Goal: Task Accomplishment & Management: Manage account settings

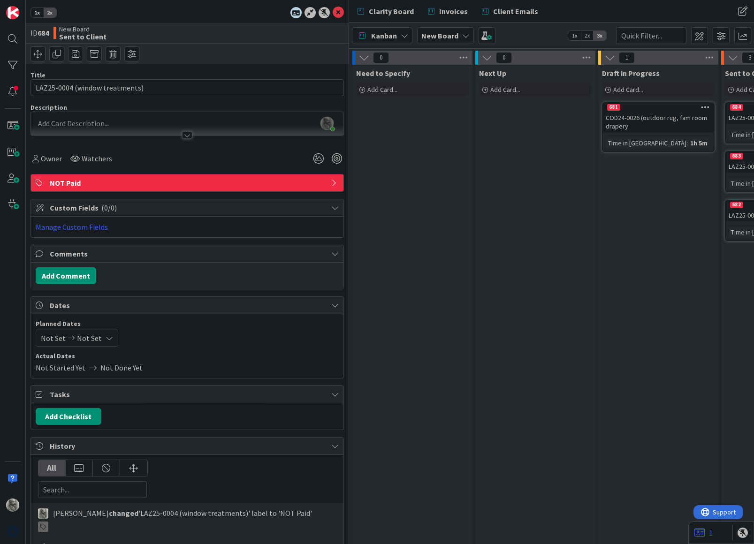
click at [37, 12] on span "1x" at bounding box center [37, 12] width 13 height 9
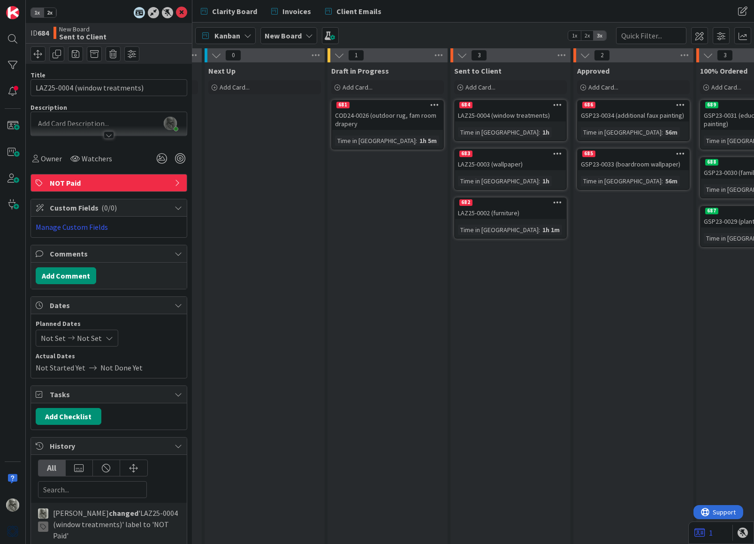
scroll to position [2, 113]
click at [178, 205] on icon at bounding box center [178, 208] width 8 height 8
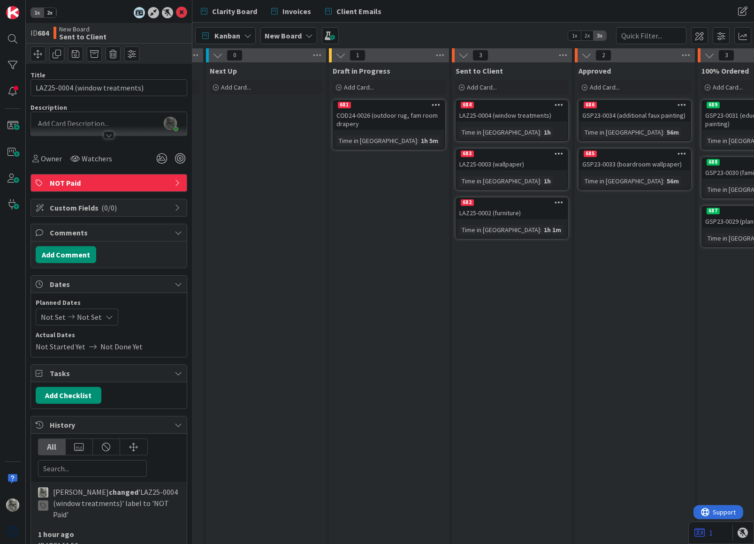
click at [178, 205] on icon at bounding box center [178, 208] width 8 height 8
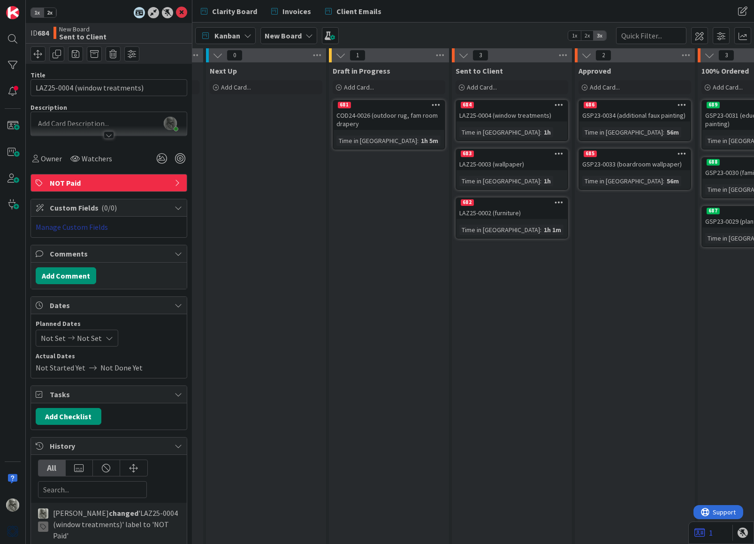
click at [87, 227] on link "Manage Custom Fields" at bounding box center [72, 226] width 72 height 9
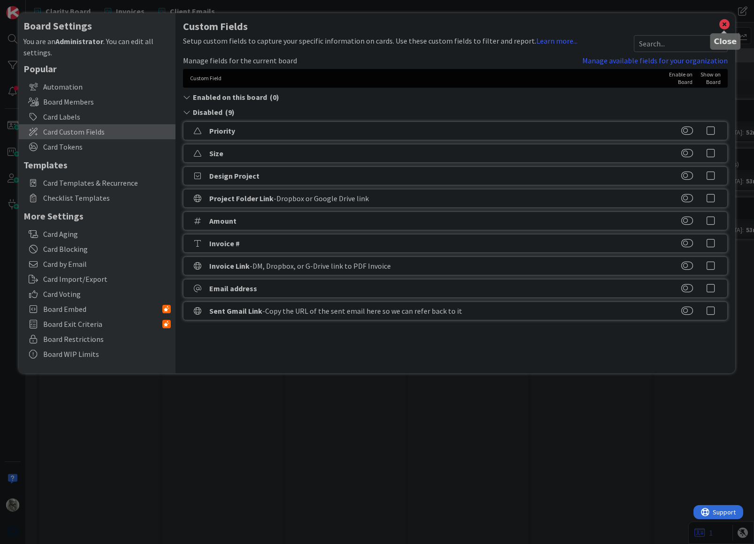
click at [721, 23] on icon at bounding box center [724, 24] width 12 height 13
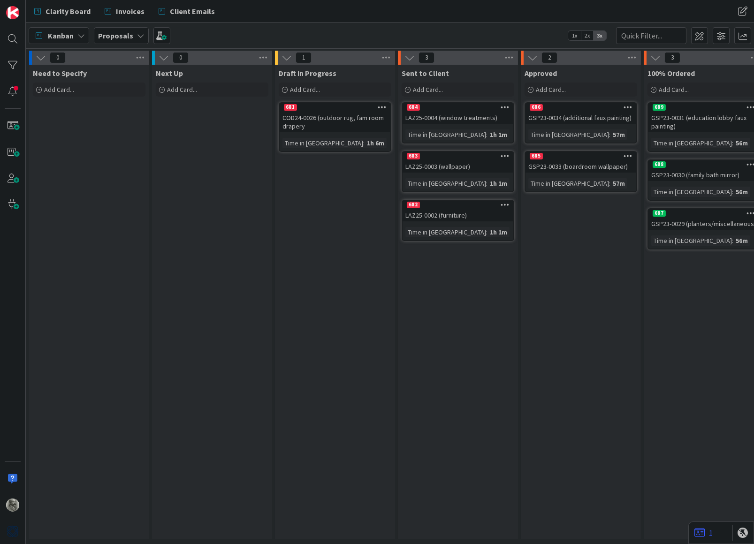
click at [455, 110] on div "684" at bounding box center [457, 107] width 111 height 8
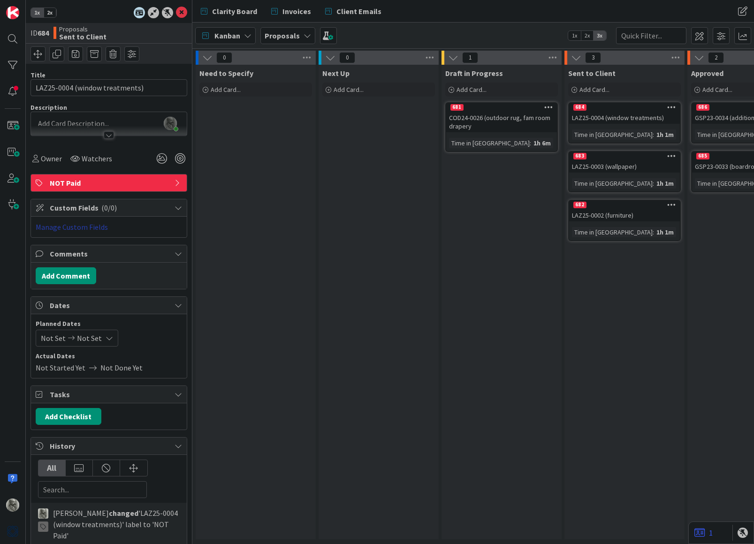
click at [74, 225] on link "Manage Custom Fields" at bounding box center [72, 226] width 72 height 9
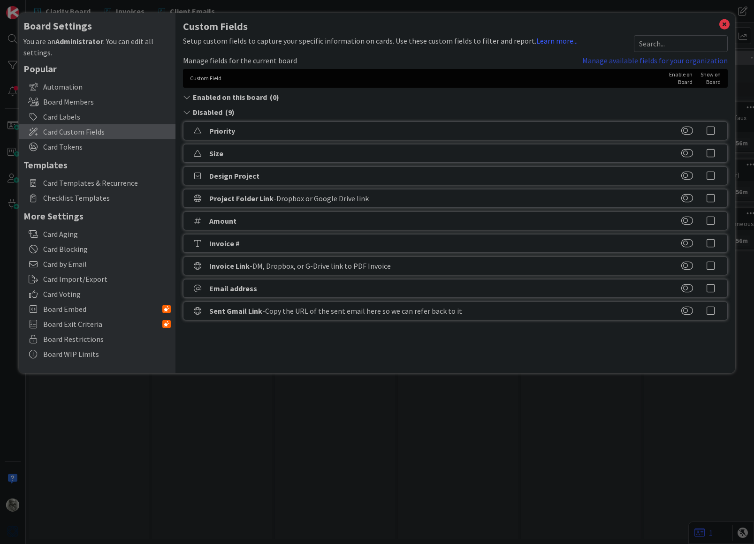
click at [618, 61] on link "Manage available fields for your organization" at bounding box center [654, 60] width 145 height 11
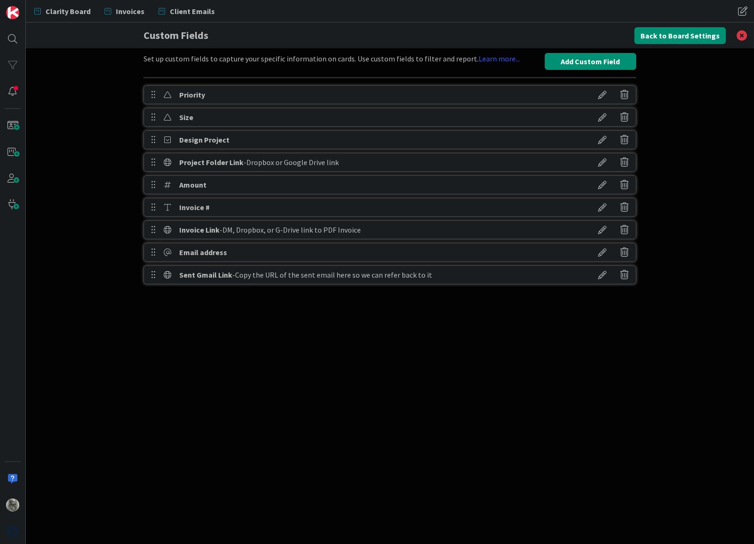
click at [599, 209] on icon at bounding box center [602, 207] width 26 height 16
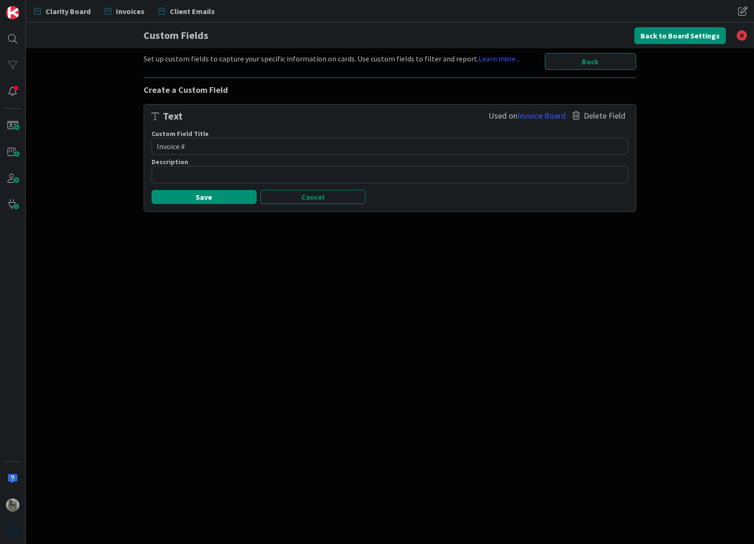
click at [205, 141] on textarea "Invoice #" at bounding box center [390, 146] width 477 height 17
drag, startPoint x: 179, startPoint y: 145, endPoint x: 146, endPoint y: 143, distance: 33.4
click at [146, 143] on div "Custom Field Title 9 / 25 Invoice #" at bounding box center [390, 143] width 488 height 28
type textarea "x"
type textarea "D #"
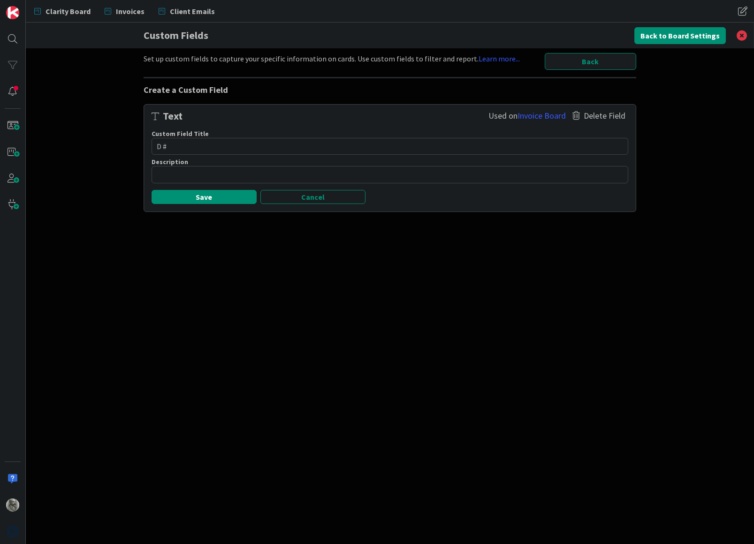
type textarea "x"
type textarea "Do #"
type textarea "x"
type textarea "Doc #"
type textarea "x"
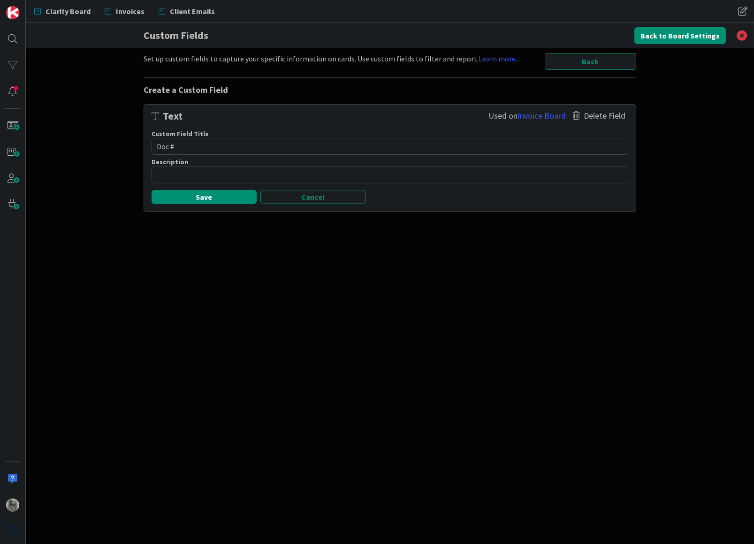
type textarea "Docu #"
type textarea "x"
type textarea "Docum #"
type textarea "x"
type textarea "Docume #"
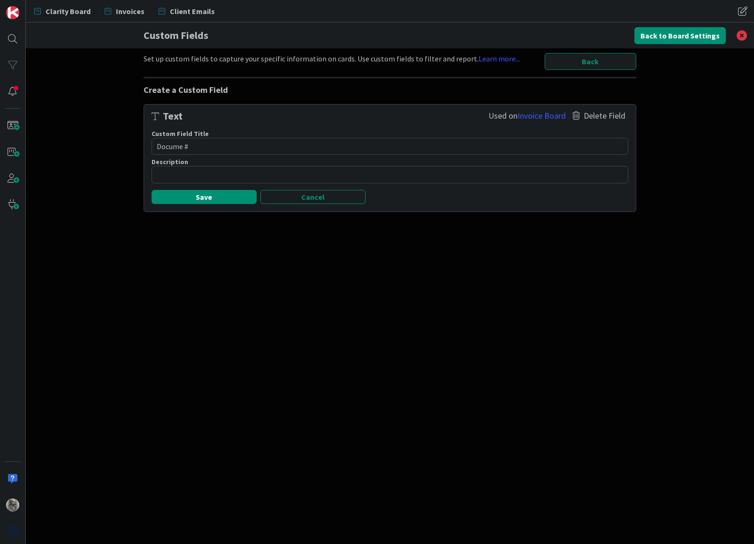
type textarea "x"
type textarea "Documen #"
type textarea "x"
type textarea "Document #"
click at [181, 173] on textarea at bounding box center [390, 174] width 477 height 17
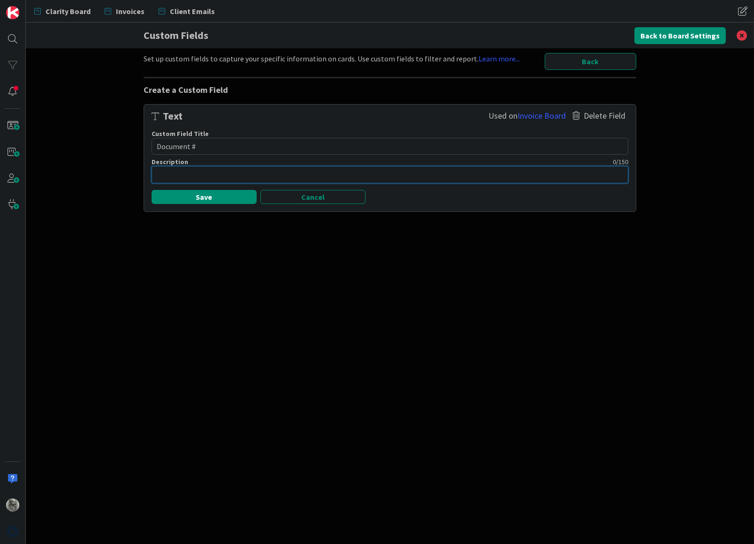
type textarea "x"
type textarea "I"
type textarea "x"
type textarea "In"
type textarea "x"
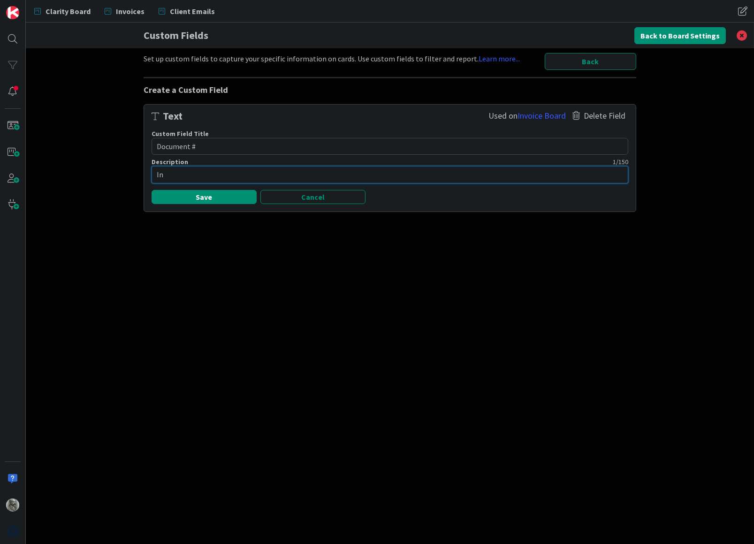
type textarea "Inv"
type textarea "x"
type textarea "Invo"
type textarea "x"
type textarea "Invoi"
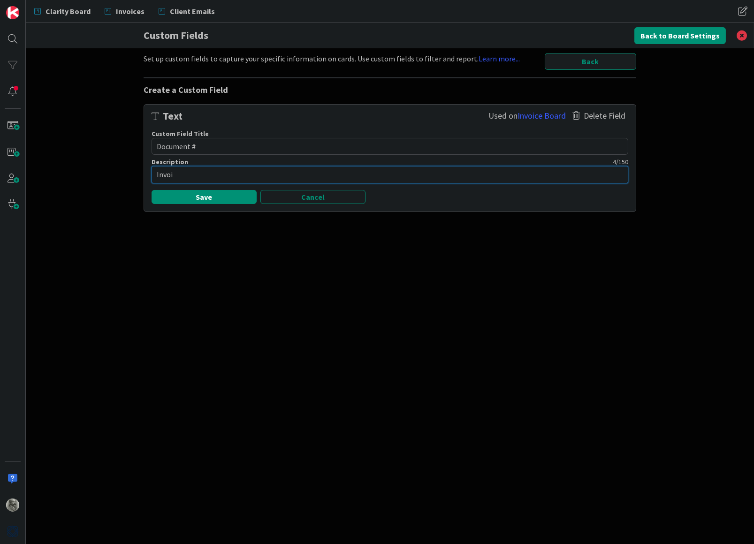
type textarea "x"
type textarea "Invoic"
type textarea "x"
type textarea "Invoice"
type textarea "x"
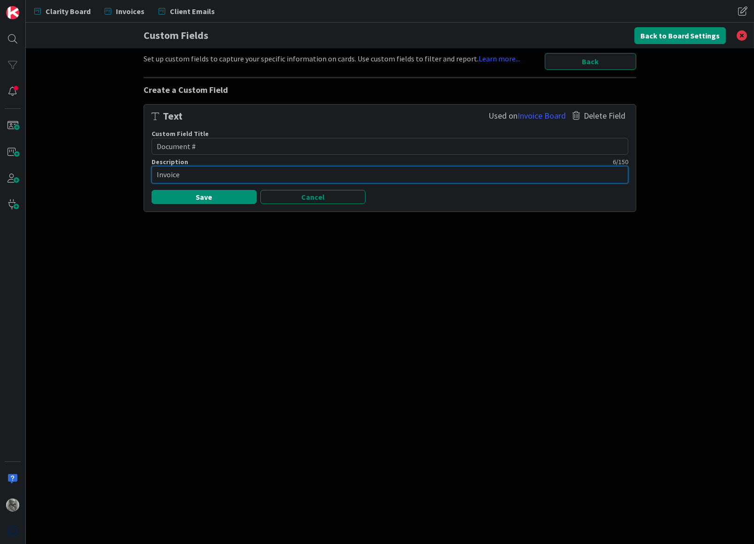
type textarea "Invoice"
type textarea "x"
type textarea "Invoice r"
type textarea "x"
type textarea "Invoice"
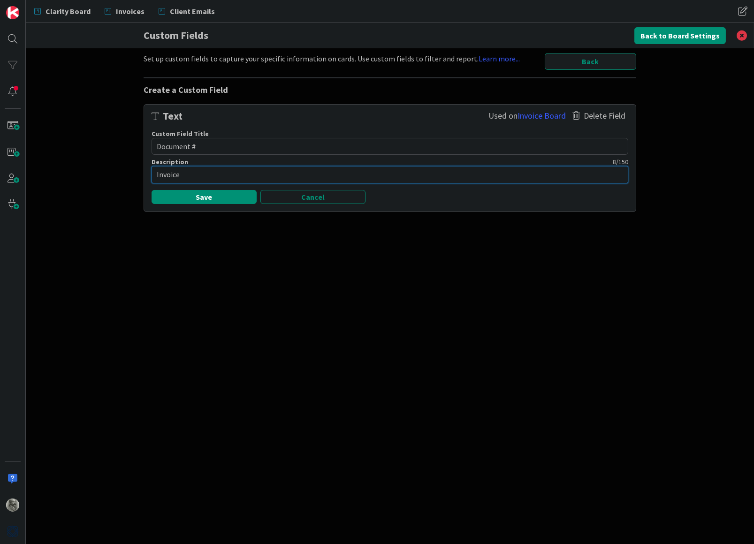
type textarea "x"
type textarea "Invoice o"
type textarea "x"
type textarea "Invoice or"
type textarea "x"
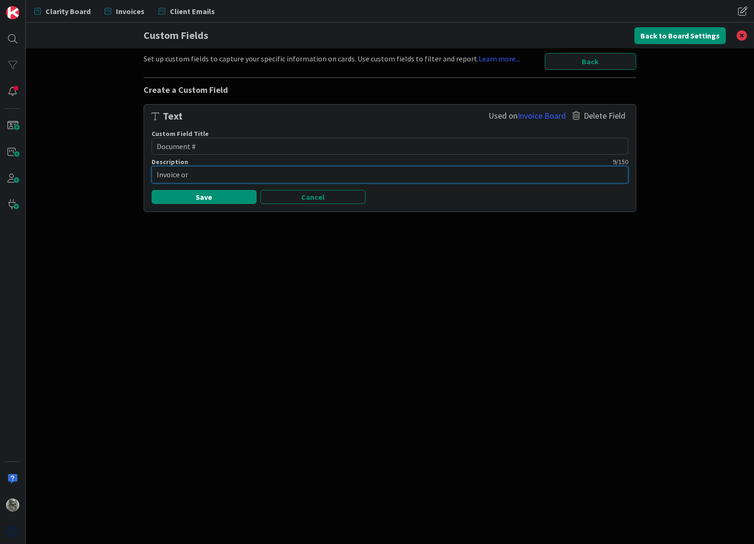
type textarea "Invoice or"
type textarea "x"
type textarea "Invoice or P"
type textarea "x"
type textarea "Invoice or Pr"
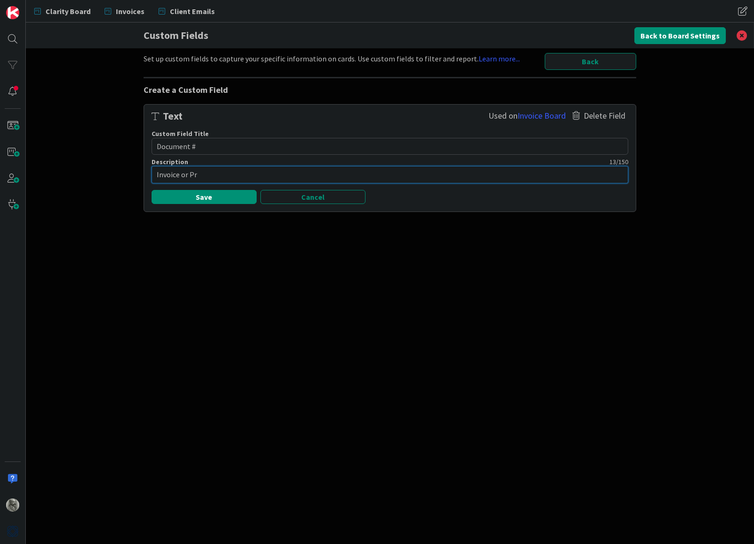
type textarea "x"
type textarea "Invoice or Pro"
type textarea "x"
type textarea "Invoice or Prop"
type textarea "x"
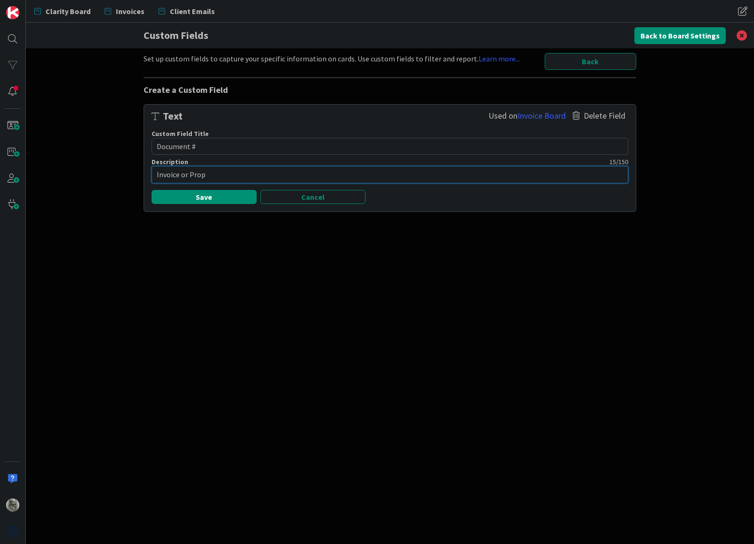
type textarea "Invoice or Propo"
type textarea "x"
type textarea "Invoice or Propos"
type textarea "x"
type textarea "Invoice or Proposa"
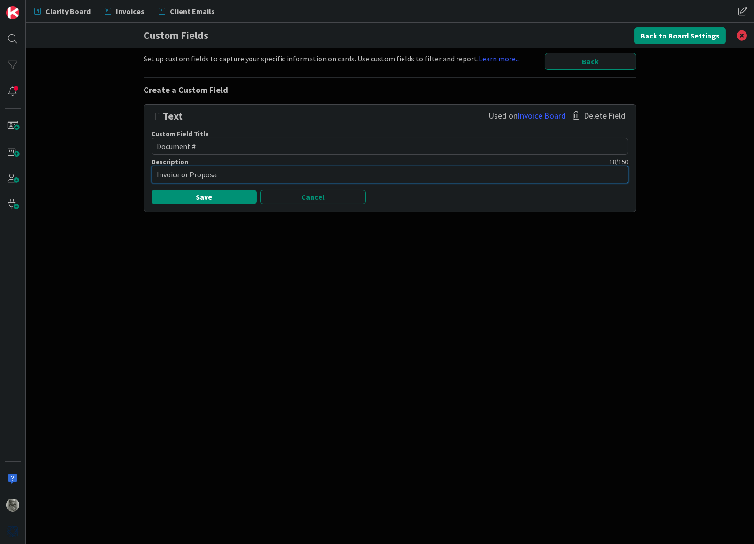
type textarea "x"
type textarea "Invoice or Proposal"
type textarea "x"
type textarea "Invoice or Proposa"
type textarea "x"
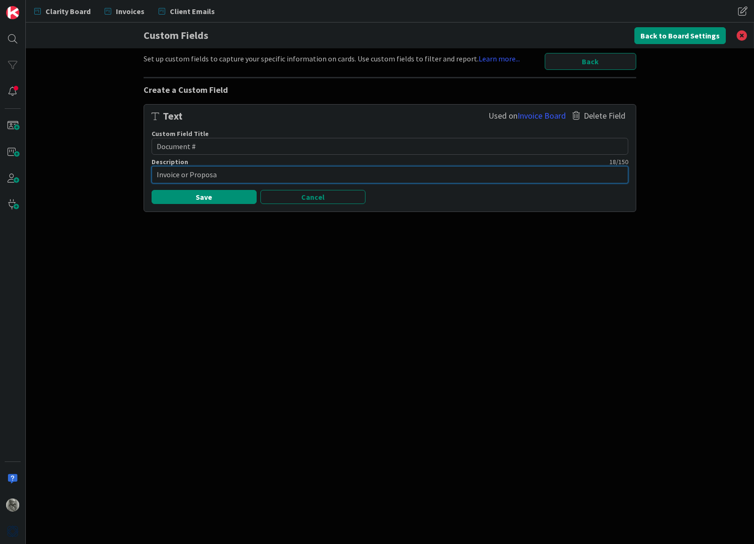
type textarea "Invoice or Propos"
type textarea "x"
type textarea "Invoice or Propo"
type textarea "x"
type textarea "Invoice or Prop"
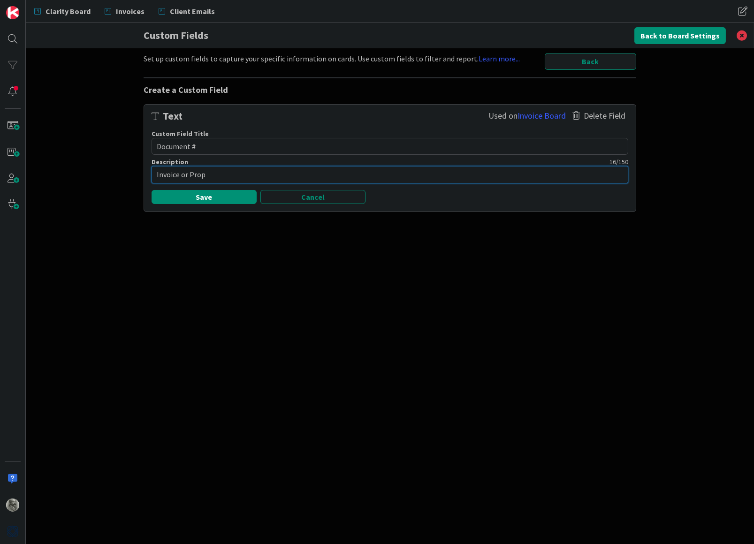
type textarea "x"
type textarea "Invoice or Pro"
type textarea "x"
type textarea "Invoice or Pr"
type textarea "x"
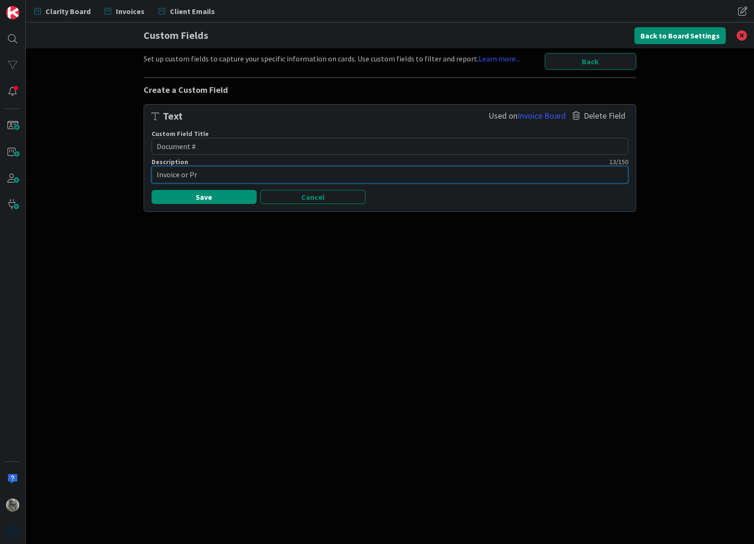
type textarea "Invoice or P"
type textarea "x"
type textarea "Invoice or"
type textarea "x"
type textarea "Invoice or"
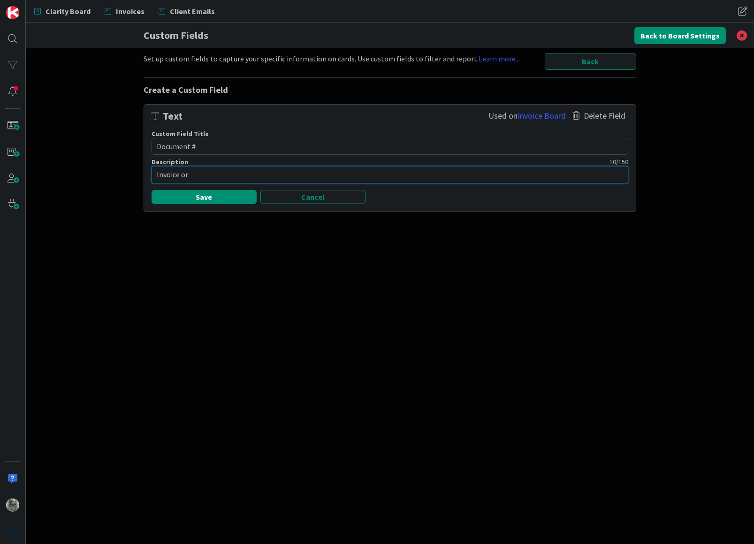
type textarea "x"
type textarea "Invoice o"
type textarea "x"
type textarea "Invoice"
type textarea "x"
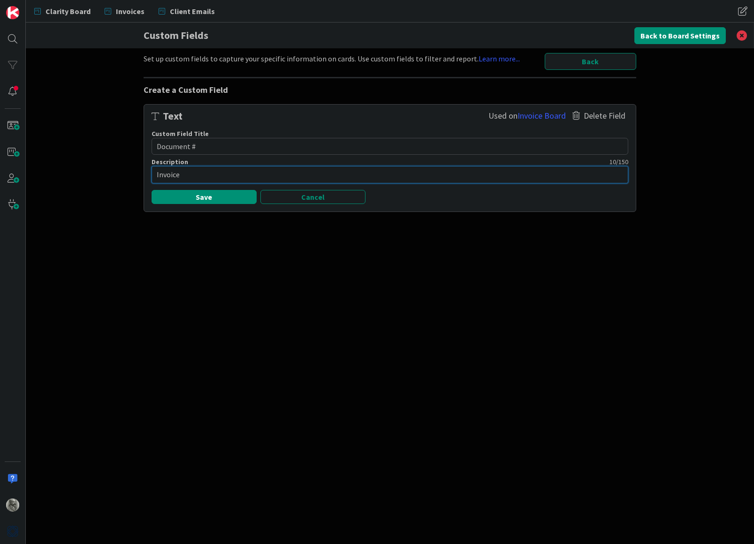
type textarea "Invoice"
type textarea "x"
type textarea "Invoic"
type textarea "x"
type textarea "Invoi"
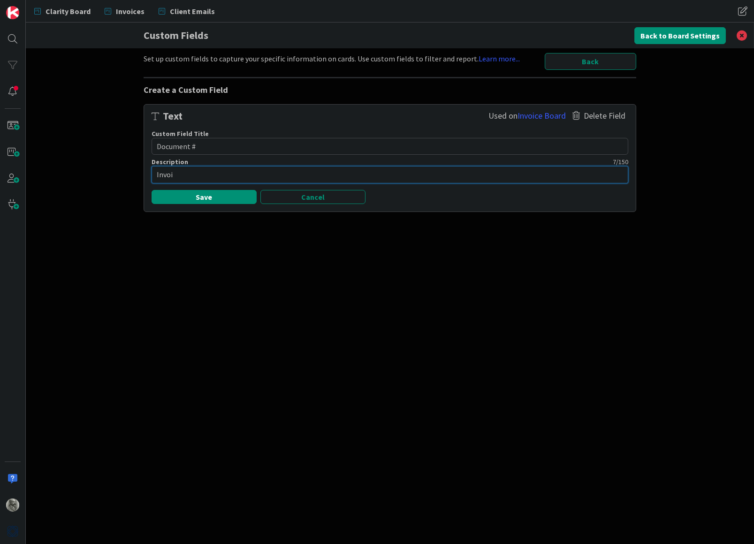
type textarea "x"
type textarea "Invo"
type textarea "x"
type textarea "Inv"
type textarea "x"
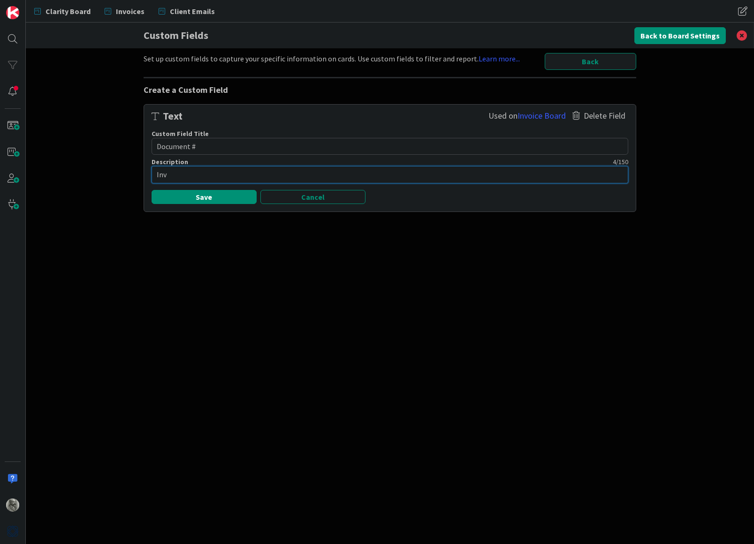
type textarea "In"
type textarea "x"
type textarea "I"
type textarea "x"
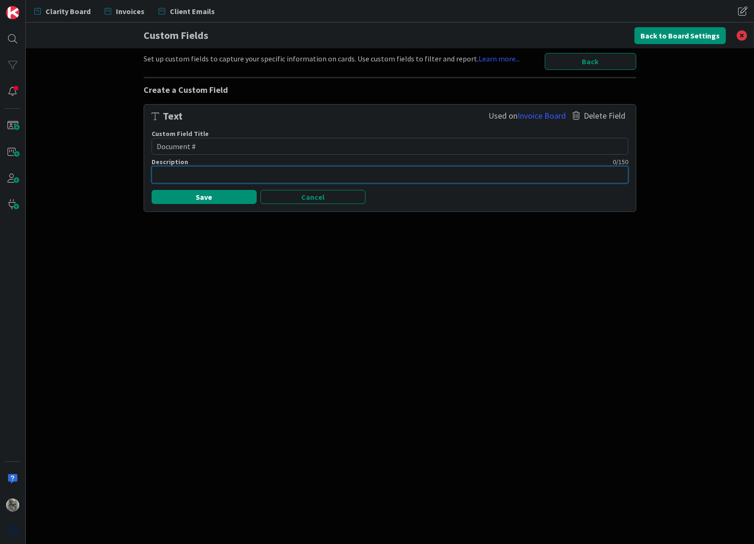
type textarea "P"
type textarea "x"
type textarea "Pr"
type textarea "x"
type textarea "Pro"
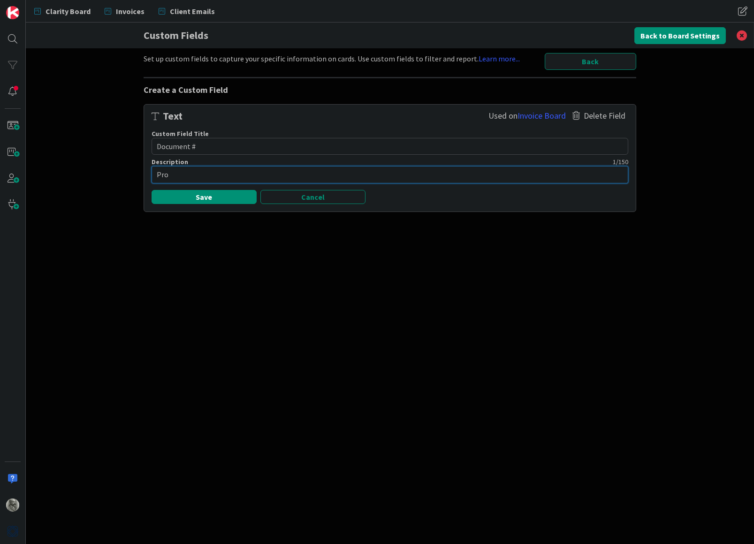
type textarea "x"
type textarea "Prop"
type textarea "x"
type textarea "Propo"
type textarea "x"
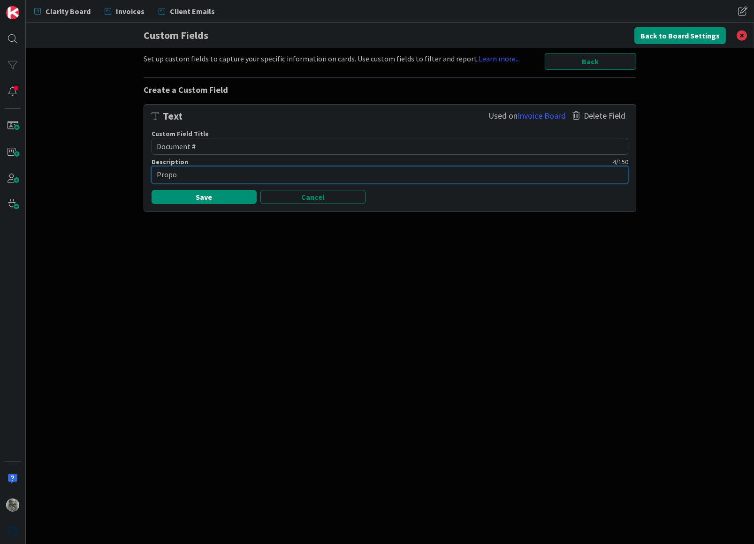
type textarea "Propos"
type textarea "x"
type textarea "Proposa"
type textarea "x"
type textarea "Proposal"
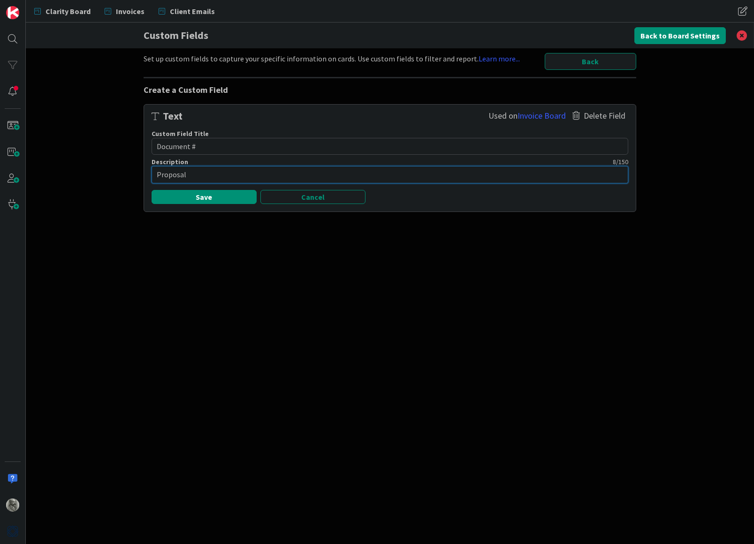
type textarea "x"
type textarea "Proposal"
type textarea "x"
type textarea "Proposal o"
type textarea "x"
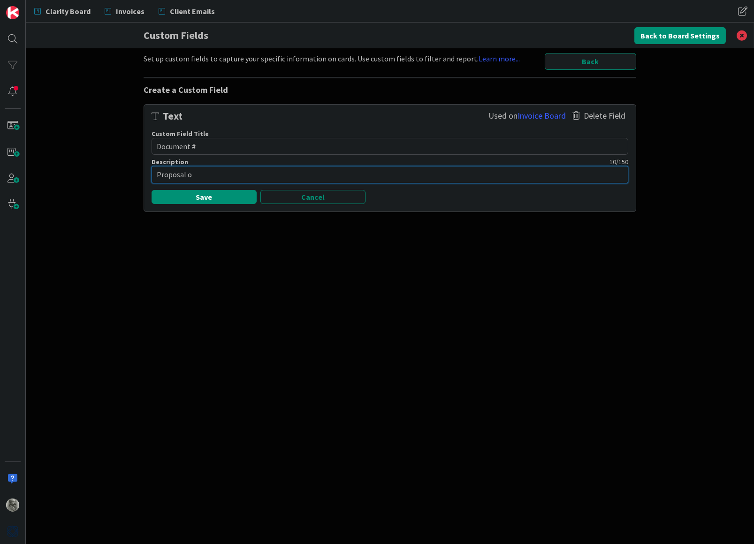
type textarea "Proposal or"
type textarea "x"
type textarea "Proposal or"
type textarea "x"
type textarea "Proposal or I"
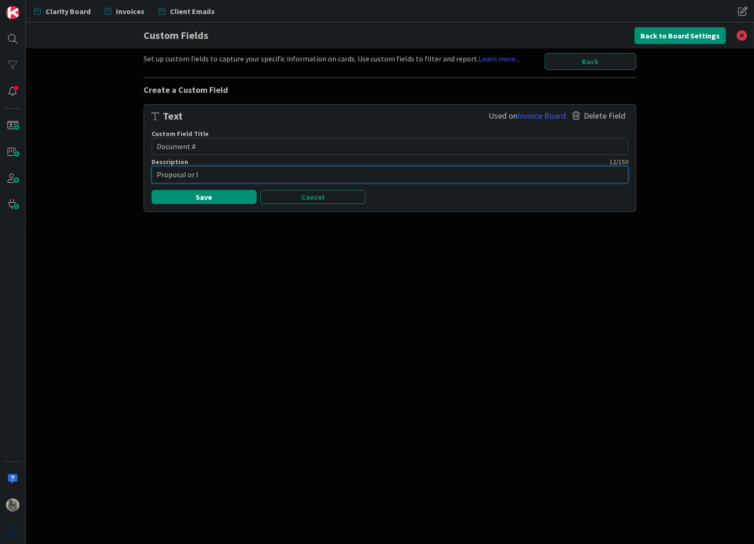
type textarea "x"
type textarea "Proposal or In"
type textarea "x"
type textarea "Proposal or Inv"
type textarea "x"
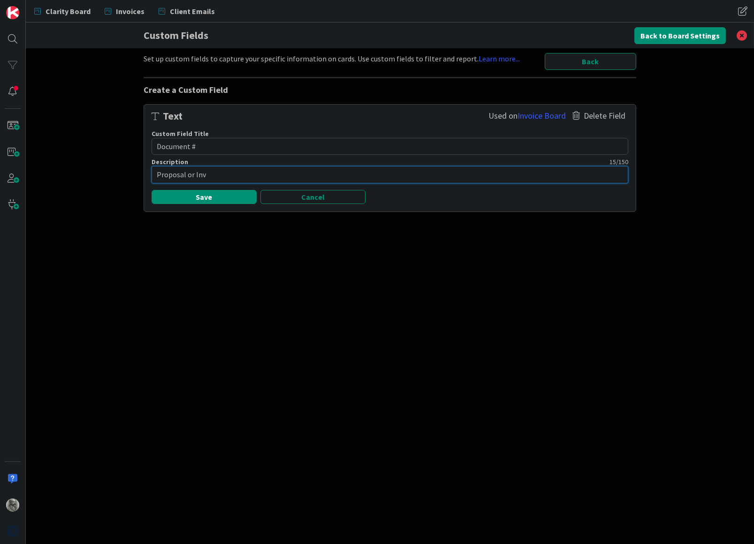
type textarea "Proposal or Invo"
type textarea "x"
type textarea "Proposal or Invoi"
type textarea "x"
type textarea "Proposal or Invoic"
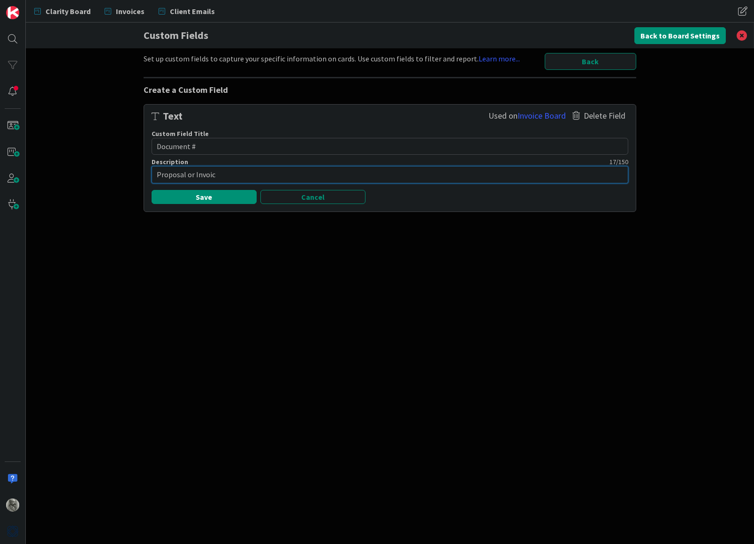
type textarea "x"
type textarea "Proposal or Invoice"
type textarea "x"
type textarea "Proposal or Invoice"
type textarea "x"
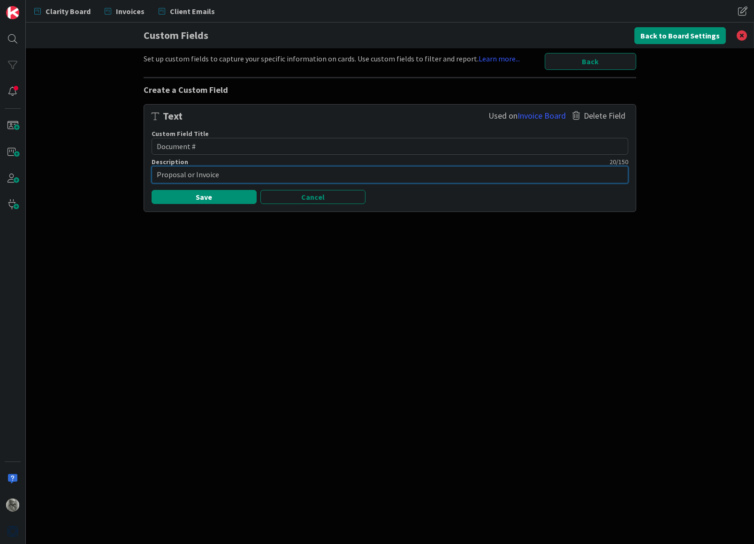
type textarea "Proposal or Invoice N"
type textarea "x"
type textarea "Proposal or Invoice Nu"
type textarea "x"
type textarea "Proposal or Invoice Num"
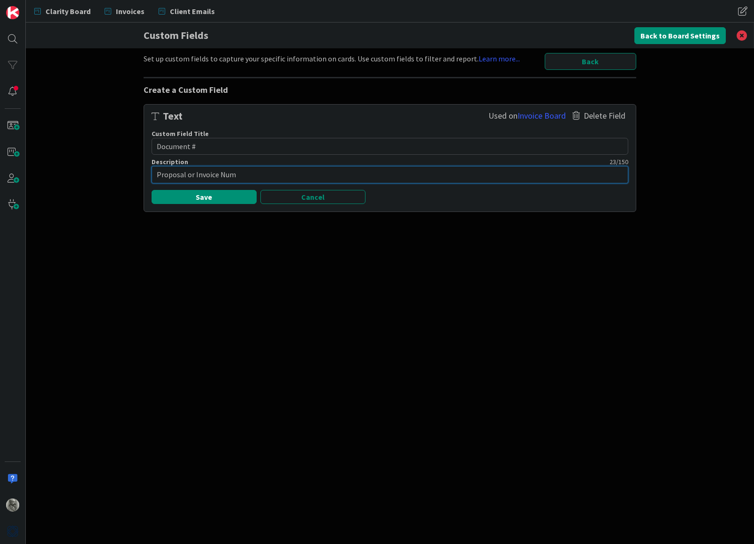
type textarea "x"
type textarea "Proposal or Invoice Numb"
type textarea "x"
type textarea "Proposal or Invoice Numbe"
type textarea "x"
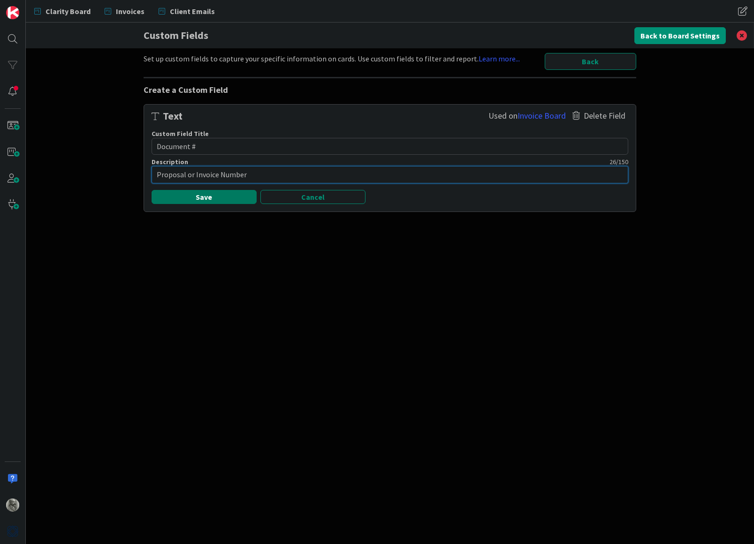
type textarea "Proposal or Invoice Number"
click at [197, 191] on button "Save" at bounding box center [204, 197] width 105 height 14
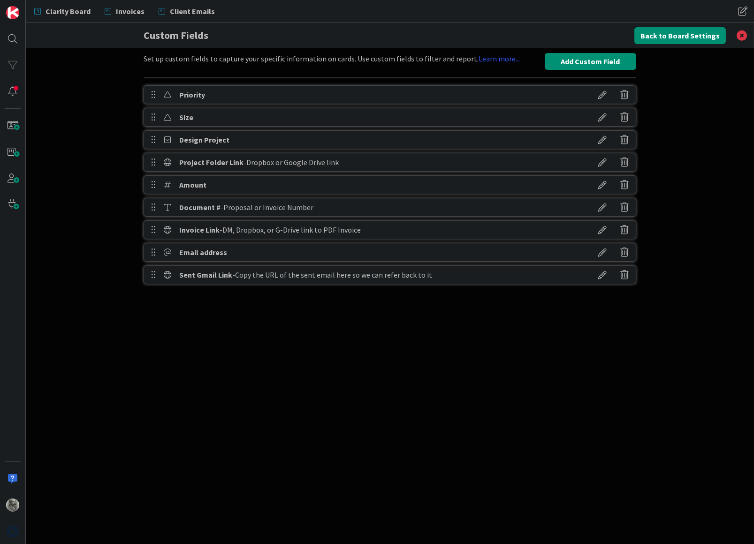
click at [306, 163] on span "- Dropbox or Google Drive link" at bounding box center [290, 162] width 95 height 9
click at [283, 181] on div "Amount" at bounding box center [390, 184] width 493 height 19
click at [602, 228] on icon at bounding box center [602, 230] width 26 height 16
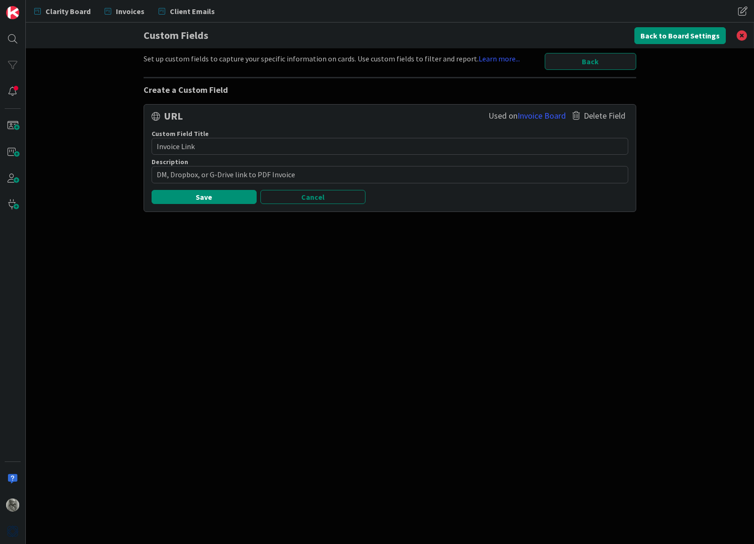
drag, startPoint x: 179, startPoint y: 146, endPoint x: 137, endPoint y: 139, distance: 42.8
click at [137, 139] on div "Set up custom fields to capture your specific information on cards. Use custom …" at bounding box center [390, 296] width 728 height 496
type textarea "x"
type textarea "D Link"
type textarea "x"
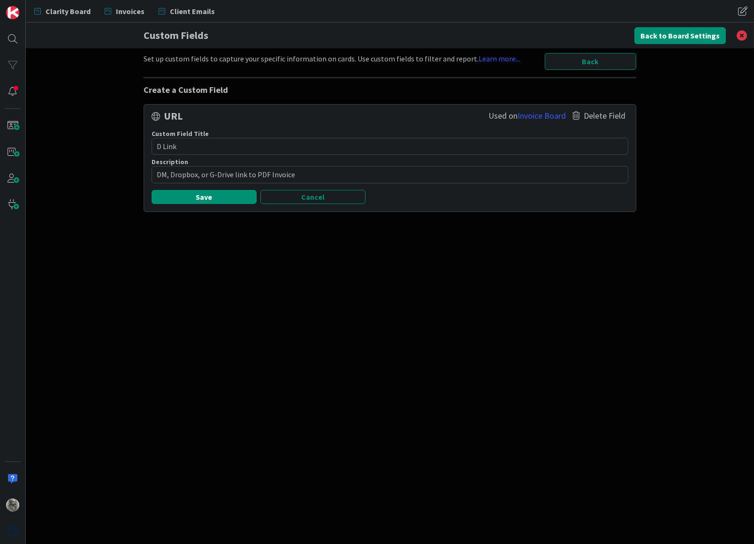
type textarea "Do Link"
type textarea "x"
type textarea "Doc Link"
type textarea "x"
type textarea "Docu Link"
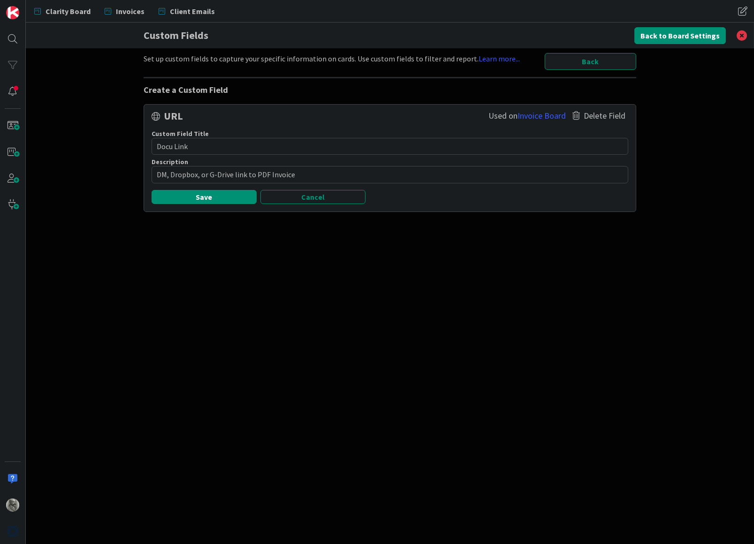
type textarea "x"
type textarea "Docum Link"
type textarea "x"
type textarea "Docume Link"
type textarea "x"
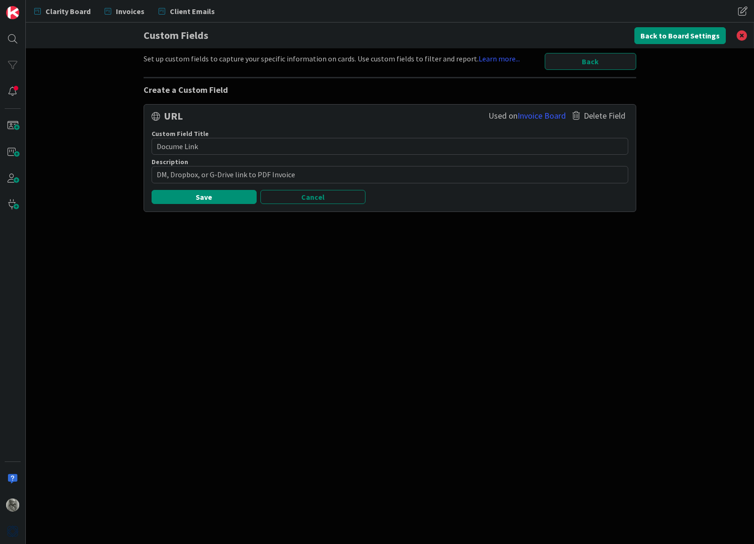
type textarea "Documen Link"
type textarea "x"
type textarea "Document Link"
click at [303, 173] on textarea "DM, Dropbox, or G-Drive link to PDF Invoice" at bounding box center [390, 174] width 477 height 17
type textarea "x"
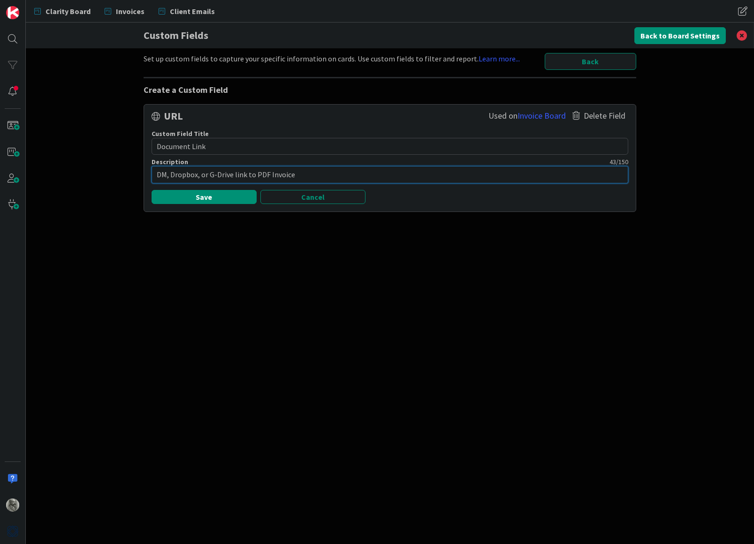
type textarea "DM, Dropbox, or G-Drive link to PDF Invoice"
type textarea "x"
type textarea "DM, Dropbox, or G-Drive link to PDF Invoice o"
type textarea "x"
type textarea "DM, Dropbox, or G-Drive link to PDF Invoice or"
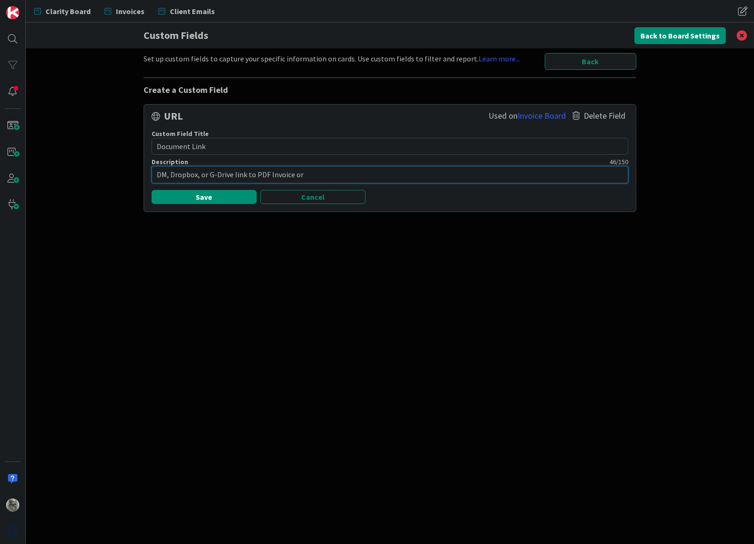
type textarea "x"
type textarea "DM, Dropbox, or G-Drive link to PDF Invoice or"
type textarea "x"
type textarea "DM, Dropbox, or G-Drive link to PDF Invoice or P"
type textarea "x"
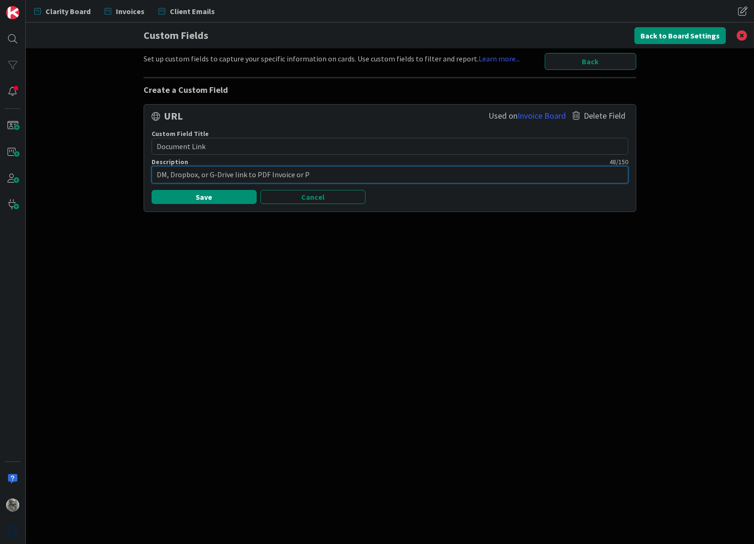
type textarea "DM, Dropbox, or G-Drive link to PDF Invoice or Pr"
type textarea "x"
type textarea "DM, Dropbox, or G-Drive link to PDF Invoice or Pro"
type textarea "x"
type textarea "DM, Dropbox, or G-Drive link to PDF Invoice or Prop"
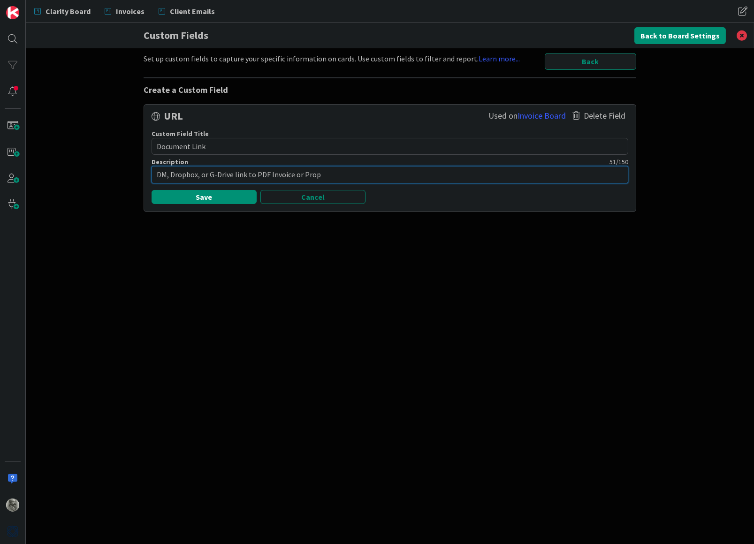
type textarea "x"
type textarea "DM, Dropbox, or G-Drive link to PDF Invoice or Propo"
type textarea "x"
type textarea "DM, Dropbox, or G-Drive link to PDF Invoice or Propos"
type textarea "x"
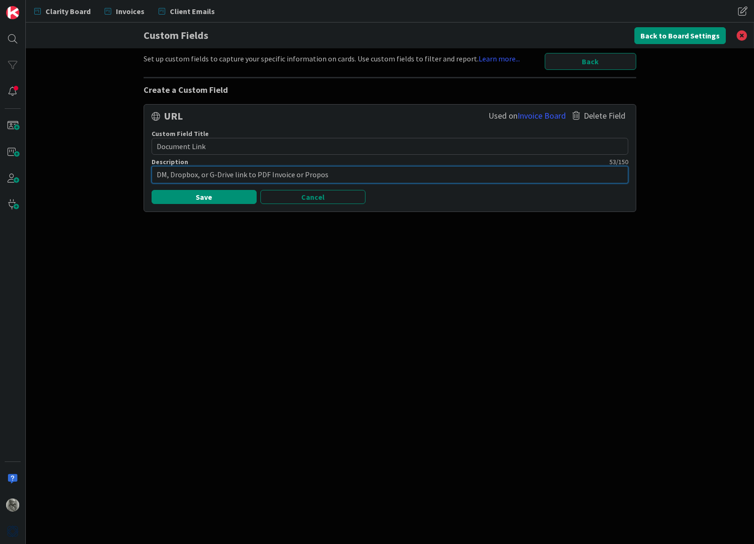
type textarea "DM, Dropbox, or G-Drive link to PDF Invoice or Proposa"
type textarea "x"
type textarea "DM, Dropbox, or G-Drive link to PDF Invoice or Proposal"
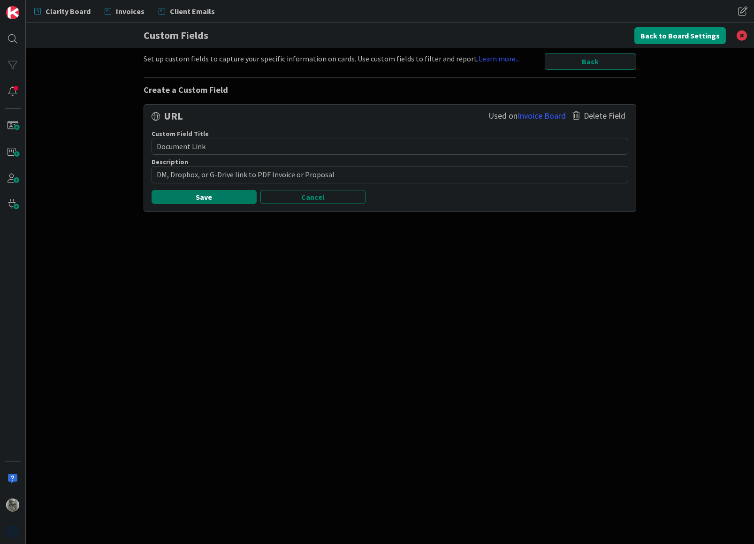
click at [204, 193] on button "Save" at bounding box center [204, 197] width 105 height 14
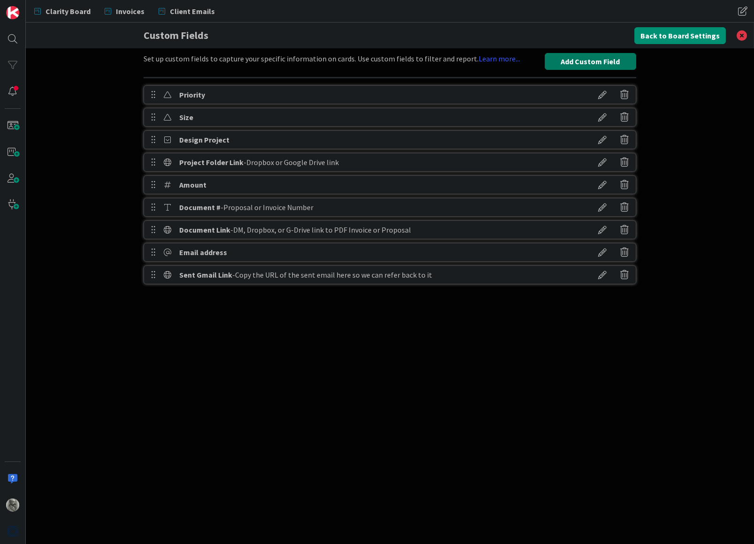
click at [593, 58] on button "Add Custom Field" at bounding box center [590, 61] width 91 height 17
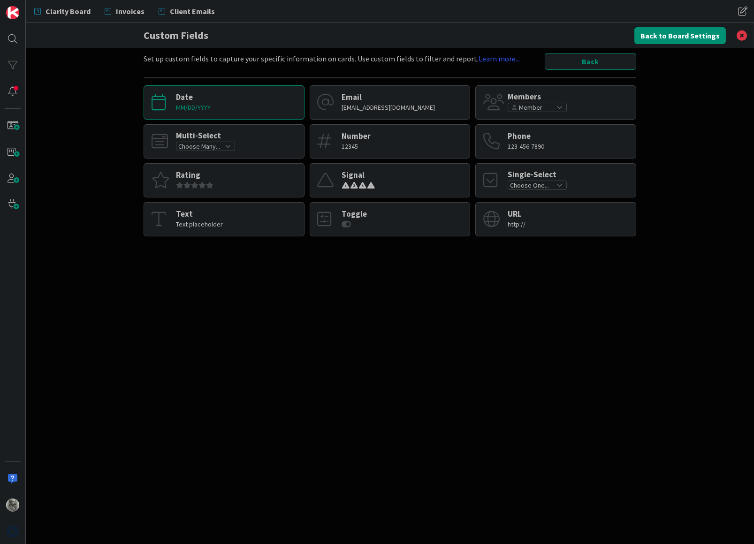
click at [201, 105] on div "MM/DD/YYYY" at bounding box center [193, 107] width 35 height 8
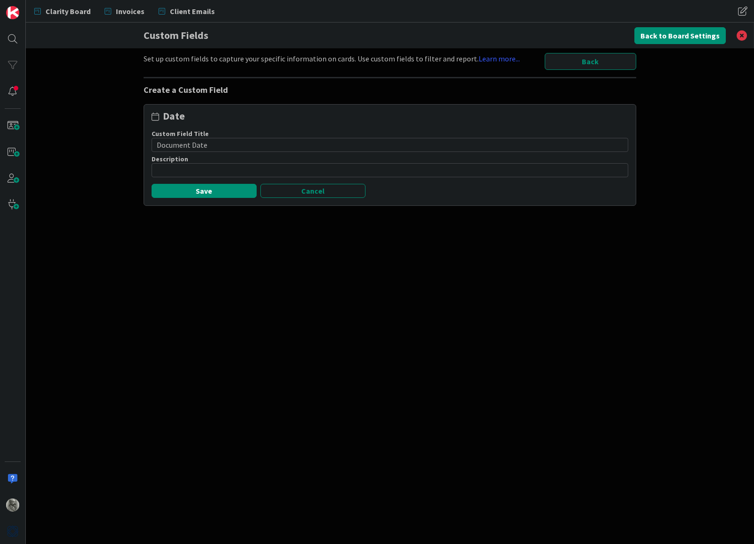
type input "Document Date"
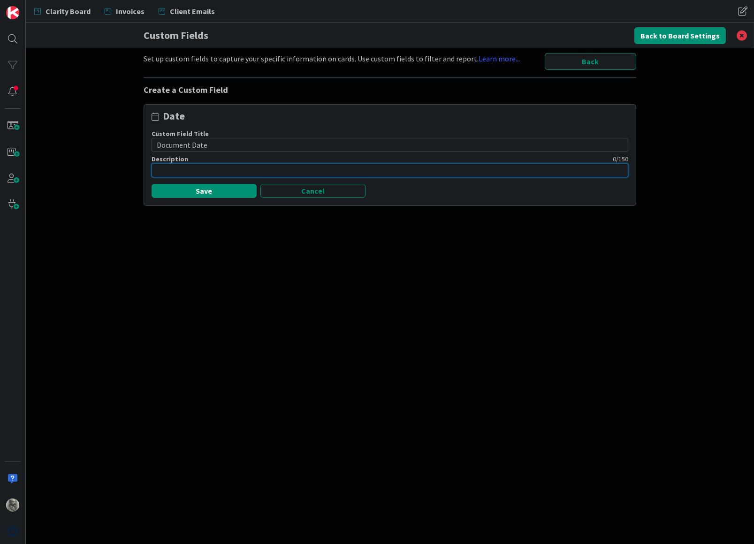
click at [185, 171] on input at bounding box center [390, 170] width 477 height 14
type input "Invoice or Proposal Date"
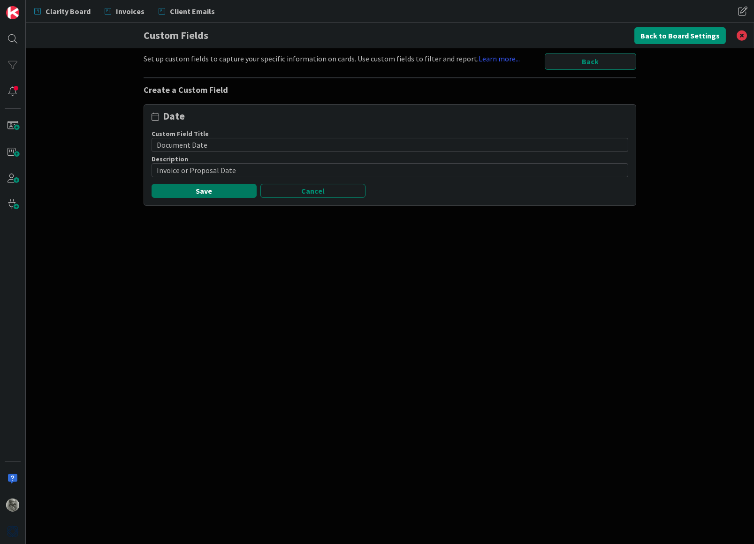
click at [204, 187] on button "Save" at bounding box center [204, 191] width 105 height 14
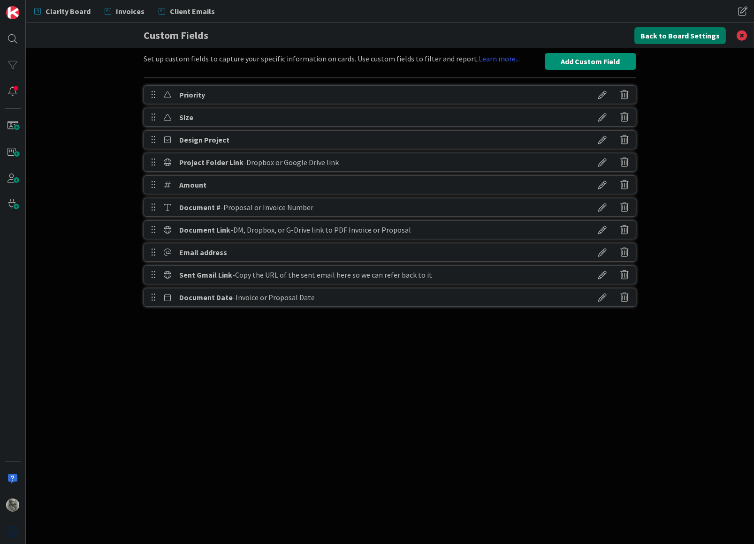
click at [701, 32] on button "Back to Board Settings" at bounding box center [679, 35] width 91 height 17
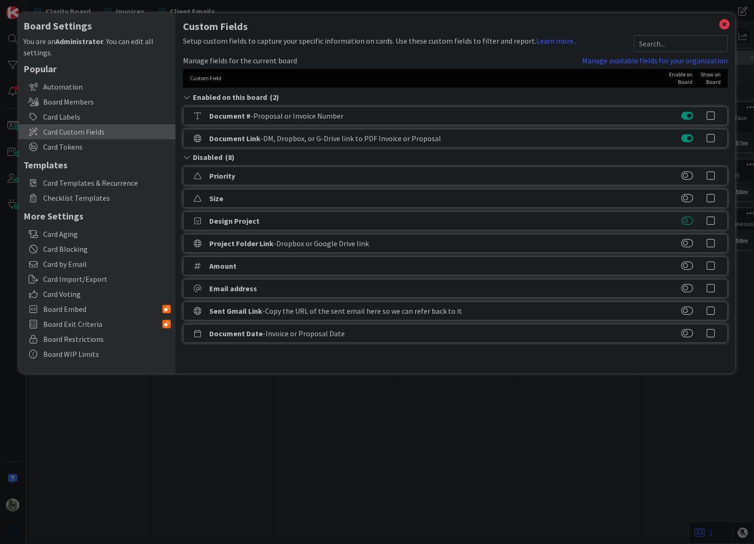
click at [682, 220] on button at bounding box center [687, 220] width 12 height 9
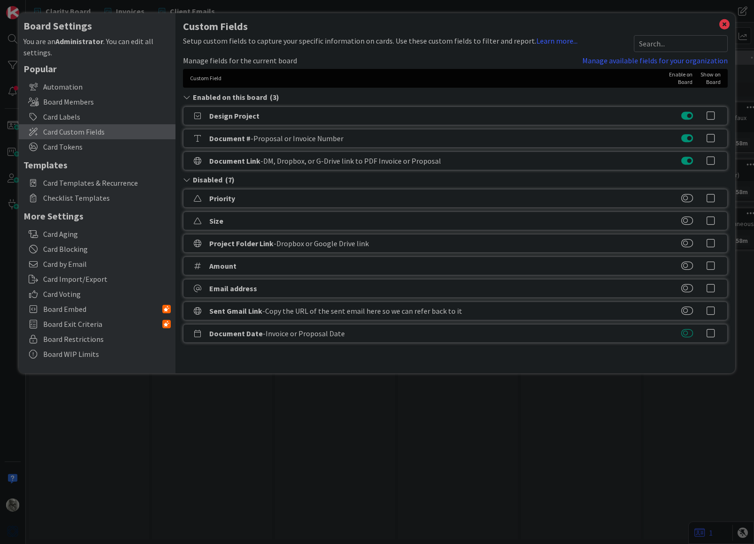
click at [686, 334] on button at bounding box center [687, 333] width 12 height 9
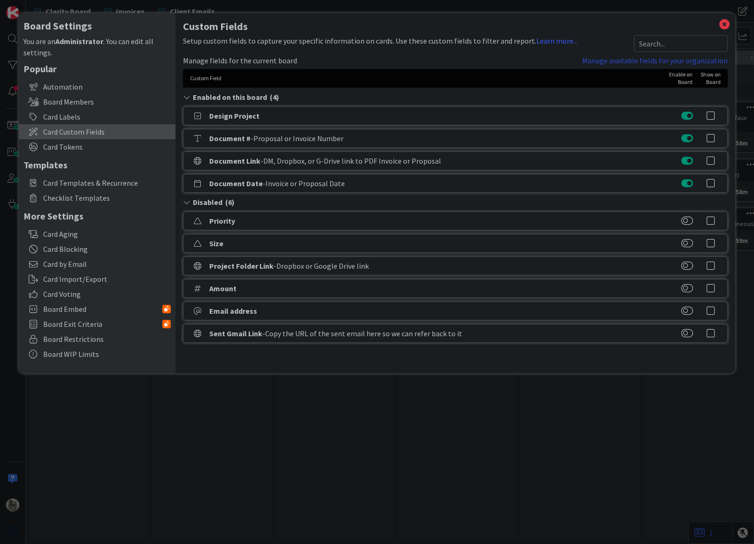
click at [615, 58] on link "Manage available fields for your organization" at bounding box center [654, 60] width 145 height 11
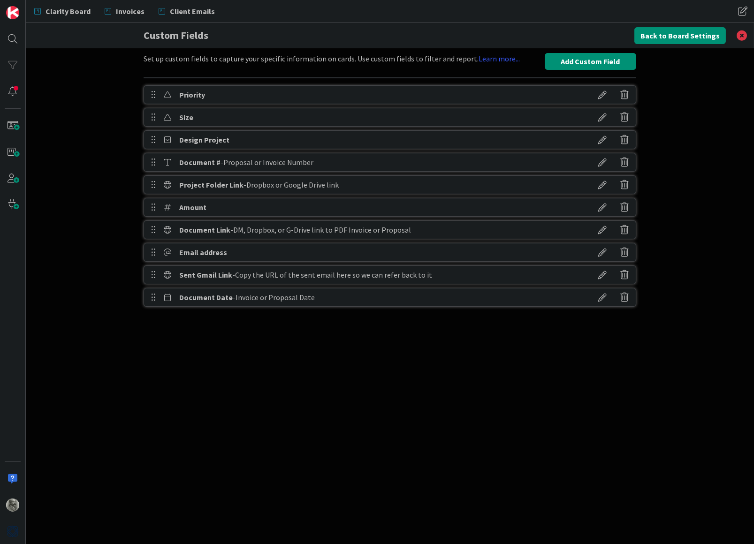
click at [153, 227] on icon at bounding box center [153, 230] width 5 height 16
click at [676, 35] on button "Back to Board Settings" at bounding box center [679, 35] width 91 height 17
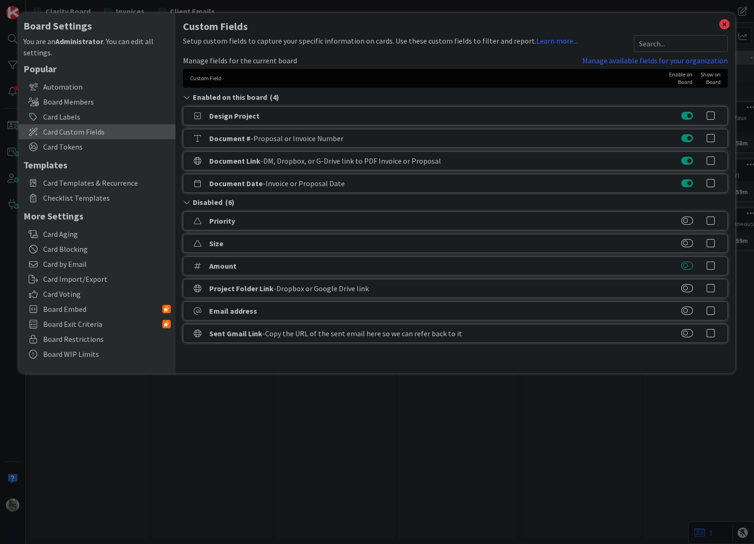
click at [686, 263] on button at bounding box center [687, 265] width 12 height 9
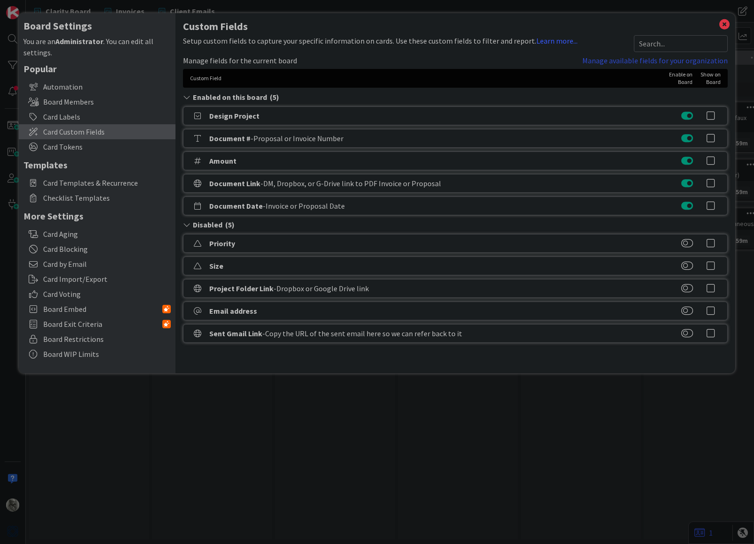
click at [605, 62] on link "Manage available fields for your organization" at bounding box center [654, 60] width 145 height 11
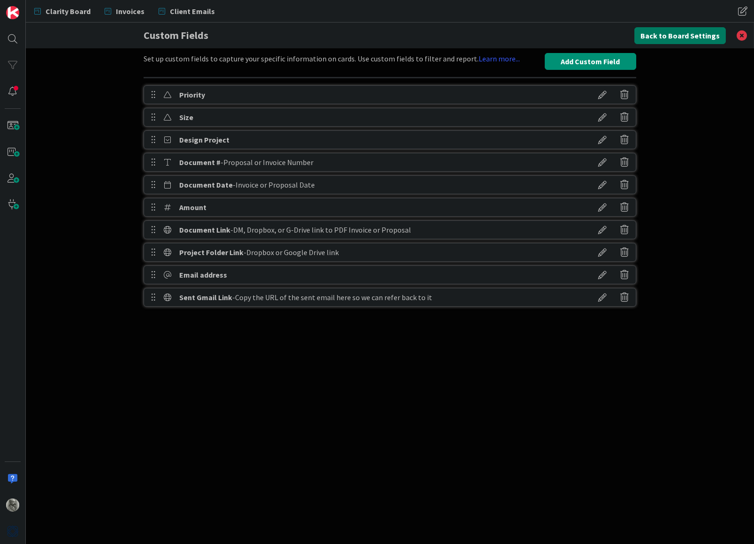
click at [673, 35] on button "Back to Board Settings" at bounding box center [679, 35] width 91 height 17
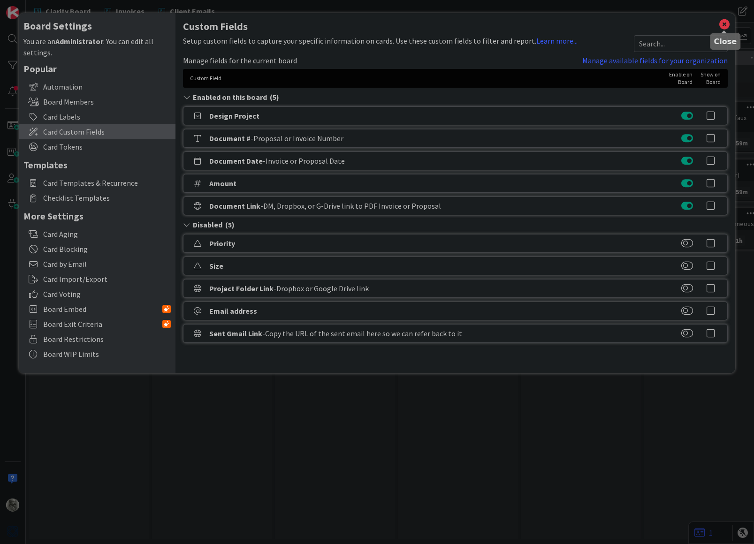
click at [724, 24] on icon at bounding box center [724, 24] width 12 height 13
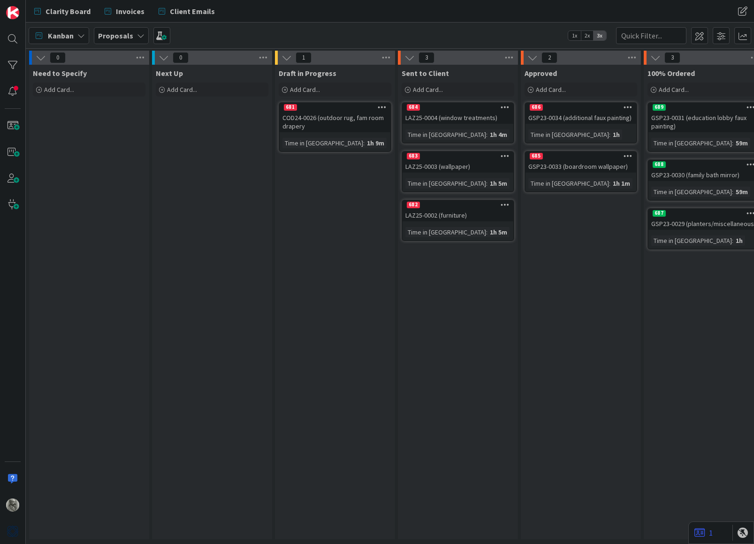
click at [341, 108] on div "681" at bounding box center [335, 107] width 111 height 8
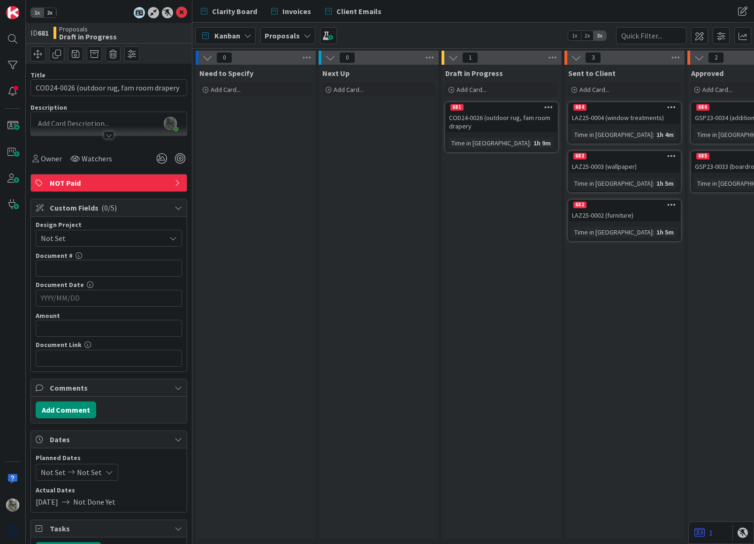
click at [97, 240] on span "Not Set" at bounding box center [101, 238] width 120 height 13
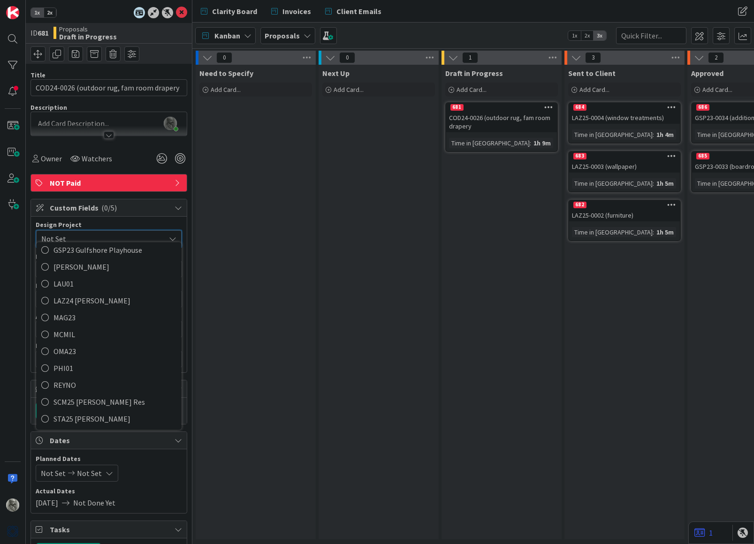
scroll to position [265, 0]
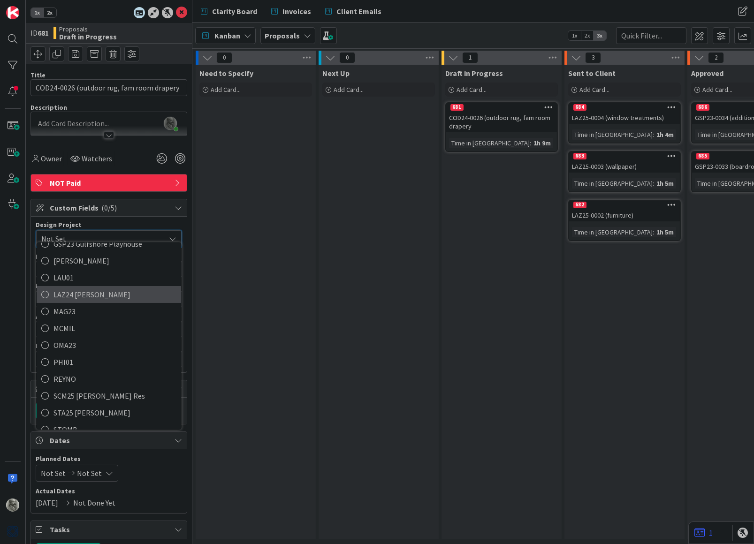
click at [86, 288] on span "LAZ24 [PERSON_NAME]" at bounding box center [114, 295] width 123 height 14
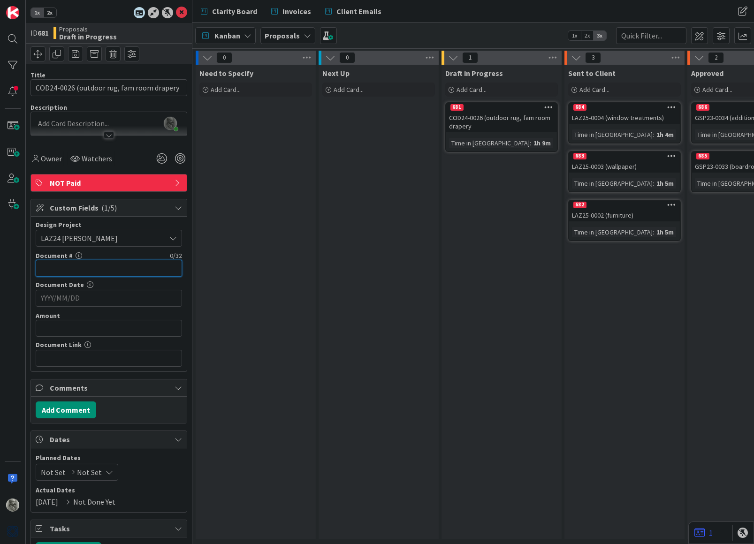
click at [99, 265] on input "text" at bounding box center [109, 268] width 146 height 17
type input "0004"
click at [99, 294] on input "YYYY/MM/DD" at bounding box center [109, 298] width 136 height 16
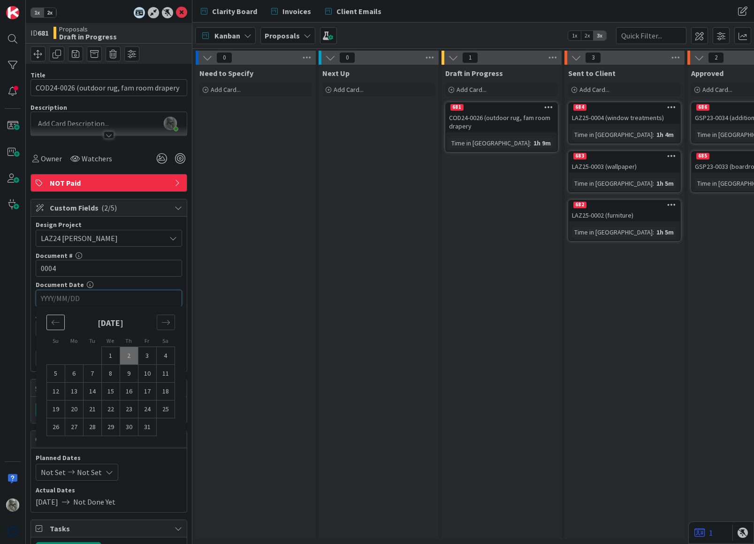
click at [57, 318] on icon "Move backward to switch to the previous month." at bounding box center [55, 322] width 9 height 9
click at [90, 409] on td "23" at bounding box center [92, 410] width 18 height 18
type input "[DATE]"
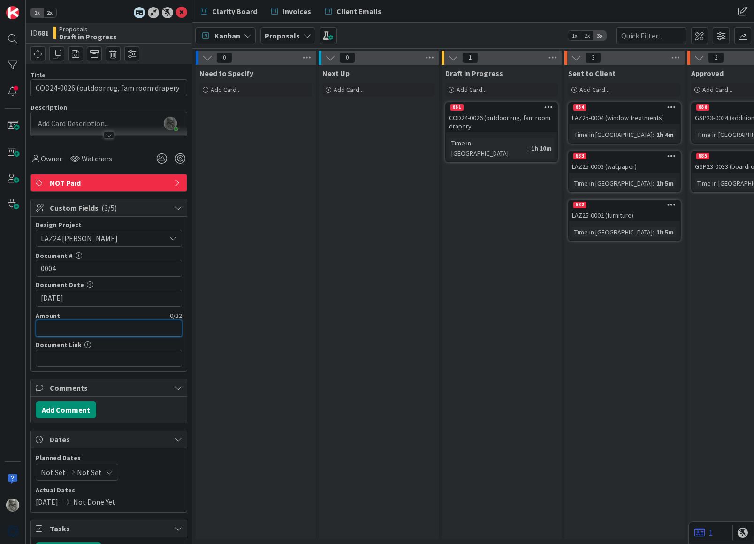
click at [98, 326] on input "text" at bounding box center [109, 328] width 146 height 17
click at [84, 327] on input "text" at bounding box center [109, 328] width 146 height 17
paste input "text"
type input "$54,193.27"
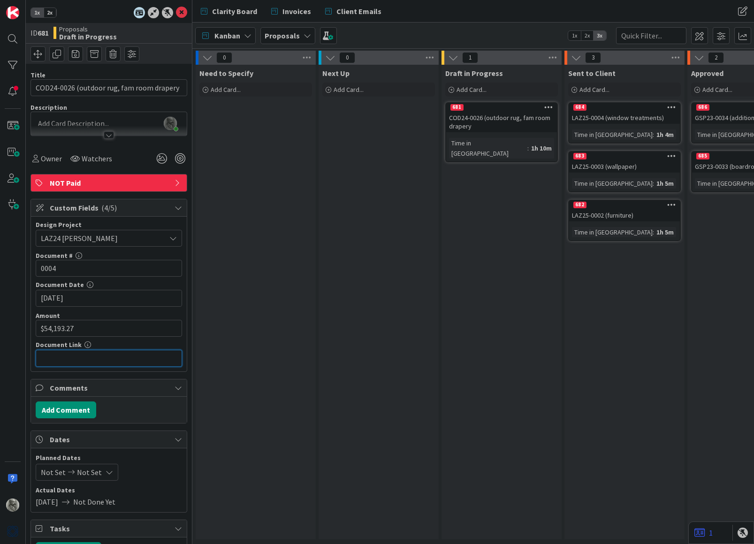
click at [95, 356] on input "text" at bounding box center [109, 358] width 146 height 17
paste input "[URL][DOMAIN_NAME]"
type input "[URL][DOMAIN_NAME]"
click at [326, 34] on span at bounding box center [328, 35] width 17 height 17
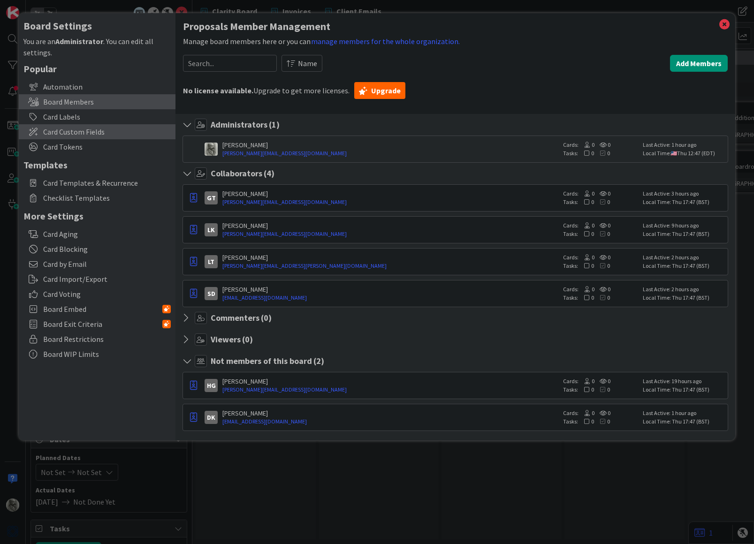
click at [72, 131] on span "Card Custom Fields" at bounding box center [107, 131] width 128 height 11
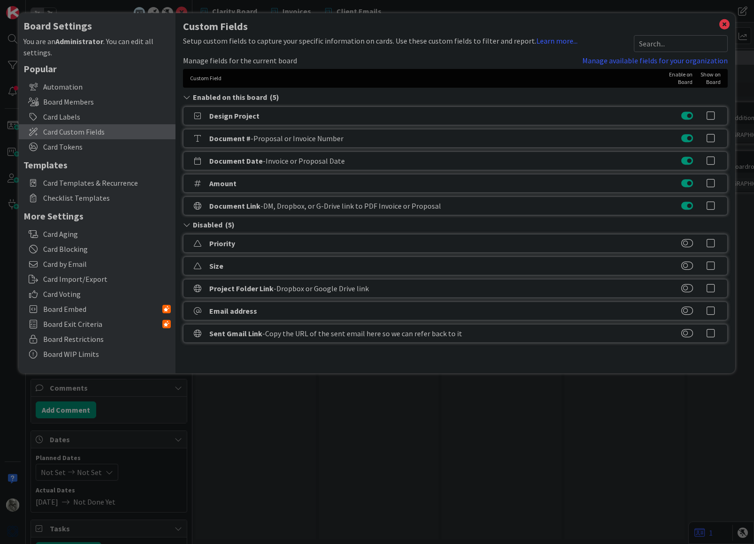
click at [712, 138] on icon at bounding box center [710, 138] width 19 height 9
click at [712, 160] on icon at bounding box center [710, 160] width 19 height 9
click at [712, 181] on icon at bounding box center [710, 183] width 19 height 9
click at [712, 114] on icon at bounding box center [710, 115] width 19 height 9
click at [725, 24] on icon at bounding box center [724, 24] width 12 height 13
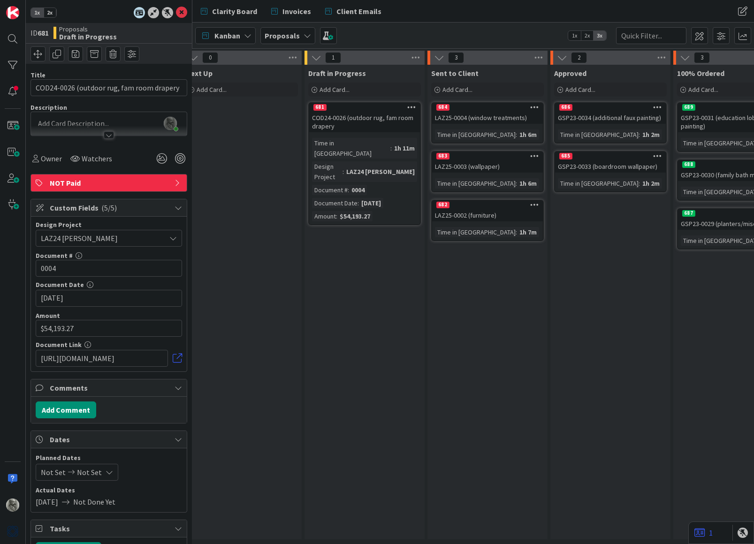
scroll to position [0, 139]
click at [363, 108] on div "681" at bounding box center [362, 107] width 111 height 8
click at [131, 235] on span "LAZ24 [PERSON_NAME]" at bounding box center [101, 238] width 120 height 13
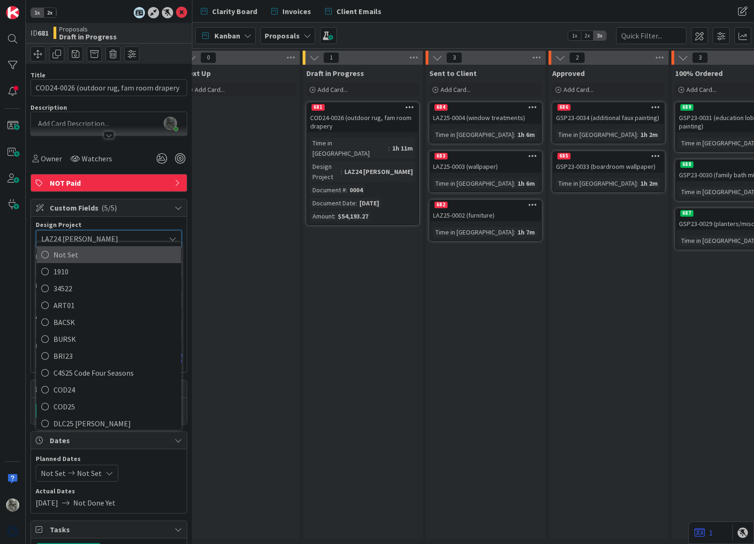
scroll to position [0, 0]
click at [64, 252] on span "Not Set" at bounding box center [114, 255] width 123 height 14
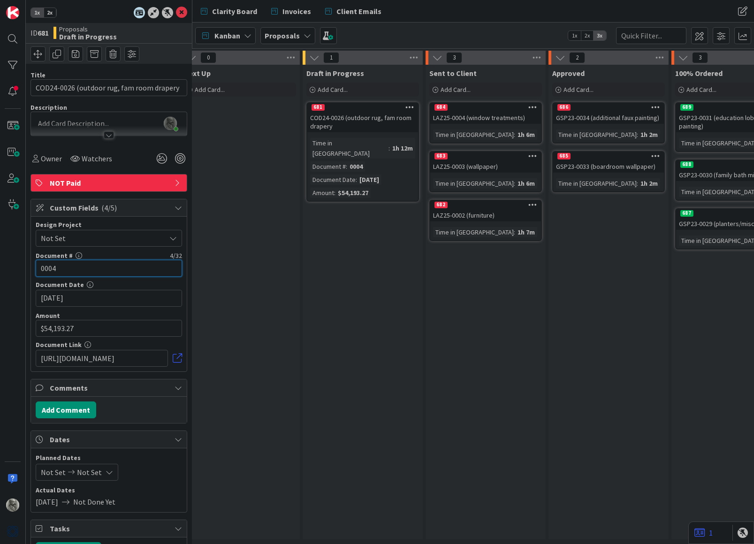
drag, startPoint x: 109, startPoint y: 267, endPoint x: 0, endPoint y: 269, distance: 108.4
click at [0, 269] on div "1x 2x ID 681 Proposals Draft in Progress Title 41 / 128 COD24-0026 (outdoor rug…" at bounding box center [96, 272] width 192 height 544
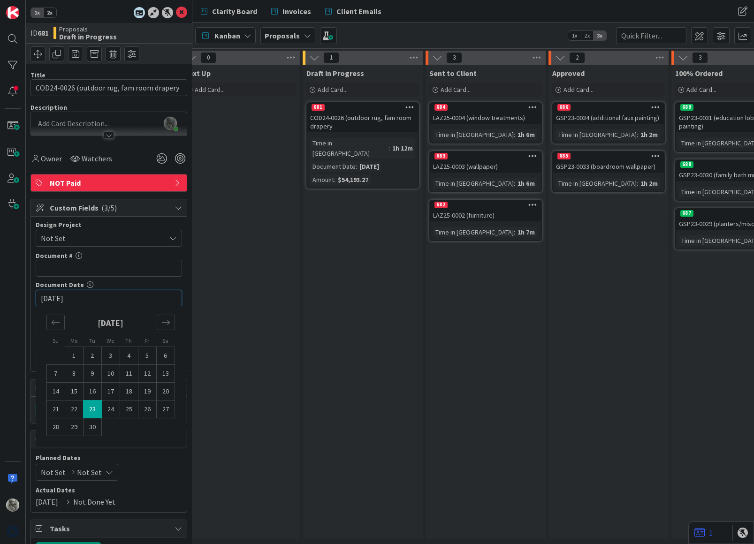
drag, startPoint x: 93, startPoint y: 298, endPoint x: 0, endPoint y: 294, distance: 93.4
click at [0, 294] on div "1x 2x ID 681 Proposals Draft in Progress Title 41 / 128 COD24-0026 (outdoor rug…" at bounding box center [96, 272] width 192 height 544
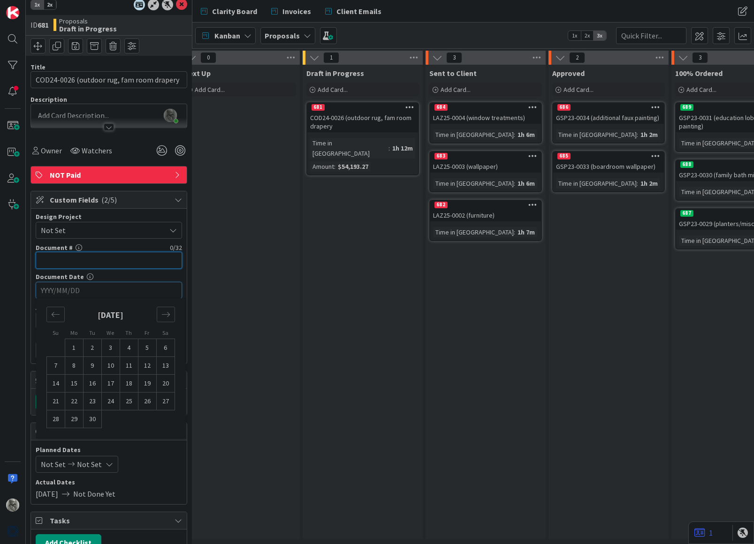
click at [118, 260] on input "text" at bounding box center [109, 260] width 146 height 17
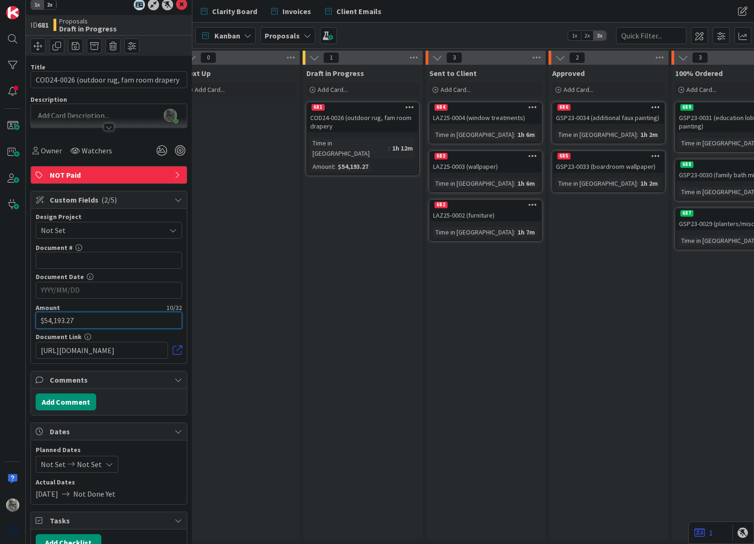
type input "54193.27"
drag, startPoint x: 82, startPoint y: 318, endPoint x: 21, endPoint y: 317, distance: 61.0
click at [21, 317] on div "1x 2x ID 681 Proposals Draft in Progress Title 41 / 128 COD24-0026 (outdoor rug…" at bounding box center [96, 272] width 192 height 544
click at [61, 349] on input "[URL][DOMAIN_NAME]" at bounding box center [102, 350] width 132 height 17
click at [458, 126] on div "684 LAZ25-0004 (window treatments) Time in [GEOGRAPHIC_DATA] : 1h 6m" at bounding box center [485, 122] width 113 height 41
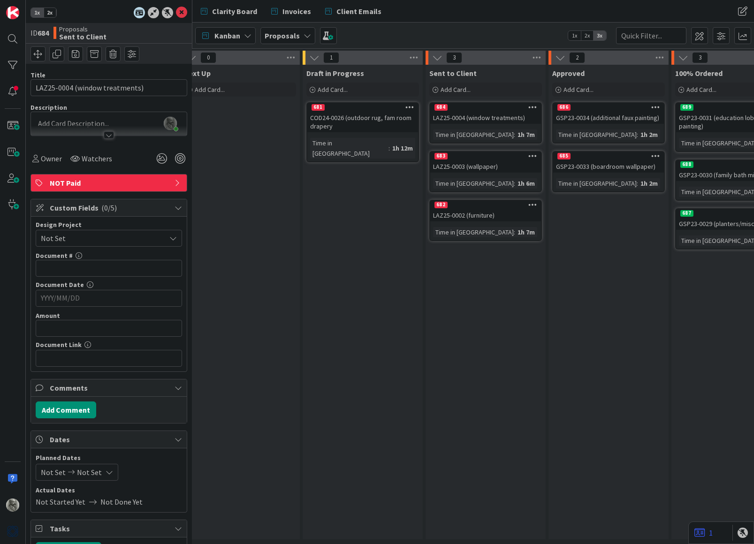
click at [101, 234] on span "Not Set" at bounding box center [101, 238] width 120 height 13
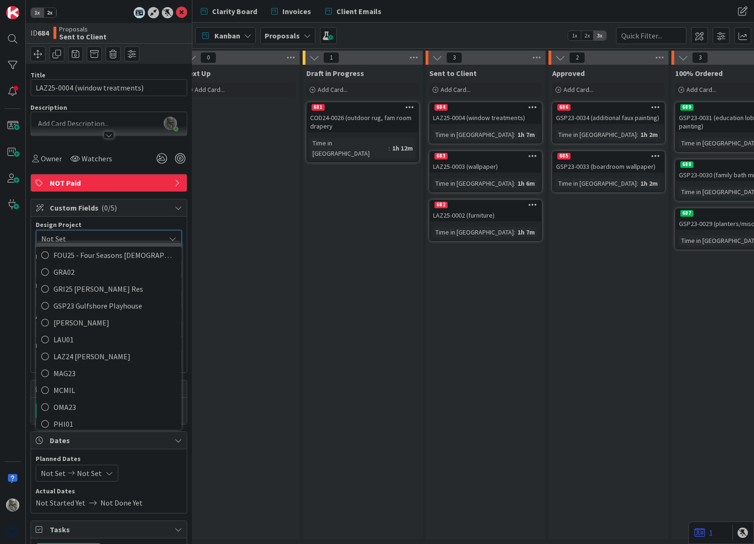
scroll to position [207, 0]
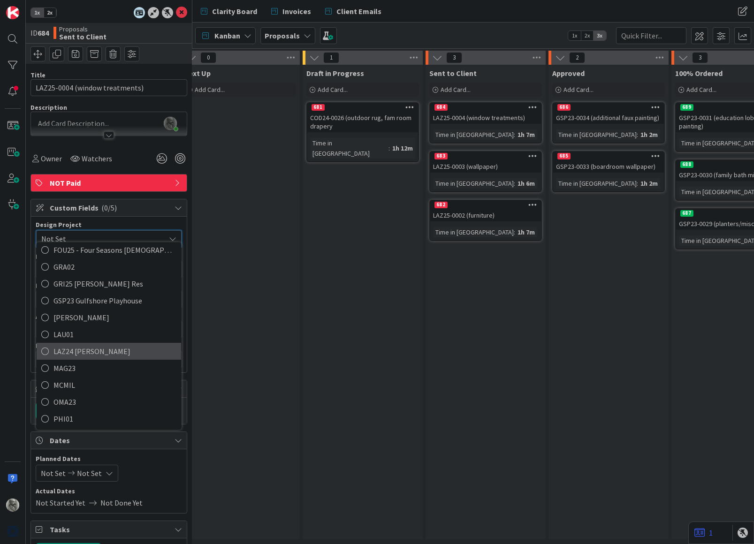
click at [79, 345] on span "LAZ24 [PERSON_NAME]" at bounding box center [114, 352] width 123 height 14
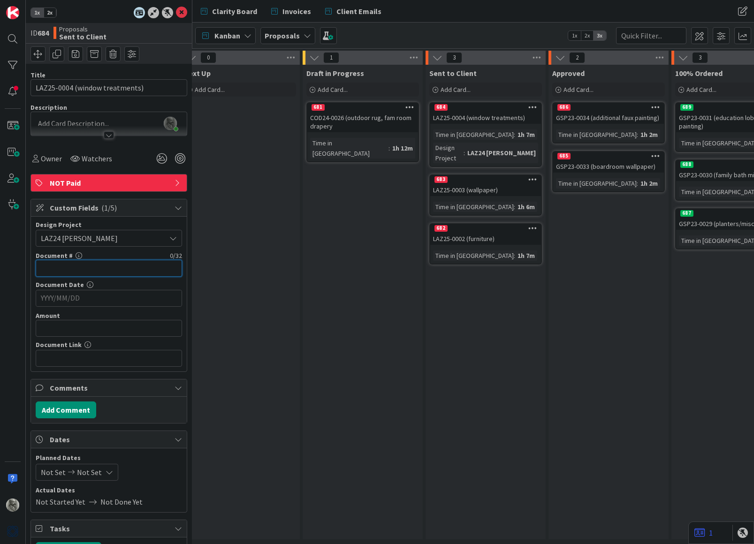
click at [94, 264] on input "text" at bounding box center [109, 268] width 146 height 17
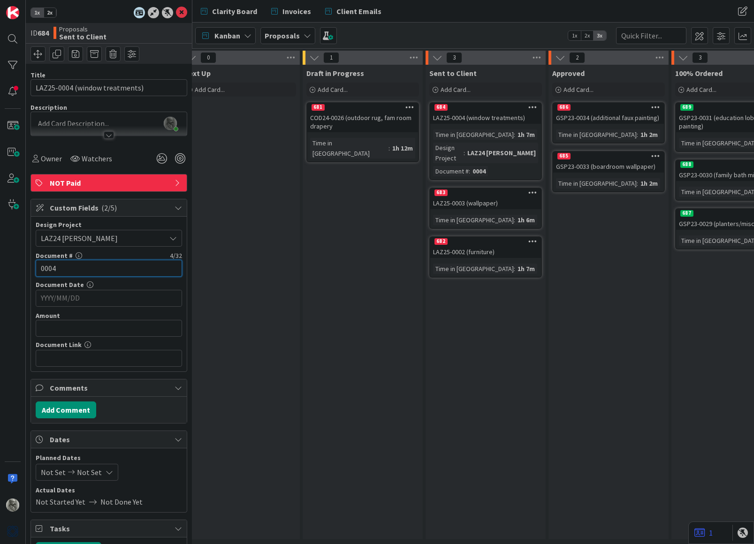
type input "0004"
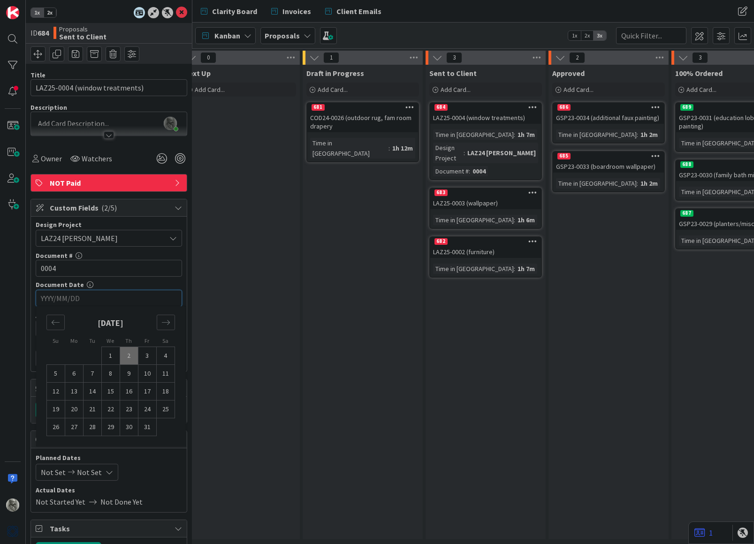
click at [85, 297] on input "YYYY/MM/DD" at bounding box center [109, 298] width 136 height 16
click at [53, 318] on icon "Move backward to switch to the previous month." at bounding box center [55, 322] width 9 height 9
click at [93, 407] on td "23" at bounding box center [92, 410] width 18 height 18
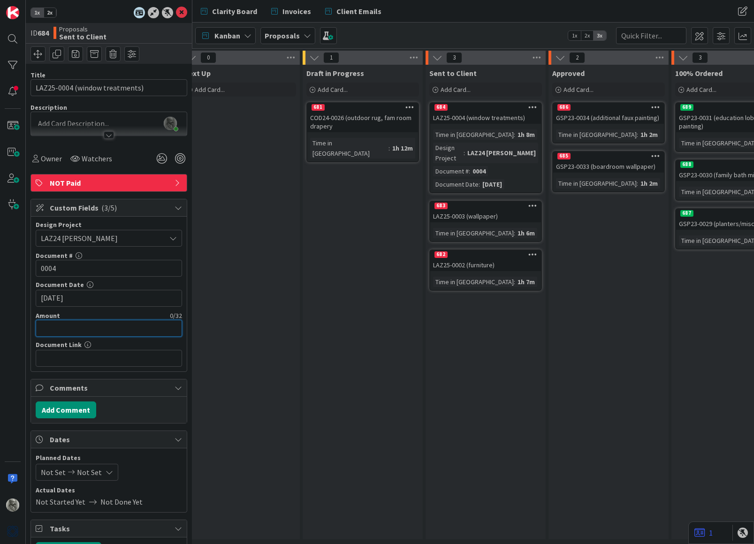
click at [91, 324] on input "text" at bounding box center [109, 328] width 146 height 17
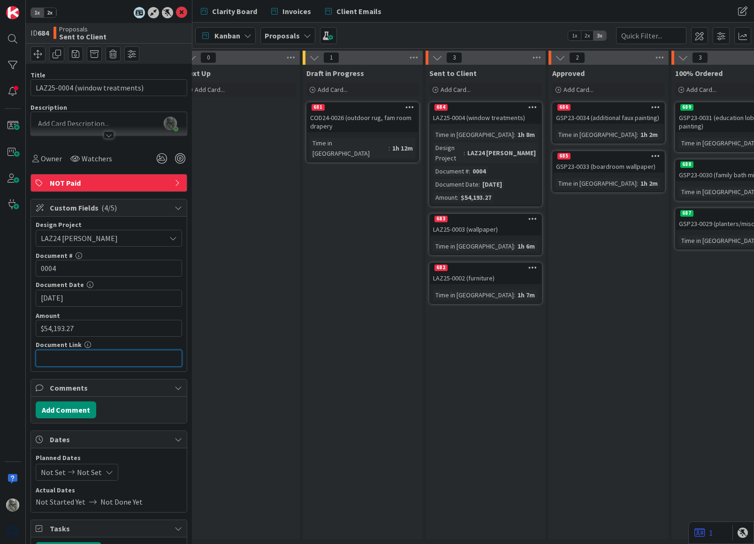
paste input "[URL][DOMAIN_NAME]"
click at [342, 249] on div "Draft in Progress Add Card... 681 COD24-0026 (outdoor rug, fam room drapery Tim…" at bounding box center [363, 302] width 120 height 475
click at [477, 215] on div "683" at bounding box center [485, 219] width 111 height 8
click at [79, 239] on span "Not Set" at bounding box center [101, 238] width 120 height 13
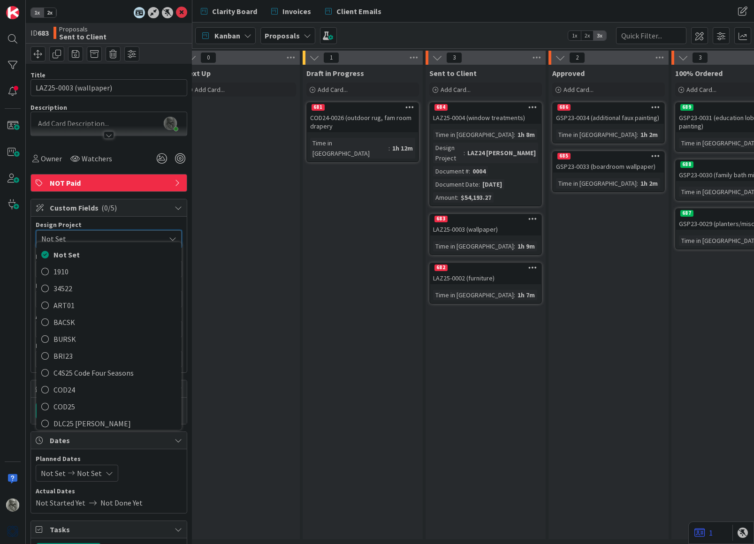
click at [79, 239] on span "Not Set" at bounding box center [100, 238] width 119 height 13
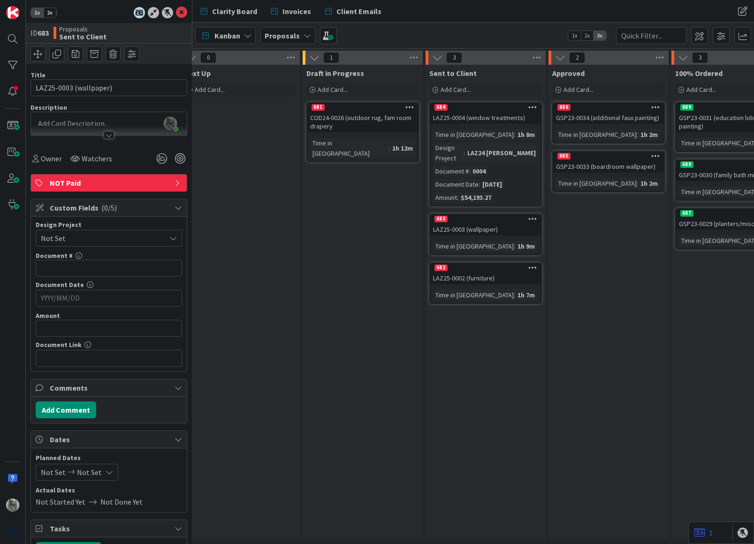
click at [79, 239] on span "Not Set" at bounding box center [101, 238] width 120 height 13
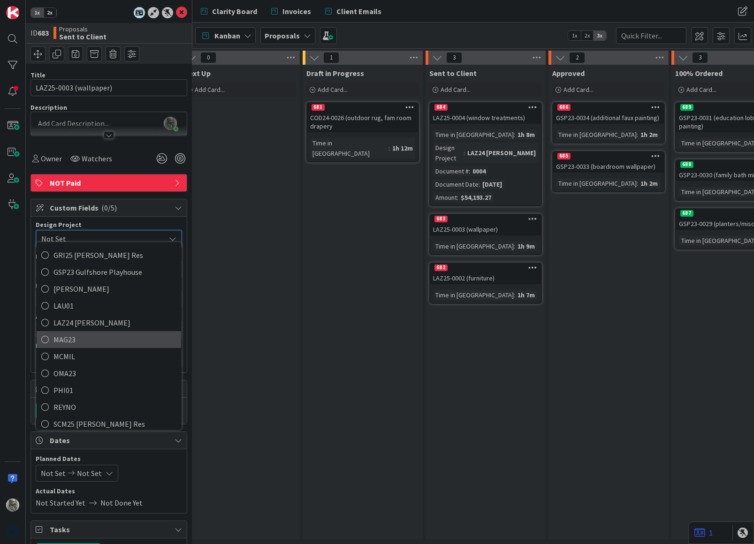
scroll to position [236, 0]
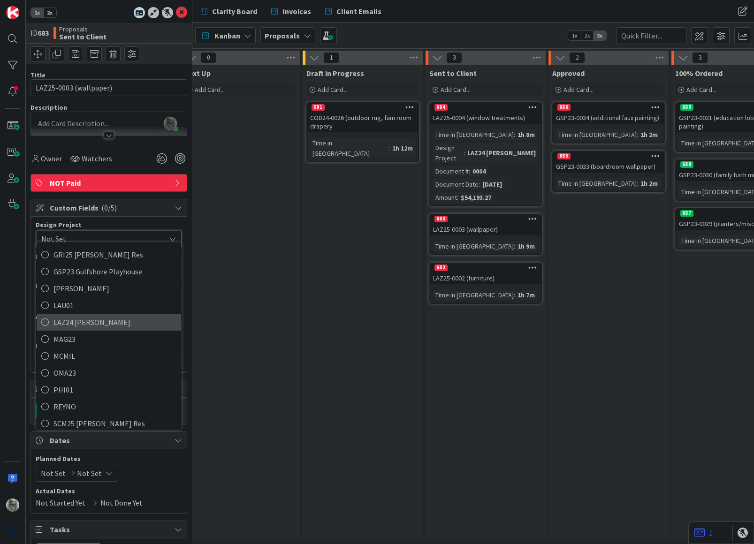
click at [92, 317] on span "LAZ24 [PERSON_NAME]" at bounding box center [114, 323] width 123 height 14
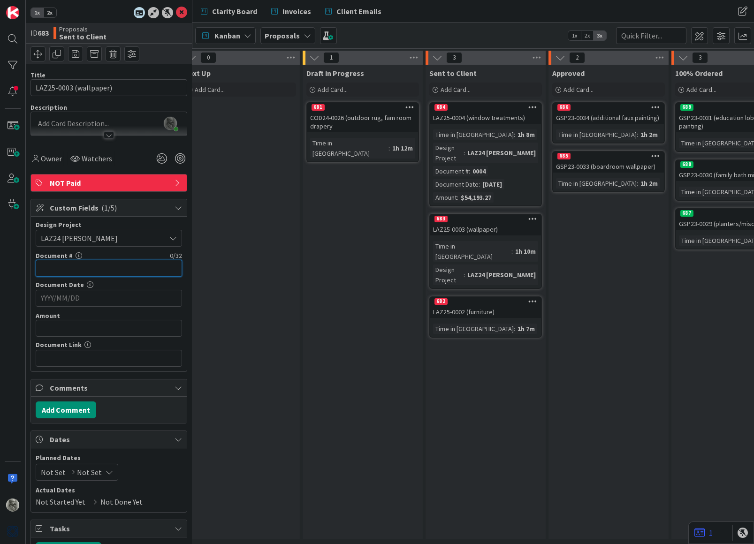
click at [99, 269] on input "text" at bounding box center [109, 268] width 146 height 17
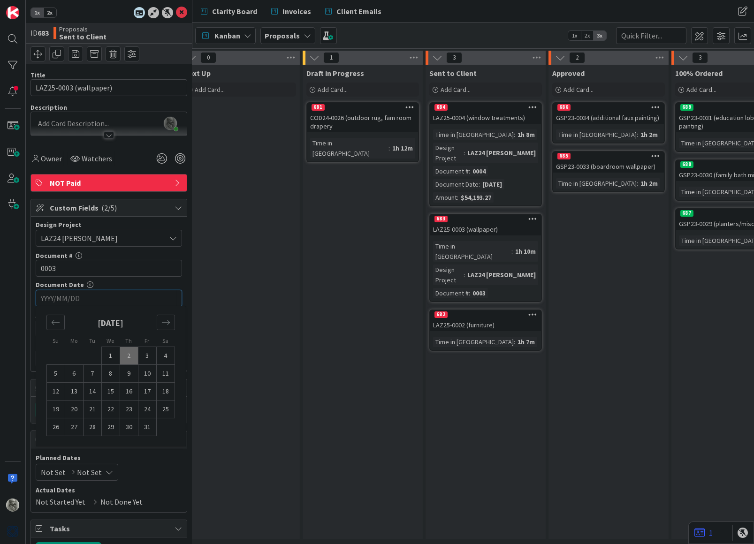
click at [105, 293] on input "YYYY/MM/DD" at bounding box center [109, 298] width 136 height 16
click at [55, 320] on icon "Move backward to switch to the previous month." at bounding box center [55, 322] width 9 height 9
click at [165, 409] on td "23" at bounding box center [166, 410] width 18 height 18
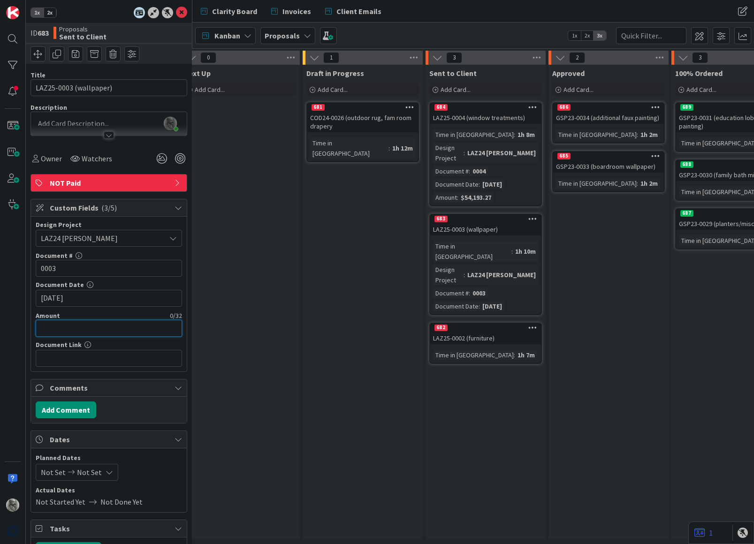
click at [90, 326] on input "text" at bounding box center [109, 328] width 146 height 17
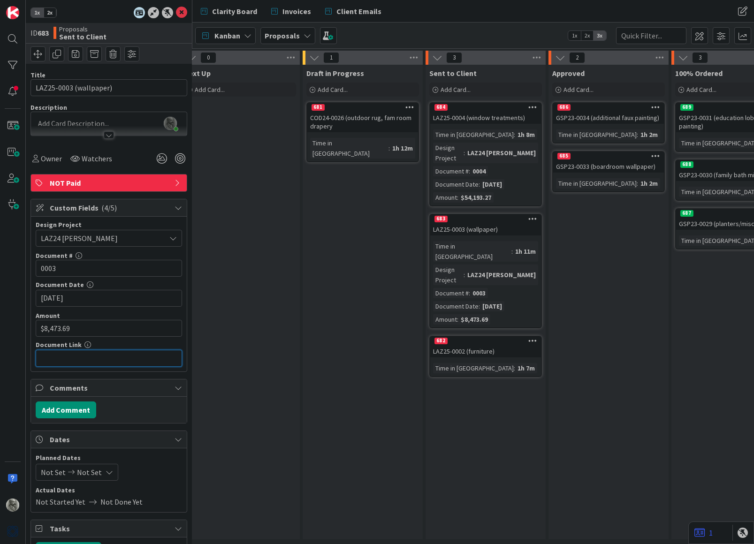
paste input "[URL][DOMAIN_NAME]"
click at [98, 326] on input "8473.69" at bounding box center [109, 328] width 146 height 17
click at [473, 337] on div "682" at bounding box center [485, 341] width 111 height 8
click at [90, 237] on span "Not Set" at bounding box center [101, 238] width 120 height 13
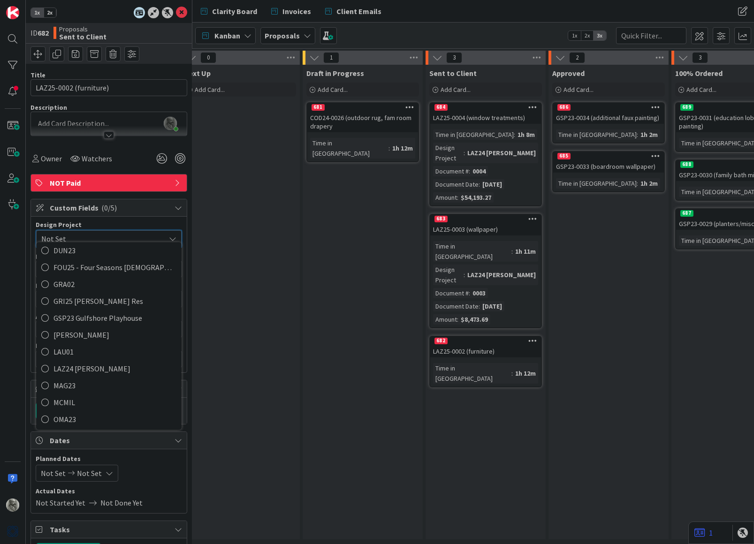
scroll to position [196, 0]
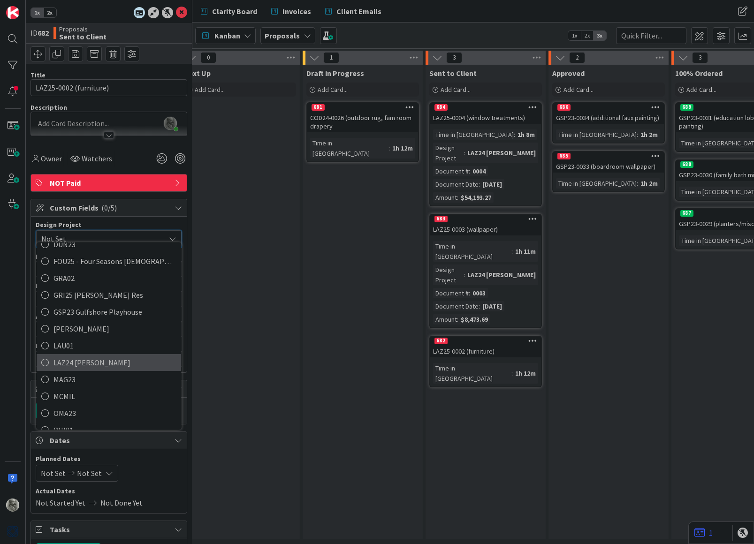
click at [88, 356] on span "LAZ24 [PERSON_NAME]" at bounding box center [114, 363] width 123 height 14
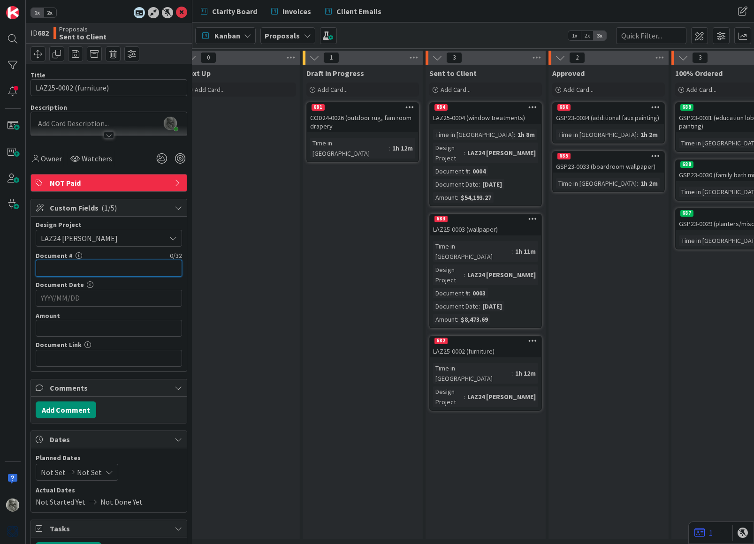
click at [94, 267] on input "text" at bounding box center [109, 268] width 146 height 17
click at [93, 296] on input "YYYY/MM/DD" at bounding box center [109, 298] width 136 height 16
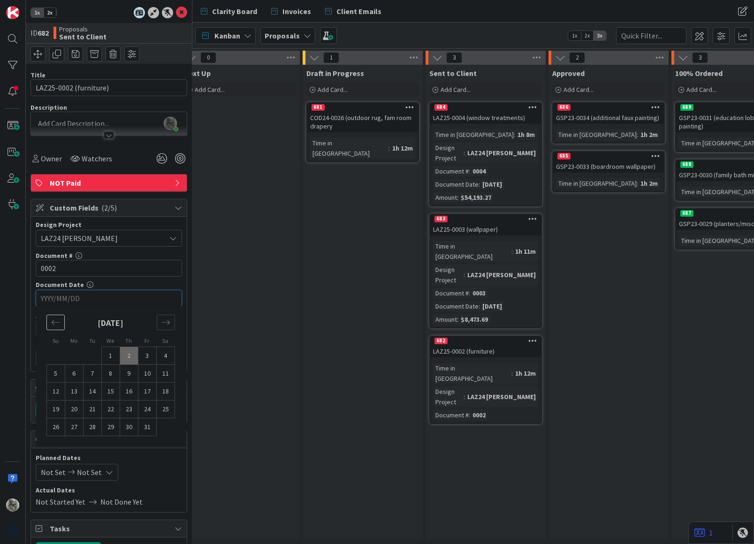
click at [54, 321] on icon "Move backward to switch to the previous month." at bounding box center [56, 322] width 8 height 5
click at [129, 408] on td "21" at bounding box center [129, 410] width 18 height 18
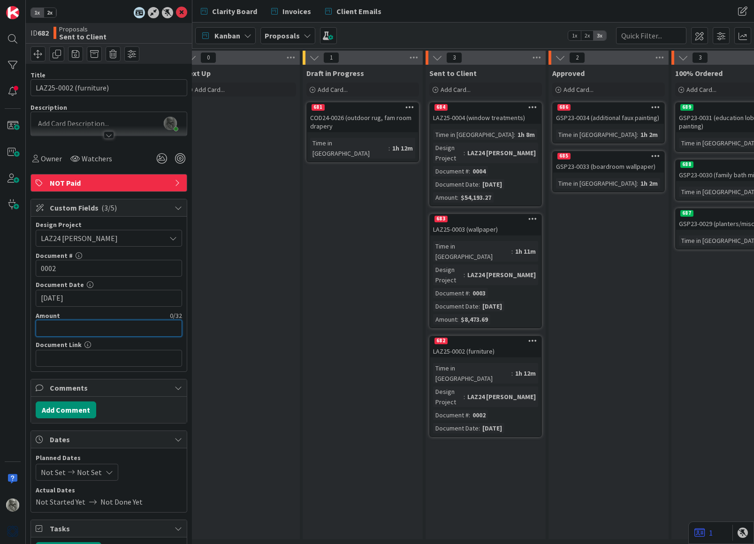
click at [80, 328] on input "text" at bounding box center [109, 328] width 146 height 17
paste input "[URL][DOMAIN_NAME]"
click at [283, 313] on div "Next Up Add Card..." at bounding box center [240, 302] width 120 height 475
click at [258, 286] on div "Next Up Add Card..." at bounding box center [240, 302] width 120 height 475
click at [182, 11] on icon at bounding box center [181, 12] width 11 height 11
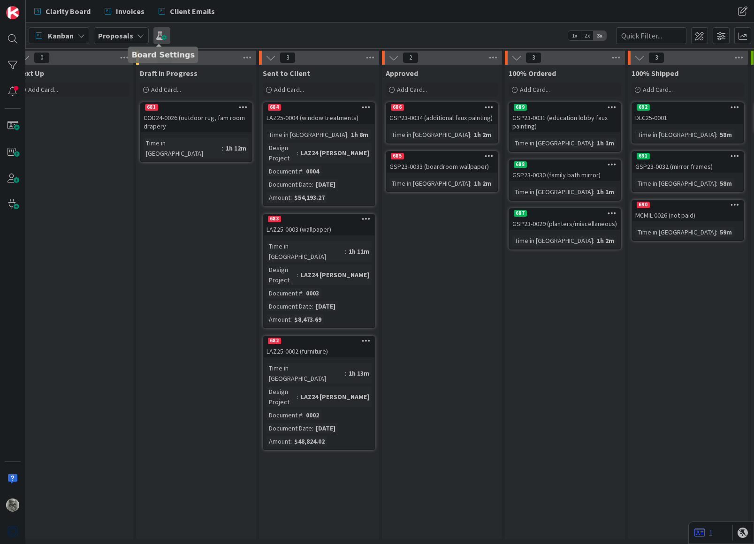
click at [159, 35] on span at bounding box center [161, 35] width 17 height 17
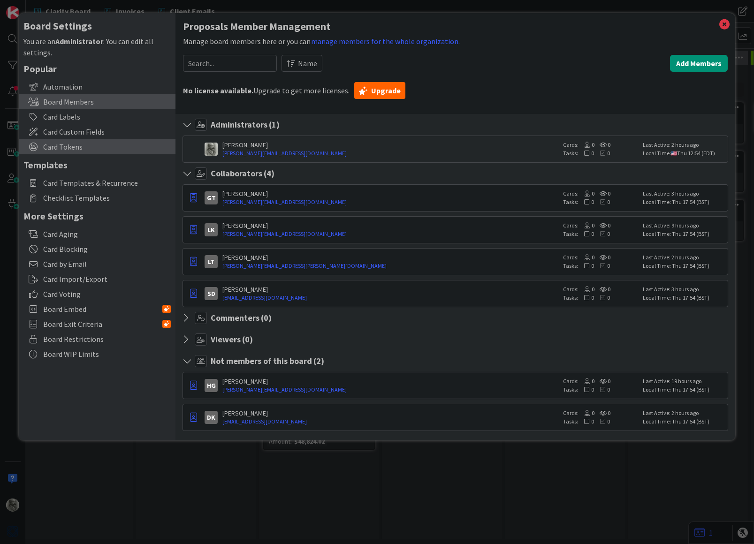
click at [75, 143] on span "Card Tokens" at bounding box center [107, 146] width 128 height 11
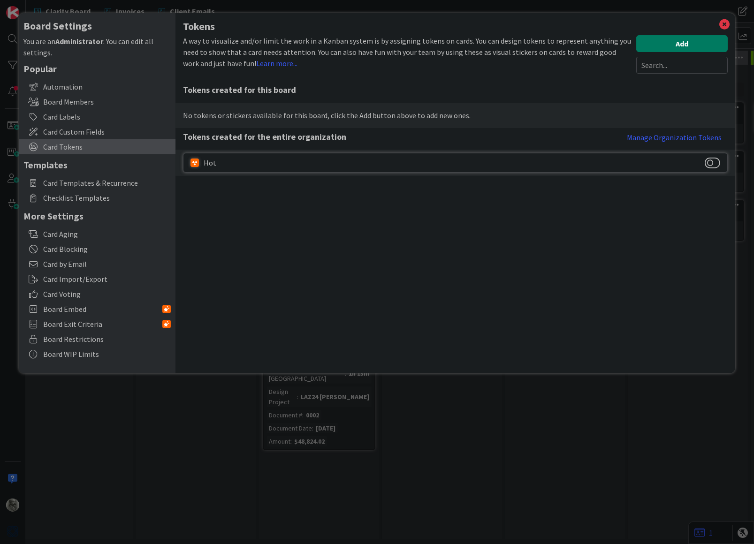
click at [675, 43] on button "Add" at bounding box center [681, 43] width 91 height 17
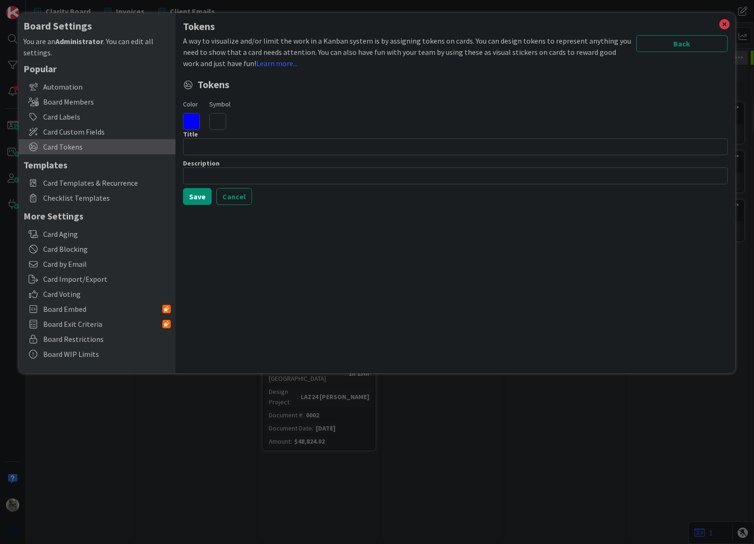
click at [215, 118] on icon at bounding box center [217, 121] width 17 height 17
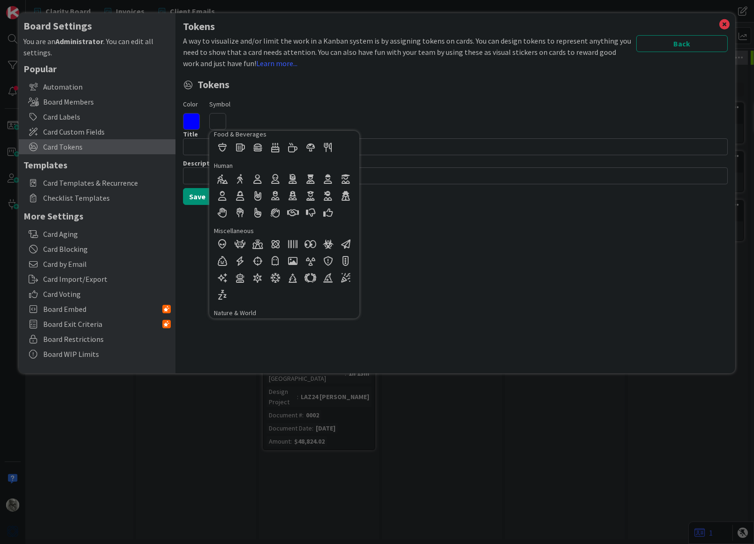
scroll to position [191, 0]
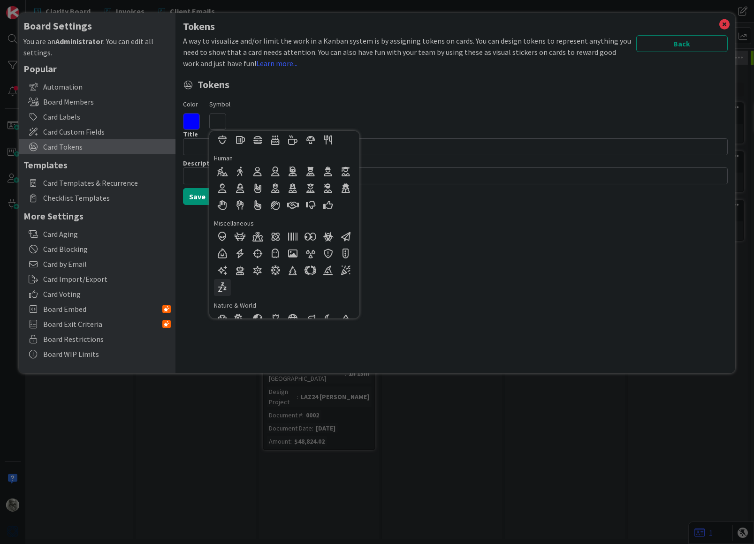
click at [223, 283] on div at bounding box center [222, 287] width 17 height 17
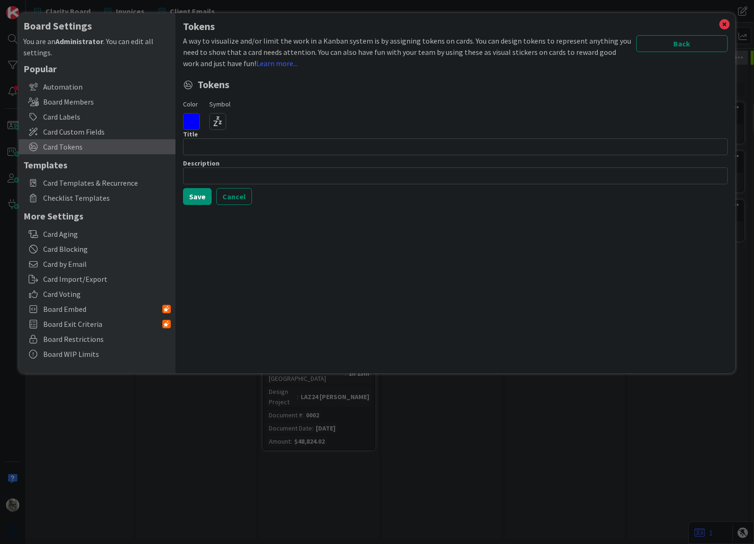
click at [196, 120] on icon at bounding box center [191, 121] width 17 height 17
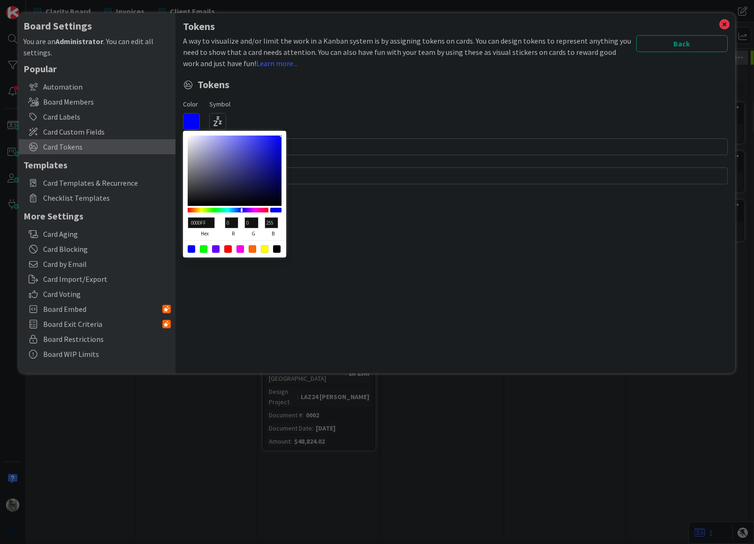
click at [217, 245] on div at bounding box center [216, 249] width 8 height 8
click at [274, 92] on div "Tokens Color 6600FF hex 102 r 0 g 255 b 100 a Symbol Regular Solid Animals Buil…" at bounding box center [455, 140] width 545 height 129
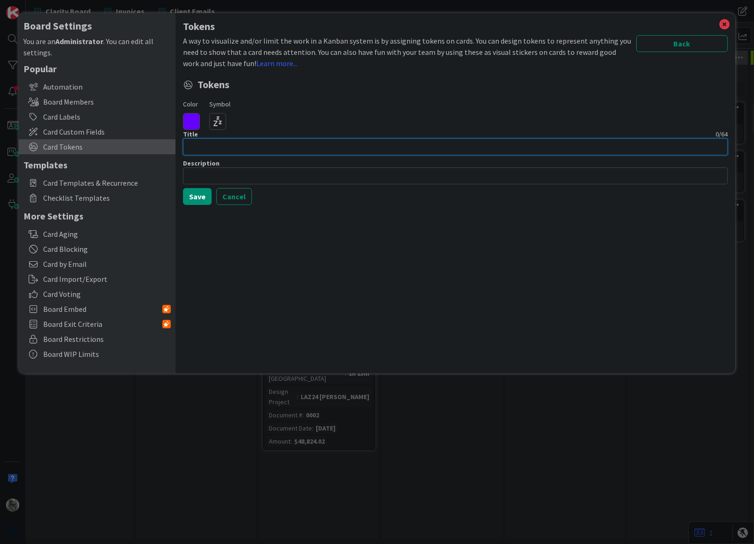
click at [222, 148] on input at bounding box center [455, 146] width 545 height 17
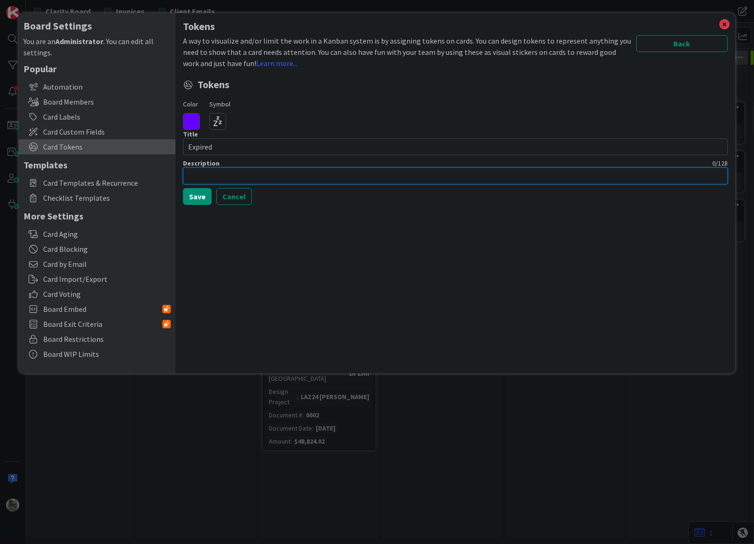
click at [238, 174] on input at bounding box center [455, 175] width 545 height 17
click at [198, 196] on button "Save" at bounding box center [197, 196] width 29 height 17
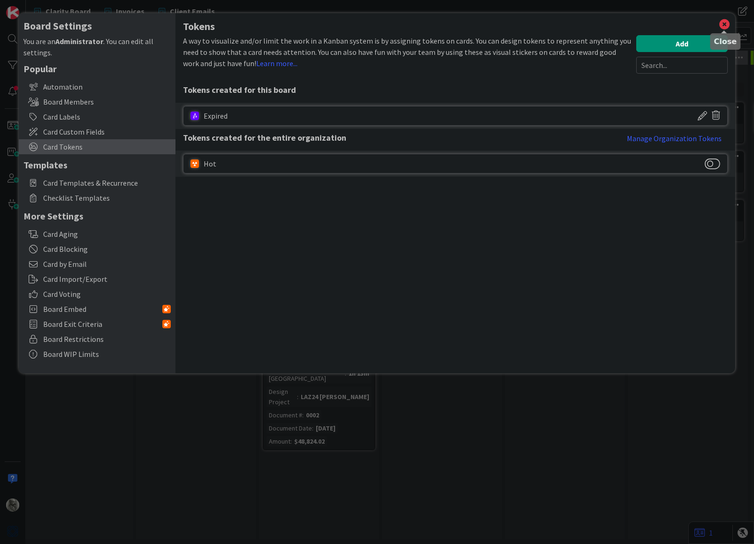
click at [724, 24] on icon at bounding box center [724, 24] width 12 height 13
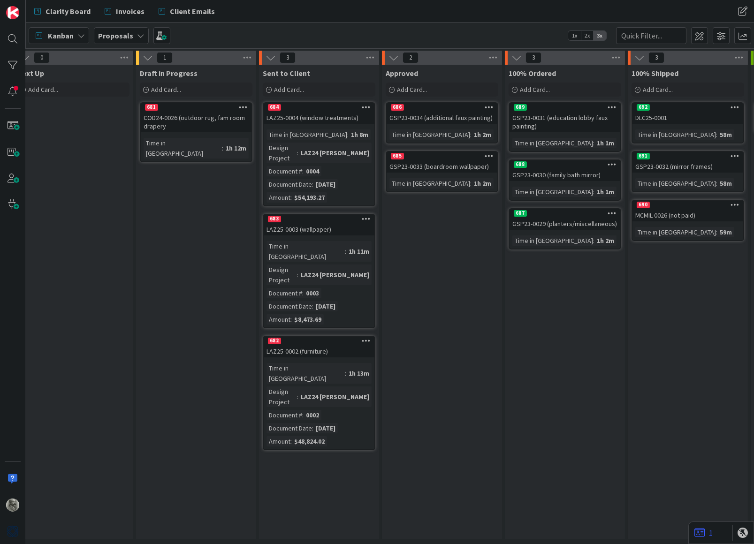
click at [367, 215] on icon at bounding box center [366, 218] width 9 height 7
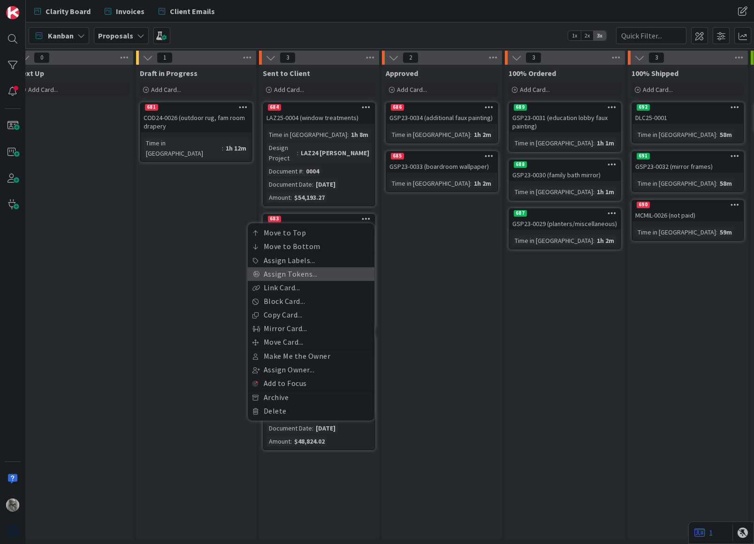
click at [305, 267] on link "Assign Tokens..." at bounding box center [311, 274] width 127 height 14
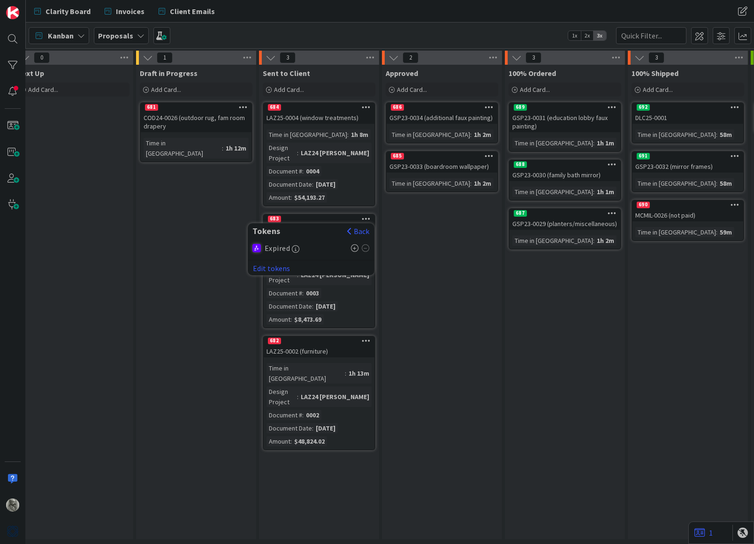
click at [353, 244] on icon at bounding box center [355, 248] width 8 height 8
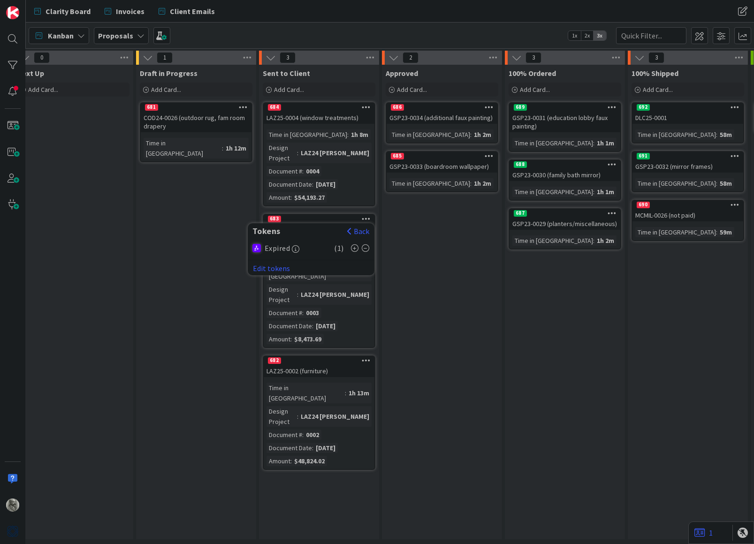
click at [415, 253] on div "Approved Add Card... 686 GSP23-0034 (additional faux painting) Time in Column :…" at bounding box center [442, 302] width 120 height 475
click at [367, 357] on icon at bounding box center [366, 360] width 9 height 7
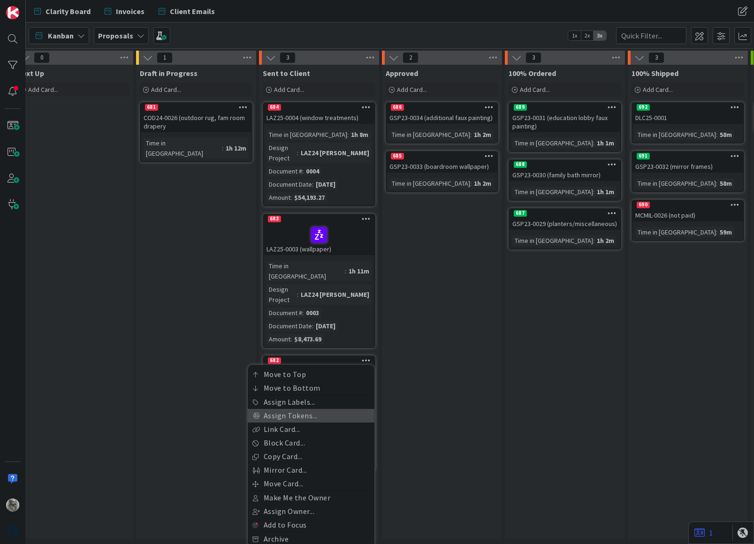
click at [300, 409] on link "Assign Tokens..." at bounding box center [311, 416] width 127 height 14
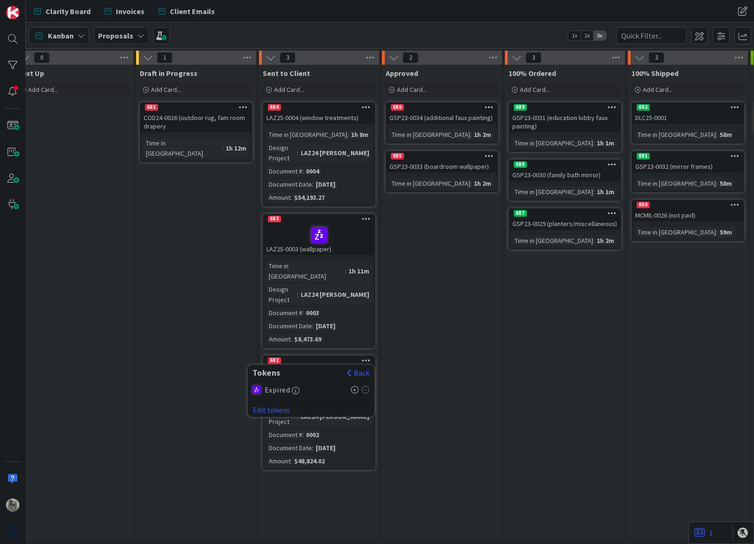
click at [354, 386] on icon at bounding box center [355, 390] width 8 height 8
click at [408, 356] on div "Approved Add Card... 686 GSP23-0034 (additional faux painting) Time in Column :…" at bounding box center [442, 302] width 120 height 475
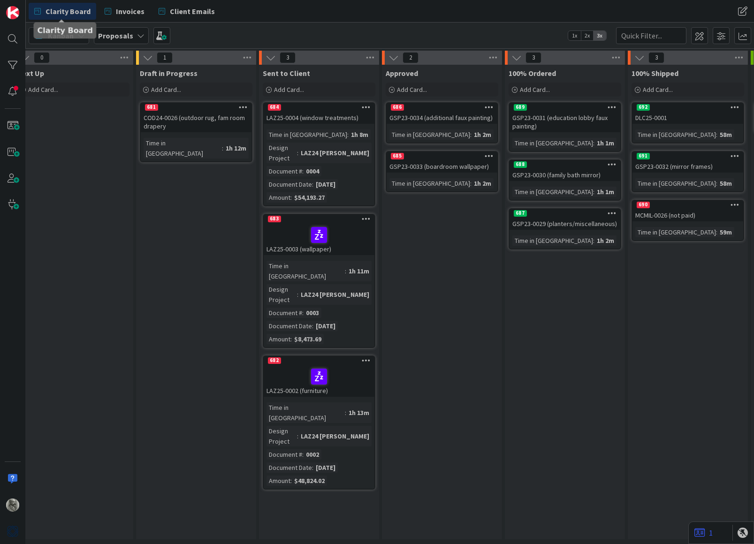
click at [69, 9] on span "Clarity Board" at bounding box center [68, 11] width 45 height 11
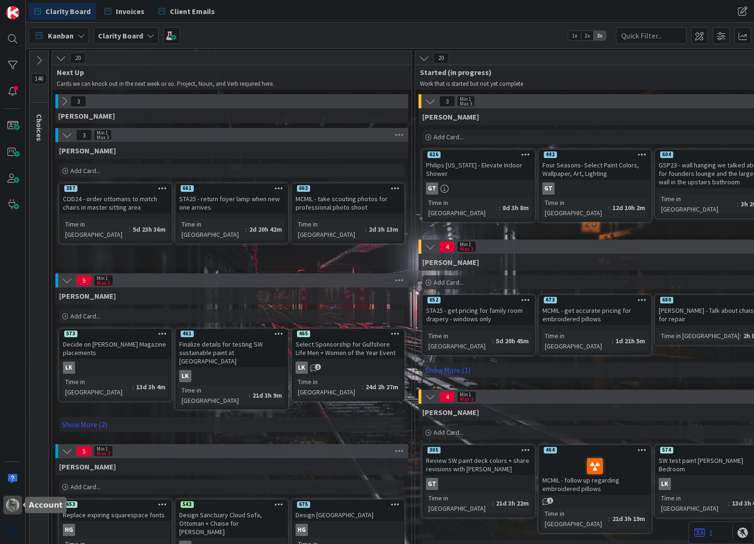
click at [13, 505] on img at bounding box center [12, 505] width 13 height 13
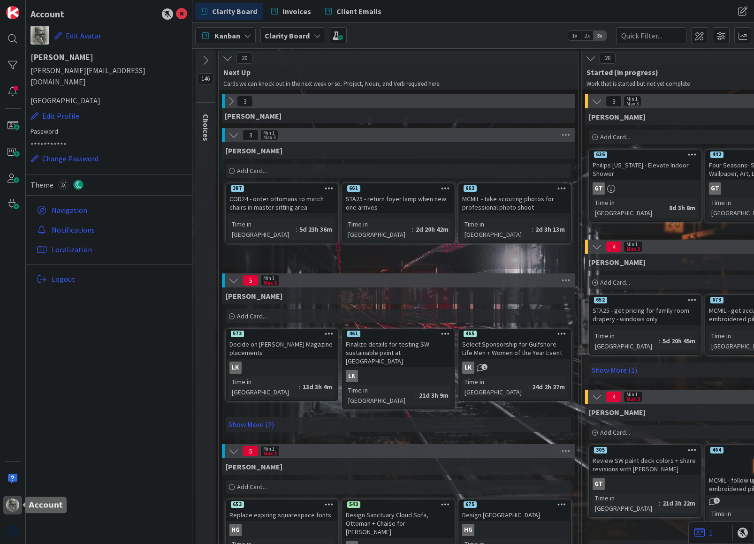
click at [13, 505] on img at bounding box center [12, 505] width 13 height 13
click at [62, 180] on icon at bounding box center [63, 185] width 10 height 10
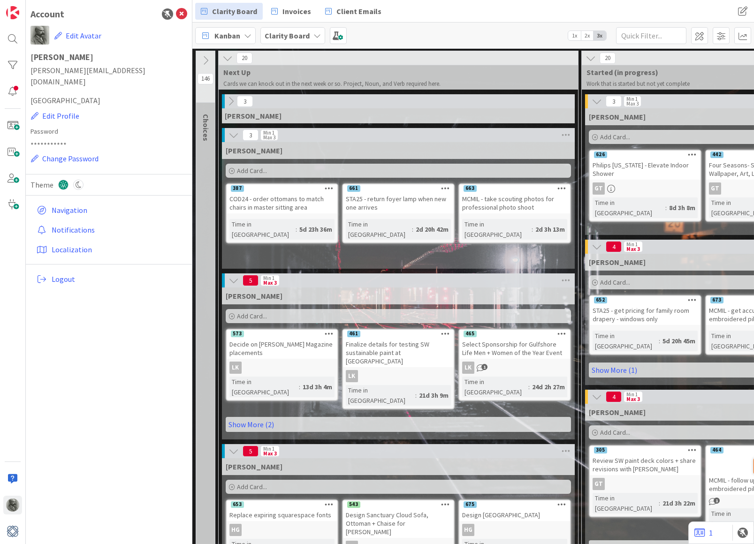
click at [305, 35] on b "Clarity Board" at bounding box center [287, 35] width 45 height 9
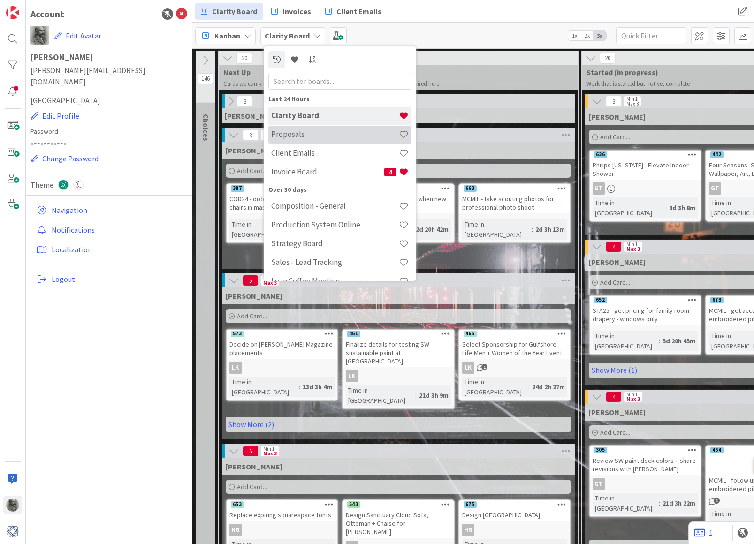
click at [315, 133] on h4 "Proposals" at bounding box center [335, 133] width 128 height 9
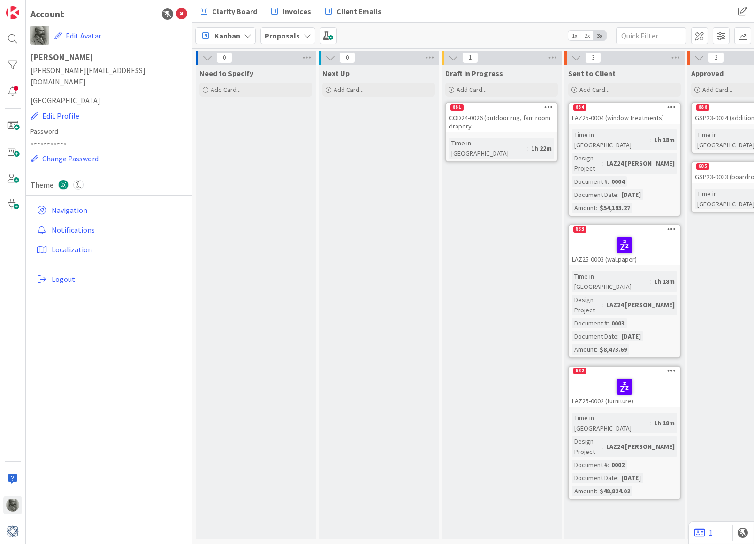
click at [182, 13] on icon at bounding box center [181, 13] width 11 height 11
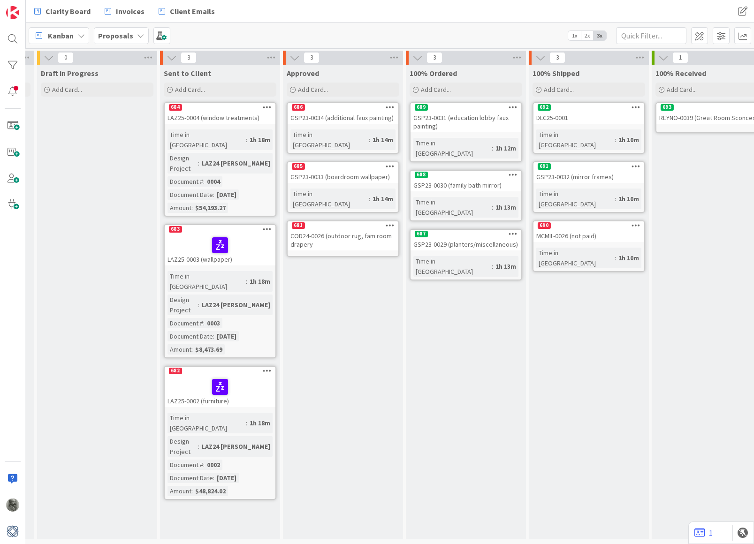
scroll to position [0, 239]
click at [186, 90] on span "Add Card..." at bounding box center [189, 89] width 30 height 8
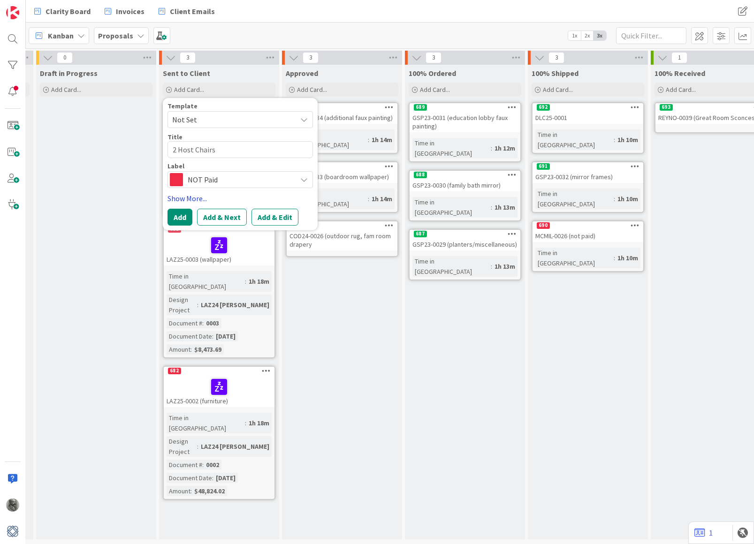
click at [192, 198] on link "Show More..." at bounding box center [239, 198] width 145 height 11
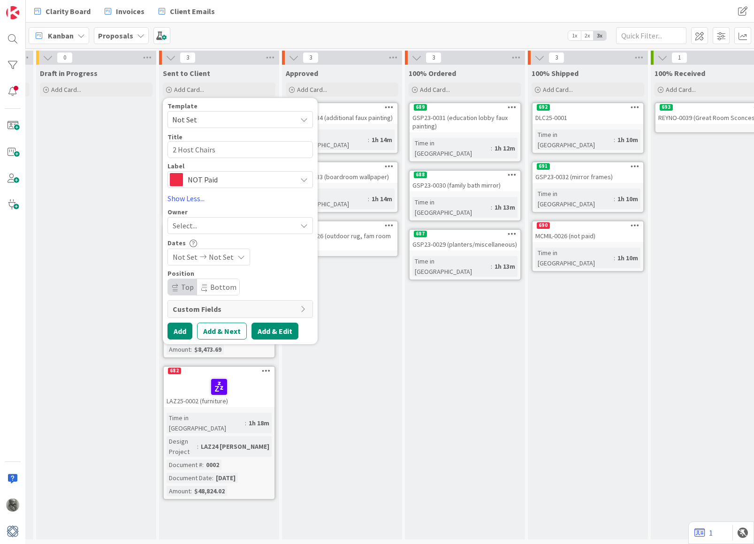
click at [281, 331] on button "Add & Edit" at bounding box center [274, 331] width 47 height 17
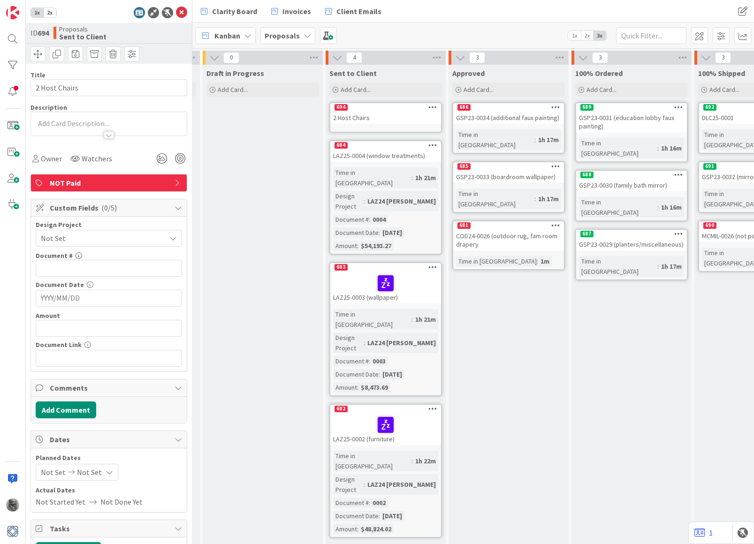
click at [85, 236] on span "Not Set" at bounding box center [101, 238] width 120 height 13
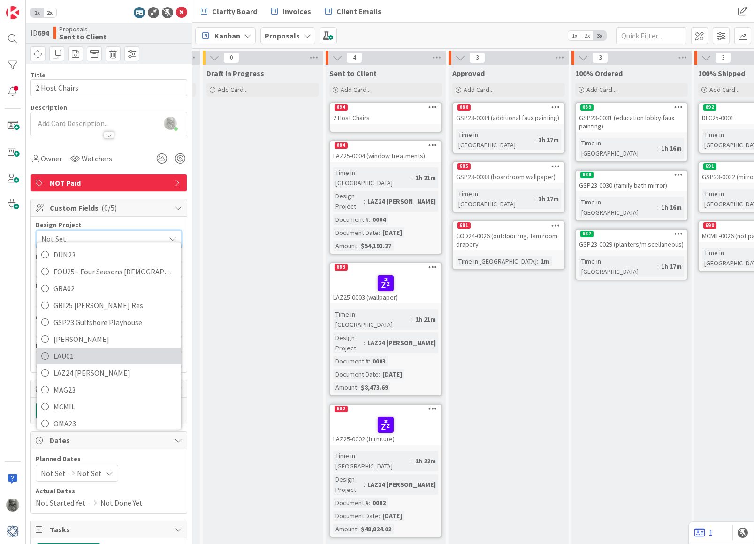
scroll to position [188, 0]
click at [98, 364] on span "LAZ24 [PERSON_NAME]" at bounding box center [114, 371] width 123 height 14
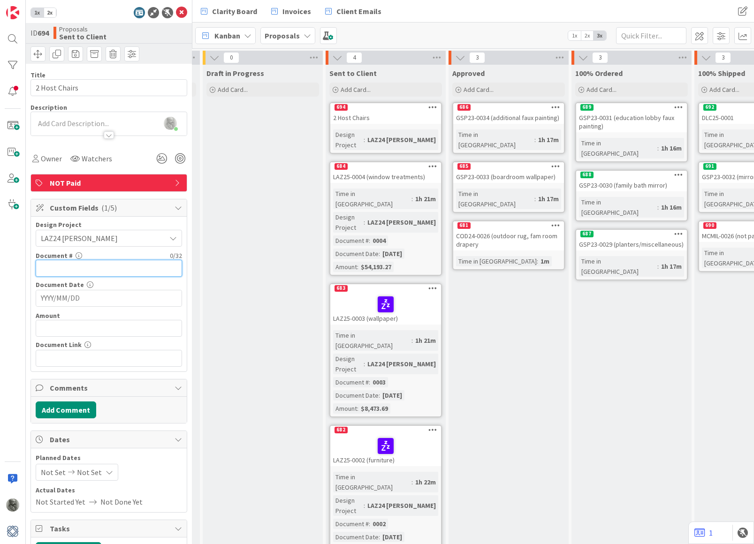
click at [98, 267] on input "text" at bounding box center [109, 268] width 146 height 17
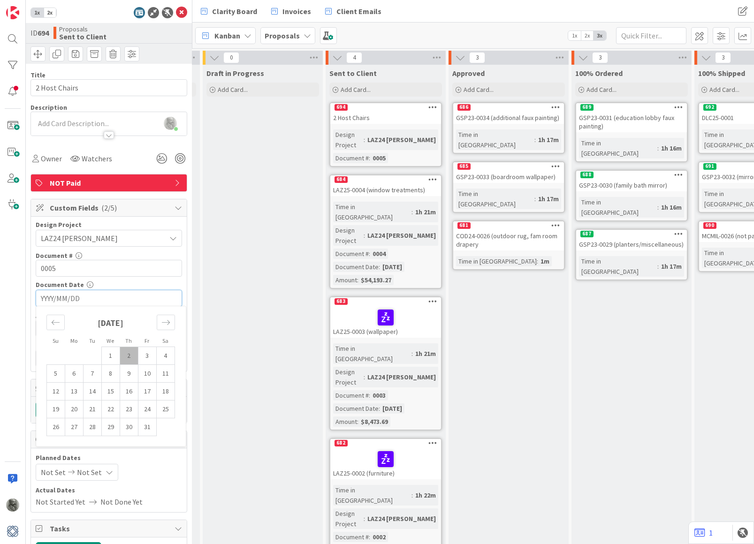
click at [95, 295] on input "YYYY/MM/DD" at bounding box center [109, 298] width 136 height 16
click at [54, 318] on icon "Move backward to switch to the previous month." at bounding box center [55, 322] width 9 height 9
click at [150, 410] on td "26" at bounding box center [147, 410] width 18 height 18
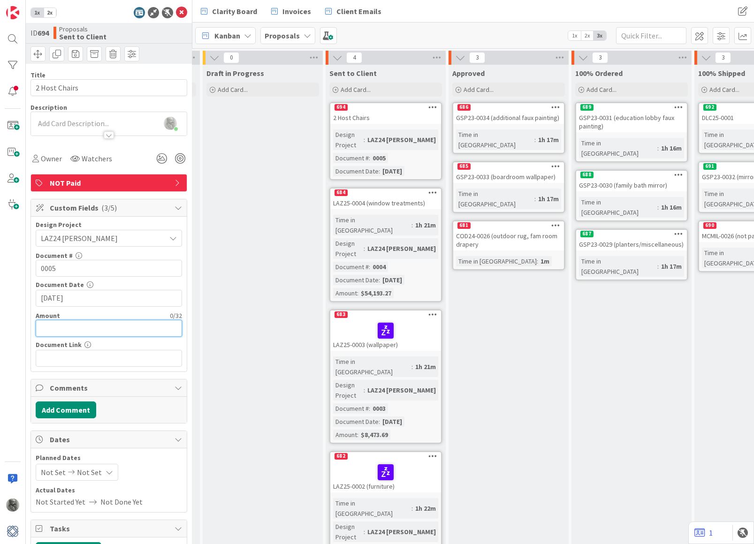
click at [83, 328] on input "text" at bounding box center [109, 328] width 146 height 17
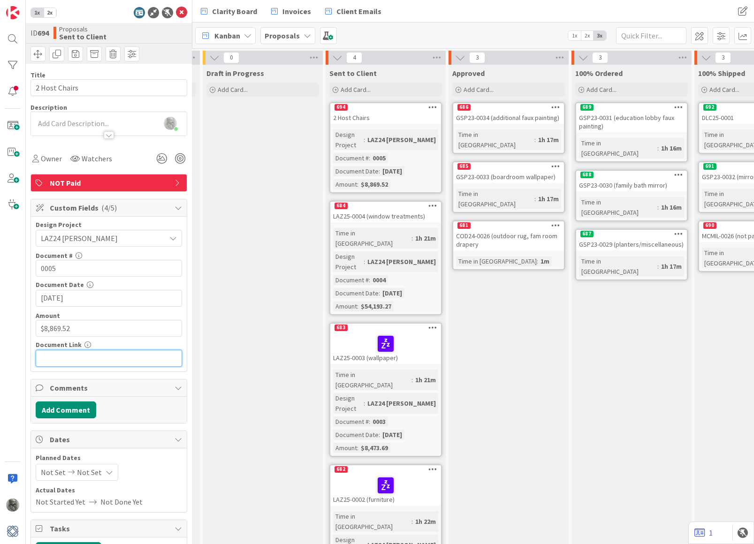
click at [93, 354] on input "text" at bounding box center [109, 358] width 146 height 17
paste input "[URL][DOMAIN_NAME]"
click at [251, 294] on div "Draft in Progress Add Card..." at bounding box center [263, 335] width 120 height 541
click at [183, 13] on icon at bounding box center [181, 12] width 11 height 11
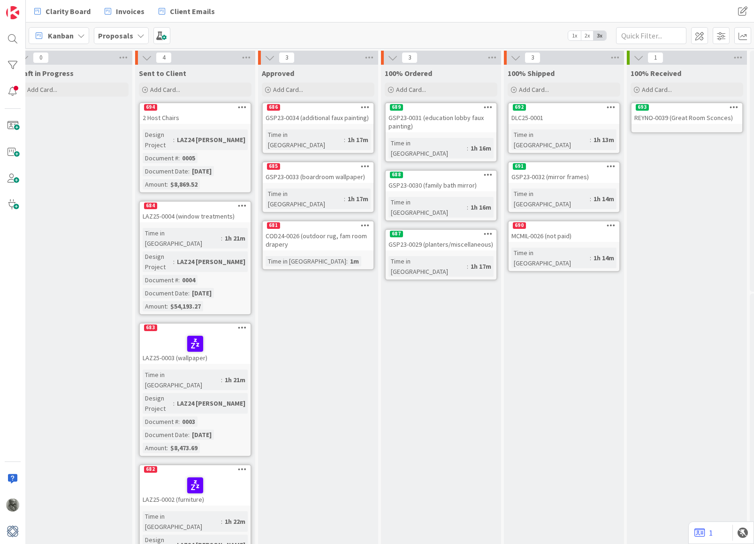
scroll to position [0, 263]
click at [181, 115] on div "2 Host Chairs" at bounding box center [194, 118] width 111 height 12
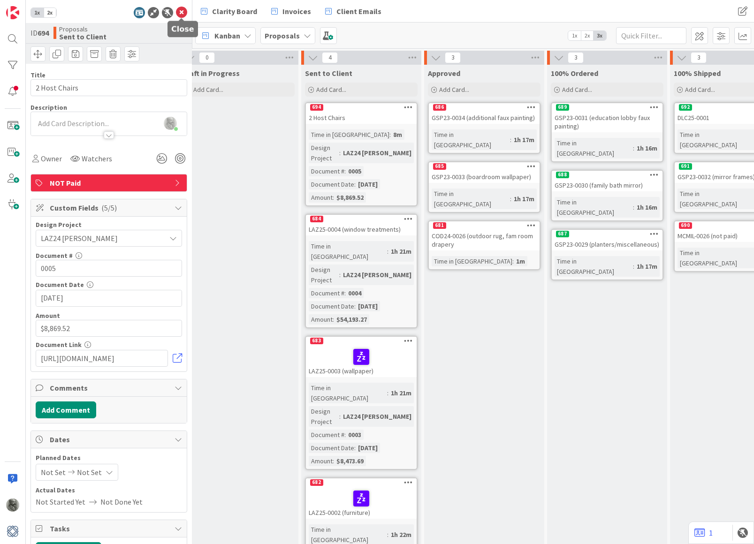
click at [180, 11] on icon at bounding box center [181, 12] width 11 height 11
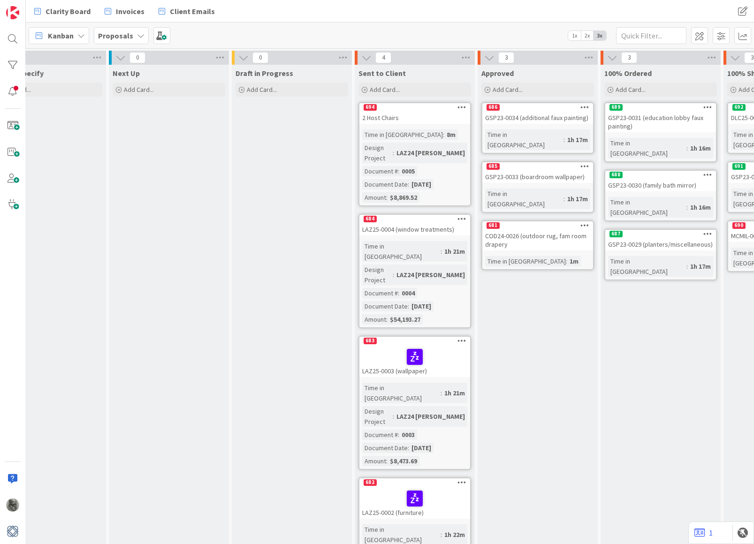
scroll to position [0, 50]
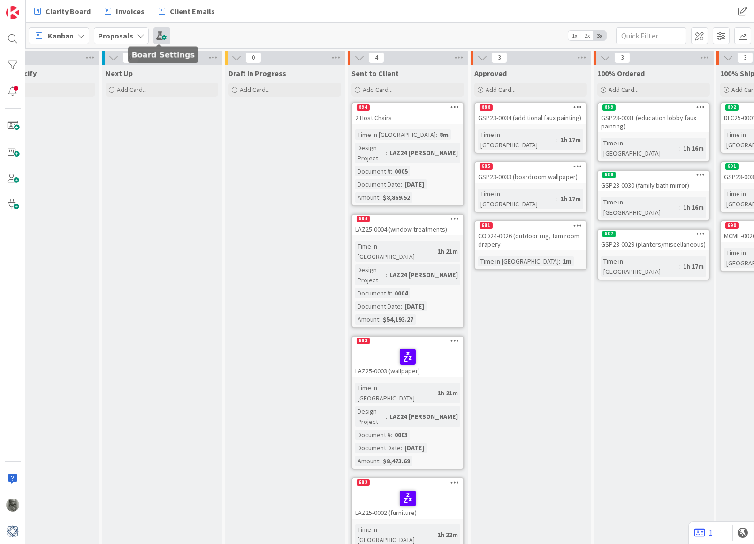
click at [160, 36] on span at bounding box center [161, 35] width 17 height 17
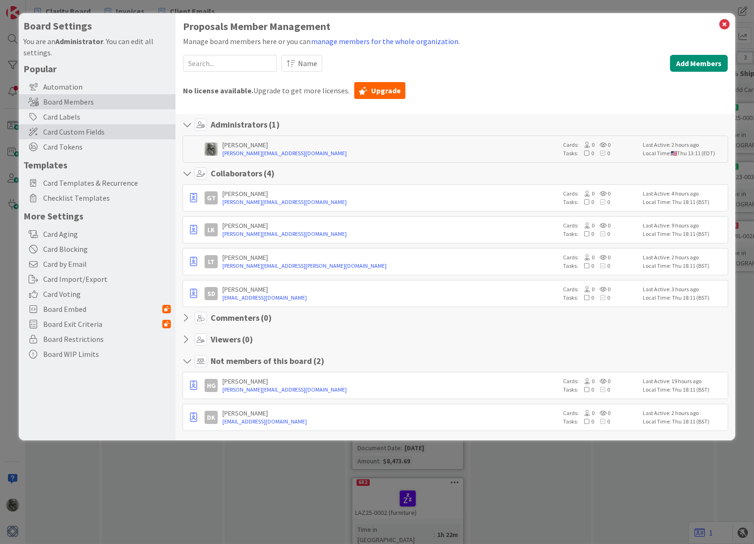
click at [92, 129] on span "Card Custom Fields" at bounding box center [107, 131] width 128 height 11
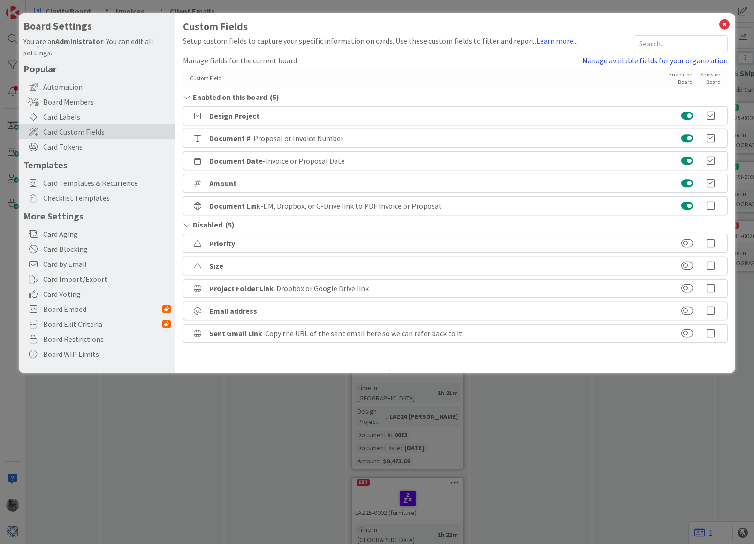
click at [630, 60] on link "Manage available fields for your organization" at bounding box center [654, 60] width 145 height 11
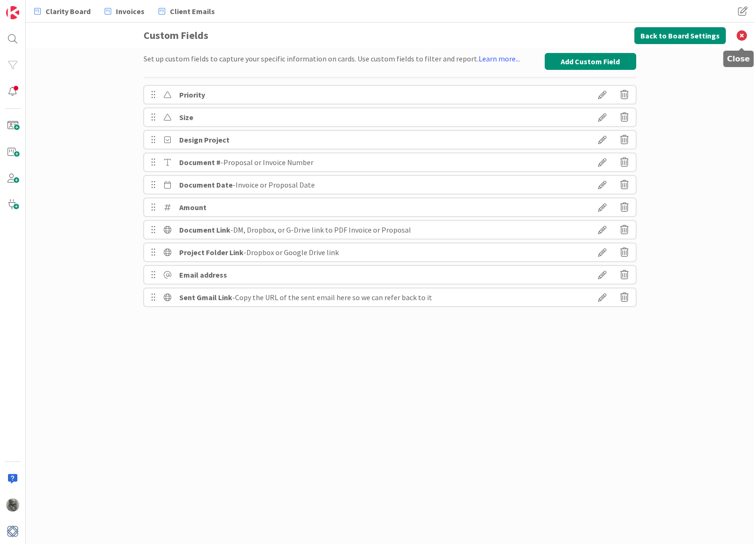
click at [742, 33] on icon at bounding box center [741, 36] width 24 height 26
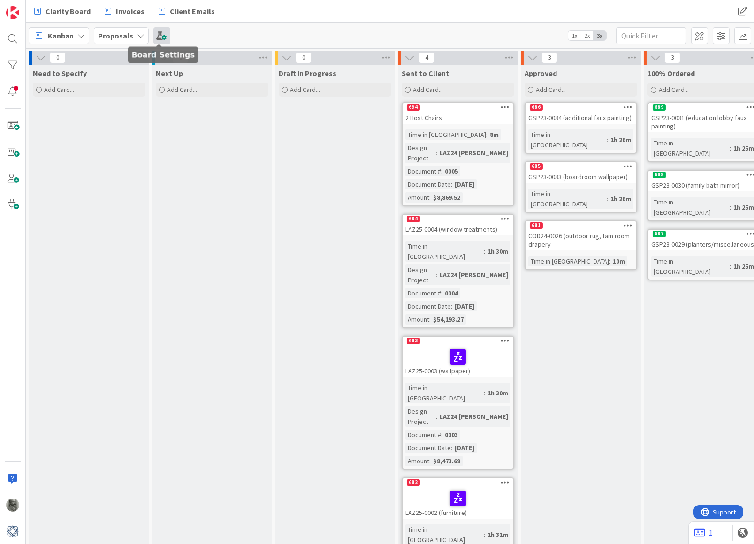
click at [161, 36] on span at bounding box center [161, 35] width 17 height 17
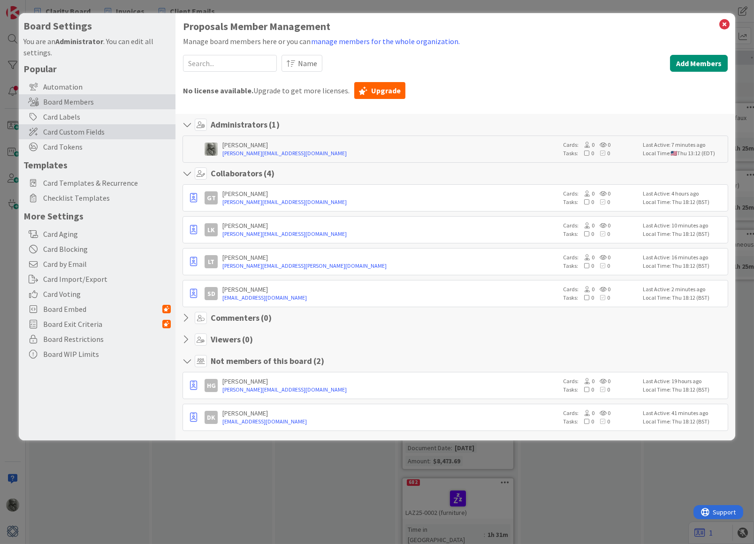
click at [77, 129] on span "Card Custom Fields" at bounding box center [107, 131] width 128 height 11
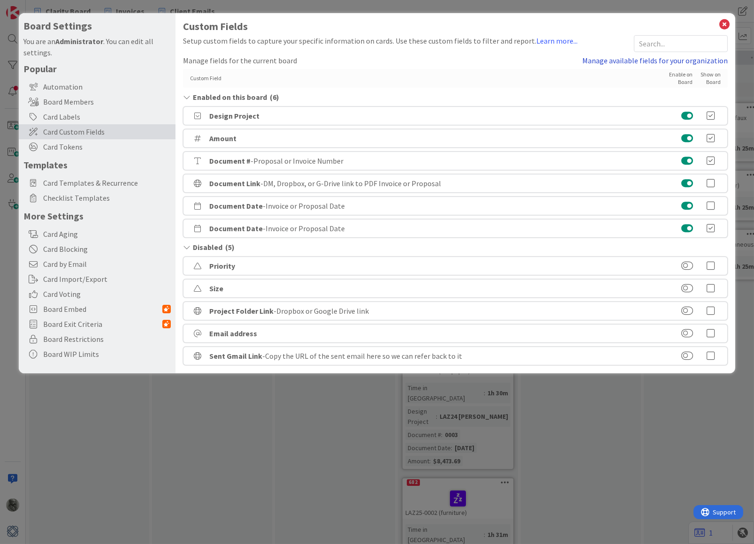
click at [614, 60] on link "Manage available fields for your organization" at bounding box center [654, 60] width 145 height 11
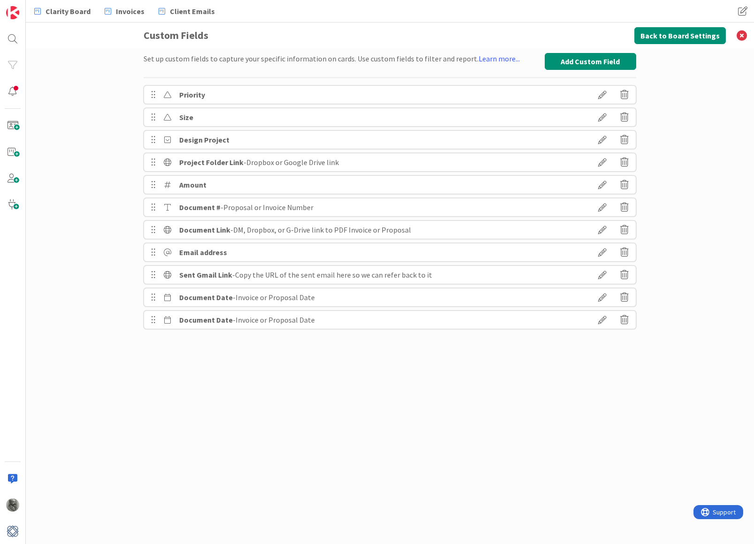
click at [152, 161] on icon at bounding box center [153, 162] width 5 height 16
click at [625, 320] on icon at bounding box center [624, 320] width 8 height 16
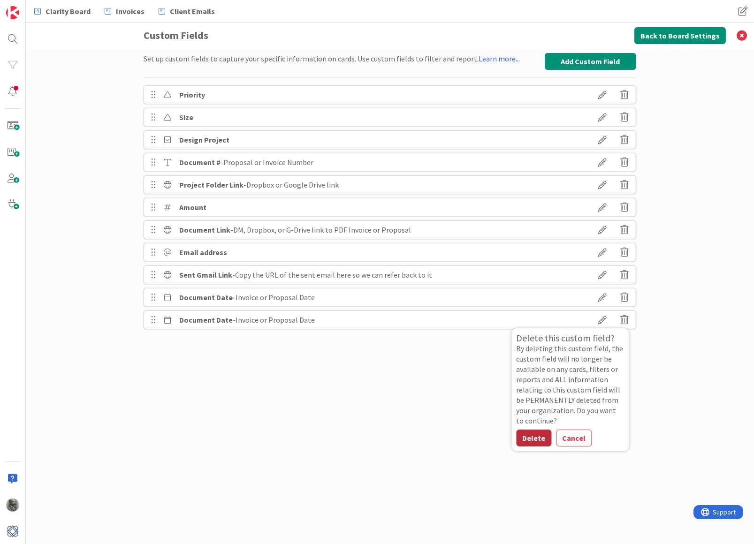
click at [537, 435] on button "Delete" at bounding box center [533, 438] width 35 height 17
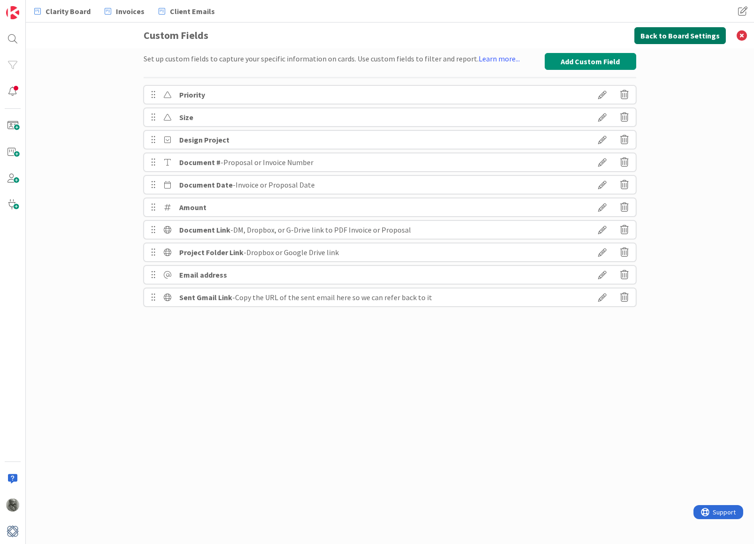
click at [672, 32] on button "Back to Board Settings" at bounding box center [679, 35] width 91 height 17
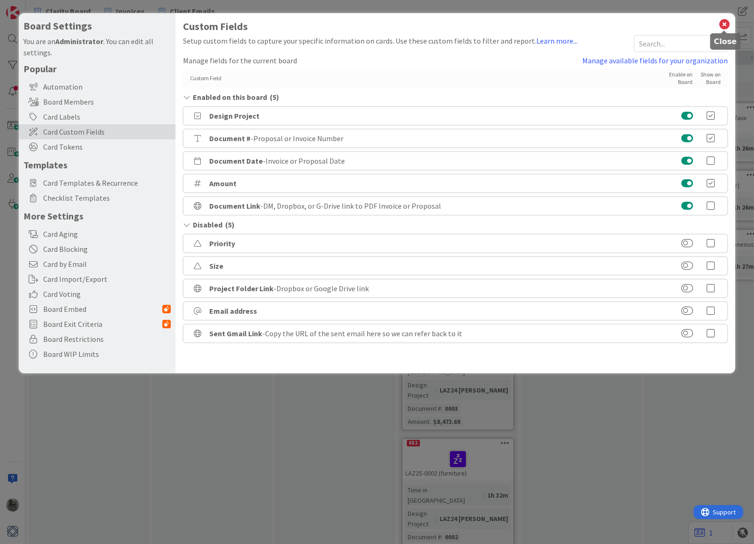
click at [725, 23] on icon at bounding box center [724, 24] width 12 height 13
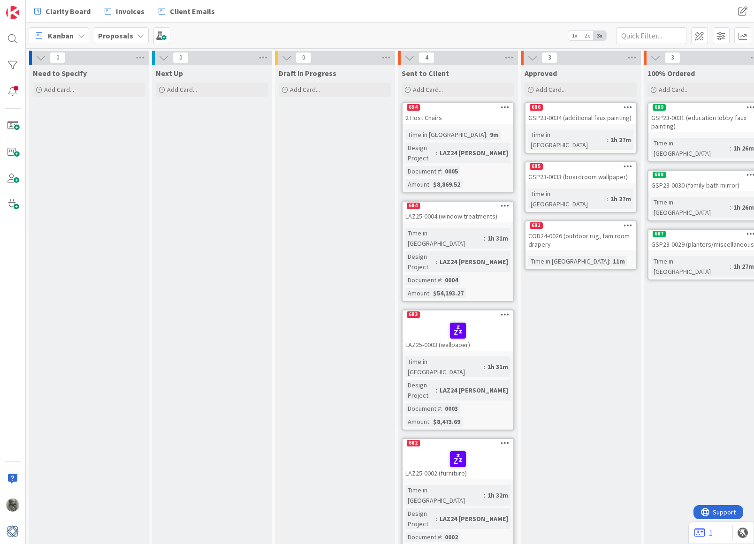
click at [461, 112] on div "2 Host Chairs" at bounding box center [457, 118] width 111 height 12
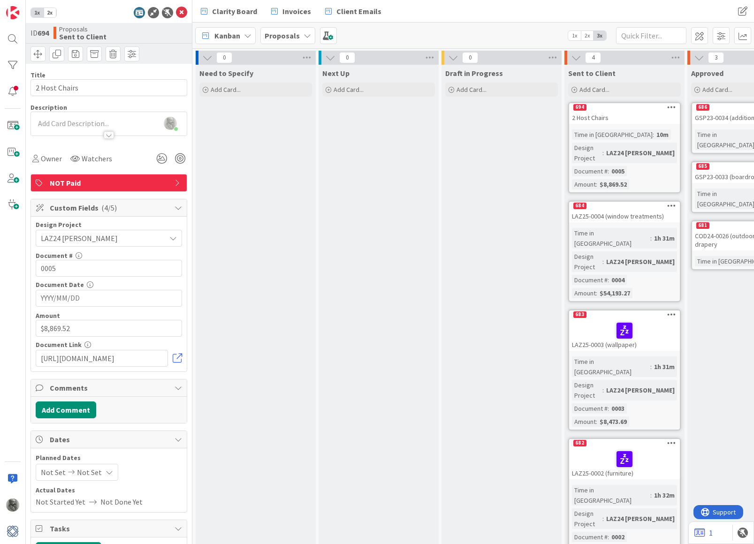
click at [68, 296] on input "YYYY/MM/DD" at bounding box center [109, 298] width 136 height 16
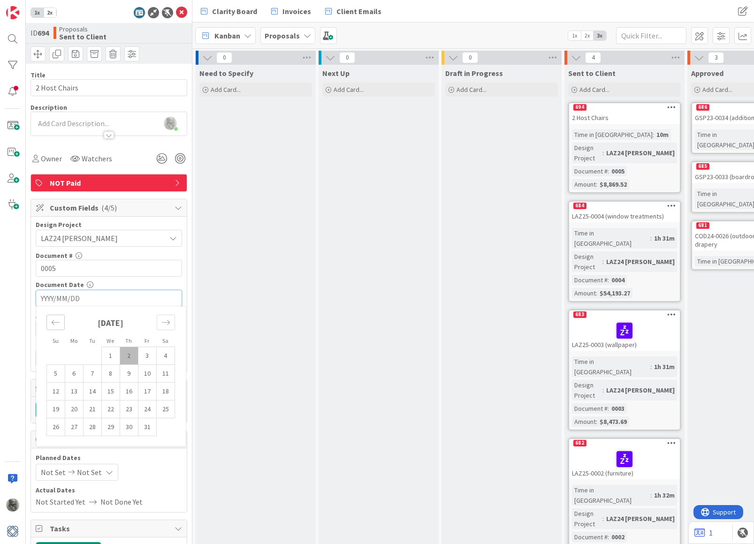
click at [55, 321] on icon "Move backward to switch to the previous month." at bounding box center [56, 322] width 8 height 5
click at [147, 405] on td "26" at bounding box center [147, 410] width 18 height 18
type input "[DATE]"
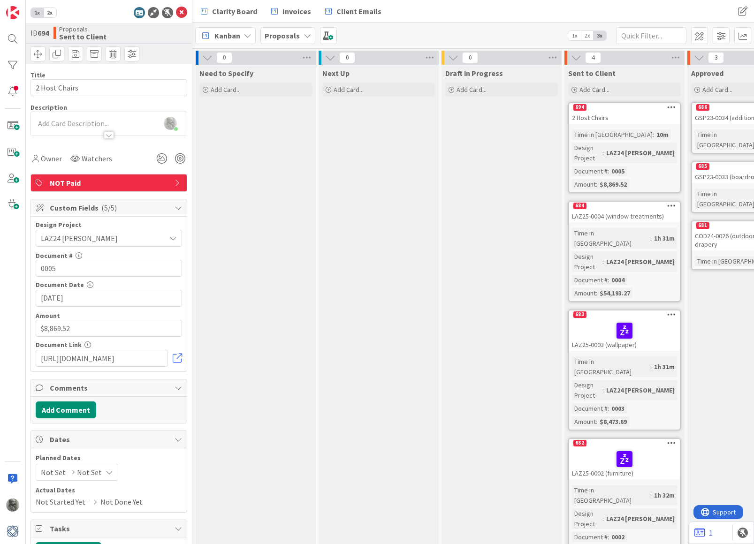
click at [637, 202] on div "684" at bounding box center [624, 206] width 111 height 8
click at [101, 295] on input "YYYY/MM/DD" at bounding box center [109, 298] width 136 height 16
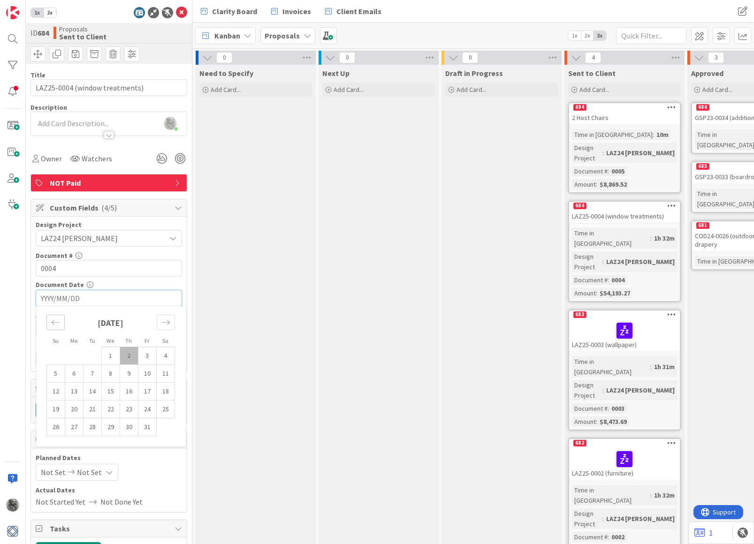
click at [56, 320] on icon "Move backward to switch to the previous month." at bounding box center [55, 322] width 9 height 9
click at [93, 407] on td "23" at bounding box center [92, 410] width 18 height 18
type input "[DATE]"
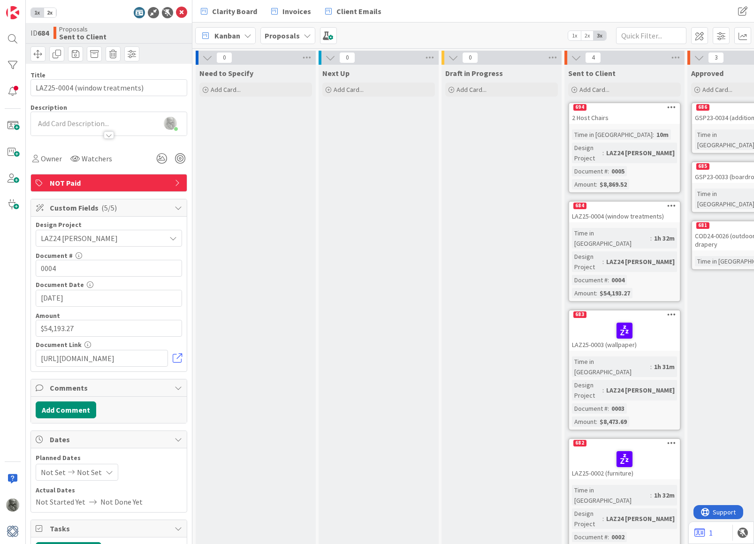
click at [597, 311] on div "683" at bounding box center [624, 315] width 111 height 8
click at [118, 298] on input "YYYY/MM/DD" at bounding box center [109, 298] width 136 height 16
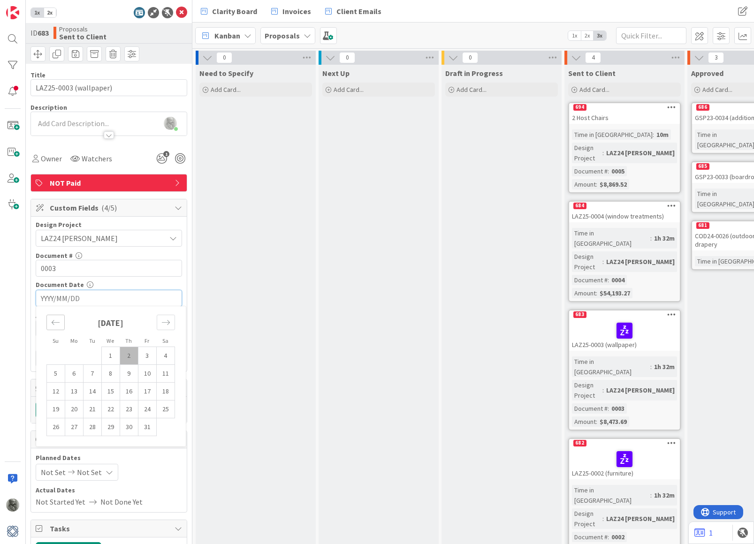
click at [55, 323] on icon "Move backward to switch to the previous month." at bounding box center [55, 322] width 9 height 9
click at [130, 408] on td "21" at bounding box center [129, 410] width 18 height 18
type input "[DATE]"
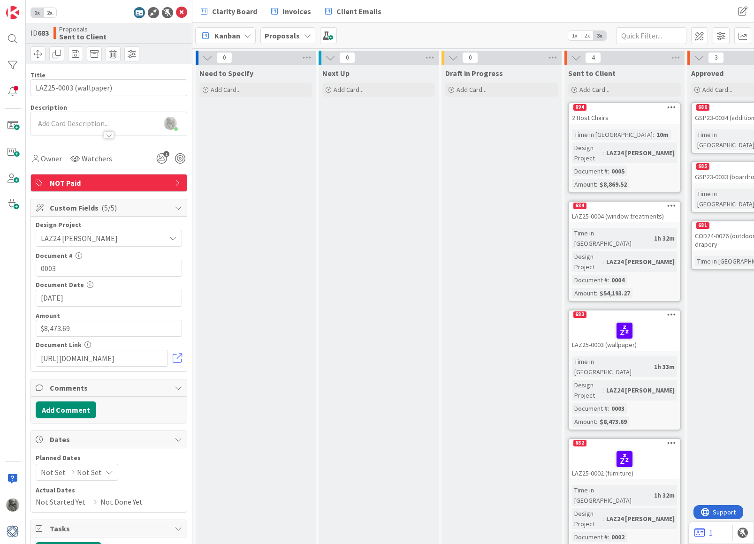
click at [600, 449] on div at bounding box center [624, 459] width 105 height 20
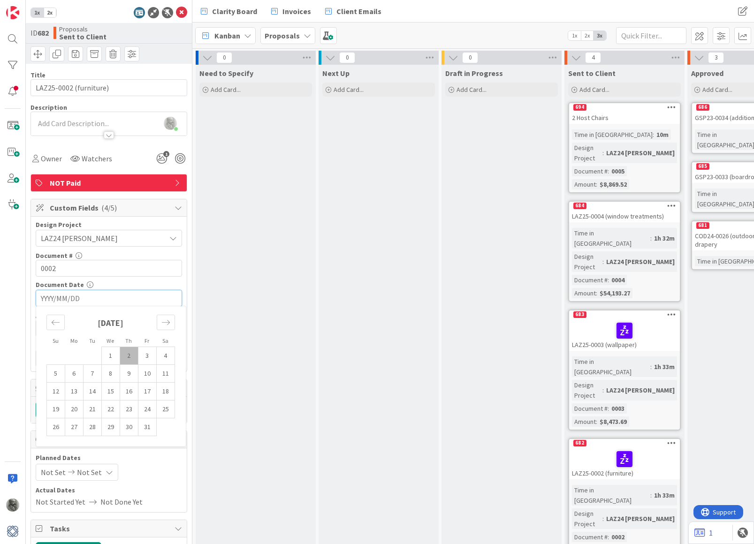
click at [98, 296] on input "YYYY/MM/DD" at bounding box center [109, 298] width 136 height 16
click at [53, 324] on icon "Move backward to switch to the previous month." at bounding box center [55, 322] width 9 height 9
click at [133, 407] on td "21" at bounding box center [129, 410] width 18 height 18
type input "[DATE]"
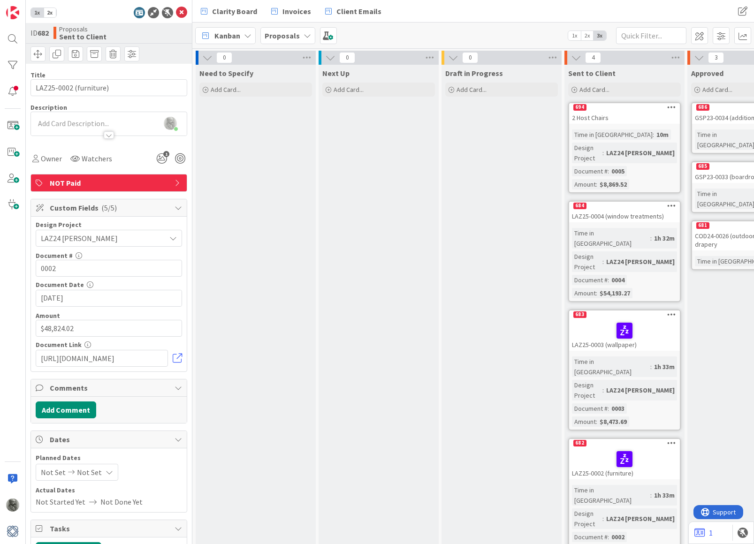
click at [241, 297] on div "Need to Specify Add Card..." at bounding box center [256, 316] width 120 height 502
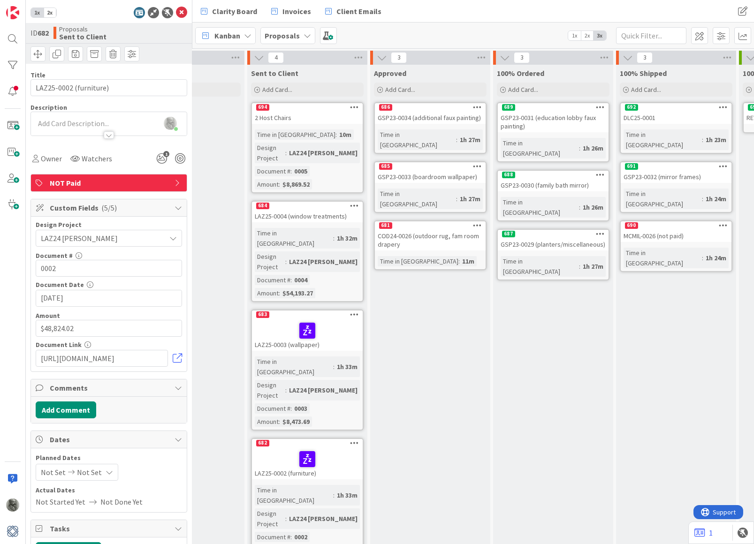
scroll to position [0, 318]
click at [426, 111] on div "686" at bounding box center [429, 107] width 111 height 8
click at [106, 236] on span "Not Set" at bounding box center [101, 238] width 120 height 13
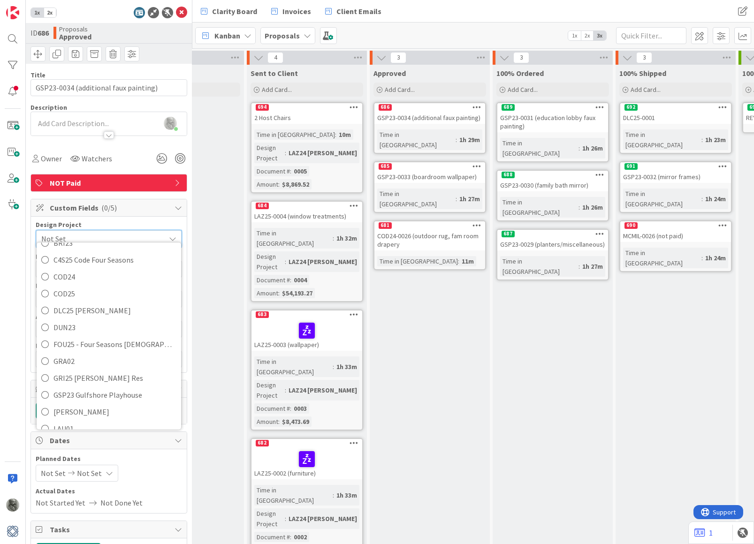
scroll to position [113, 0]
click at [60, 392] on span "GSP23 Gulfshore Playhouse" at bounding box center [114, 395] width 123 height 14
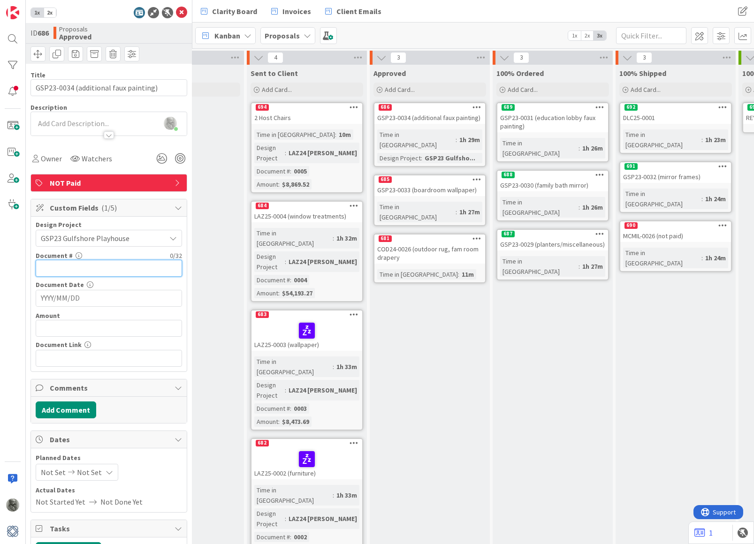
click at [109, 268] on input "text" at bounding box center [109, 268] width 146 height 17
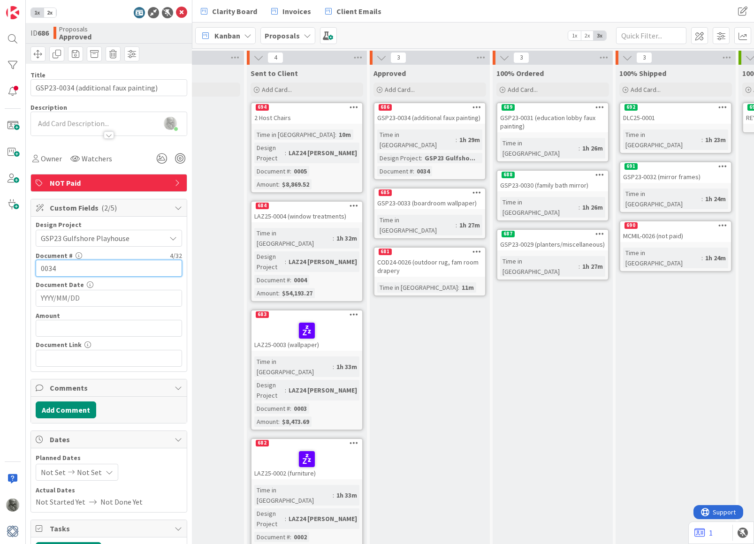
type input "0034"
click at [97, 296] on input "YYYY/MM/DD" at bounding box center [109, 298] width 136 height 16
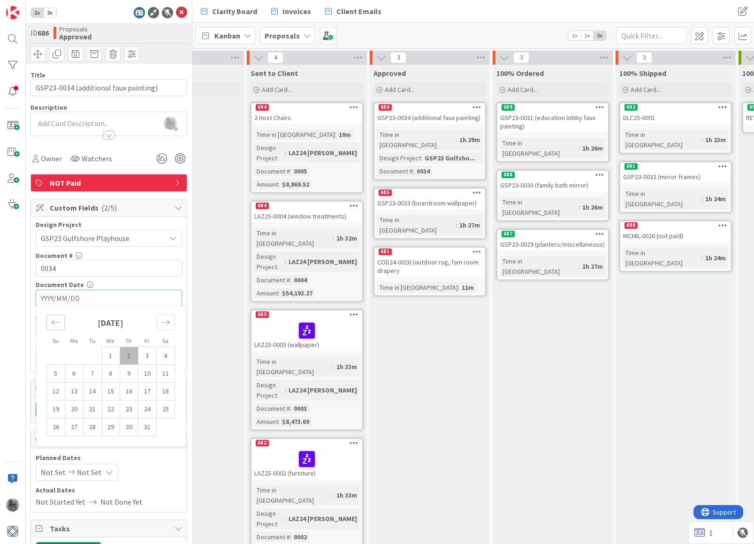
click at [54, 320] on icon "Move backward to switch to the previous month." at bounding box center [55, 322] width 9 height 9
click at [92, 408] on td "23" at bounding box center [92, 410] width 18 height 18
type input "[DATE]"
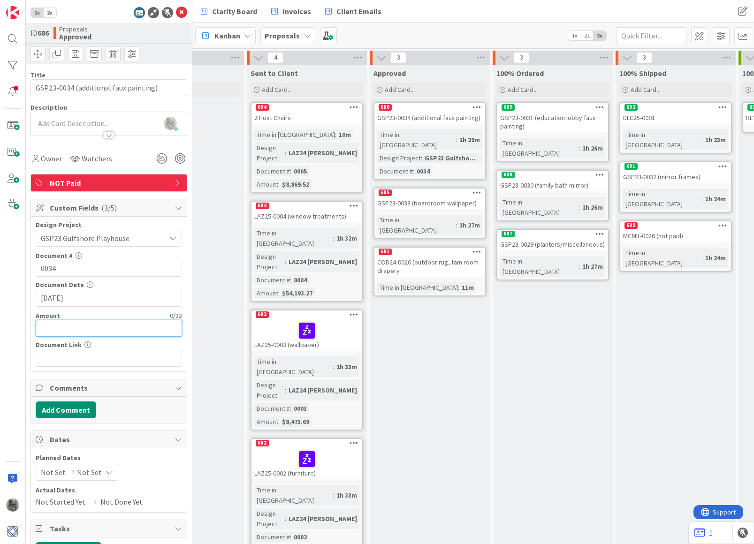
click at [121, 327] on input "text" at bounding box center [109, 328] width 146 height 17
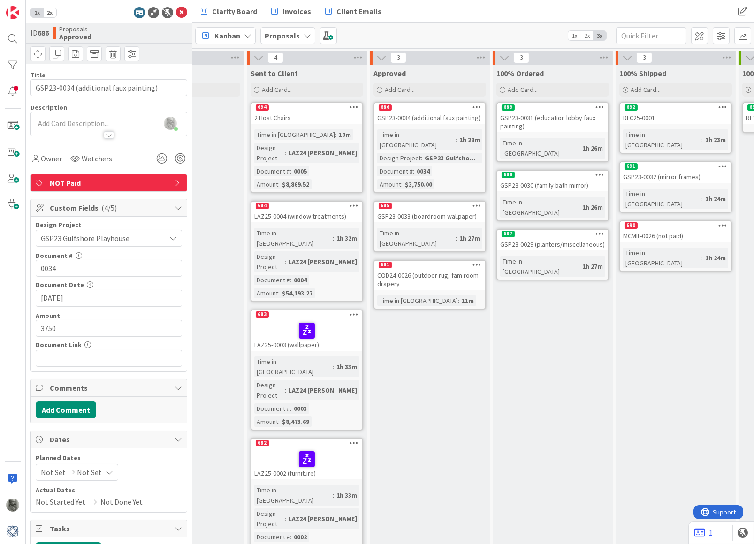
type input "$3,750.00"
paste input "https://clientportal.designmanager.com/batch/?t=fee4aba971104439b1058aab870f1f33"
type input "https://clientportal.designmanager.com/batch/?t=fee4aba971104439b1058aab870f1f33"
click at [460, 315] on div "Approved Add Card... 686 GSP23-0034 (additional faux painting) Time in Column :…" at bounding box center [430, 316] width 120 height 502
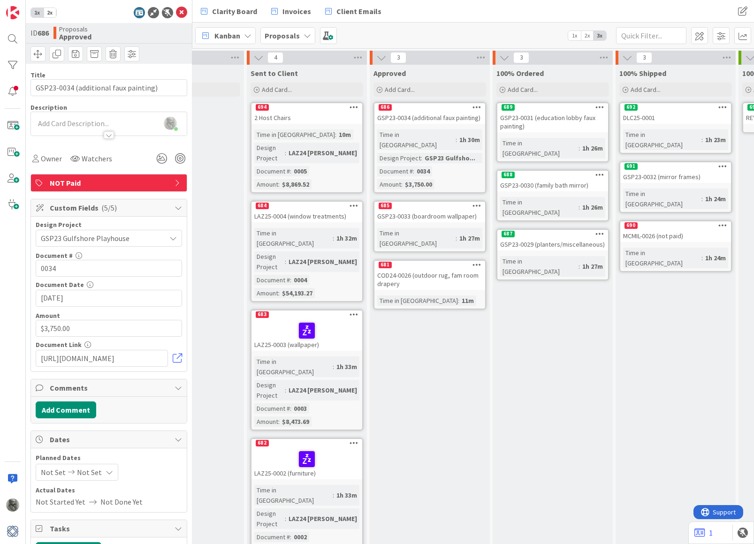
click at [97, 298] on input "[DATE]" at bounding box center [109, 298] width 136 height 16
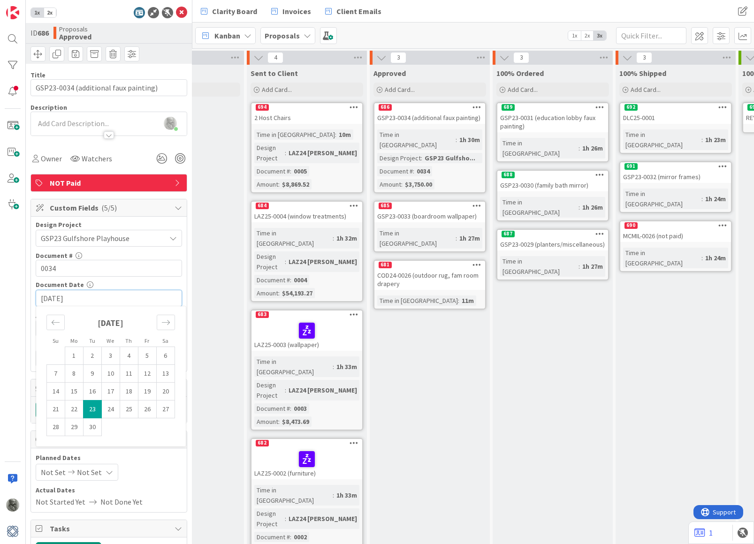
click at [251, 501] on div "Sent to Client Add Card... 694 2 Host Chairs Time in Column : 10m Design Projec…" at bounding box center [307, 316] width 120 height 502
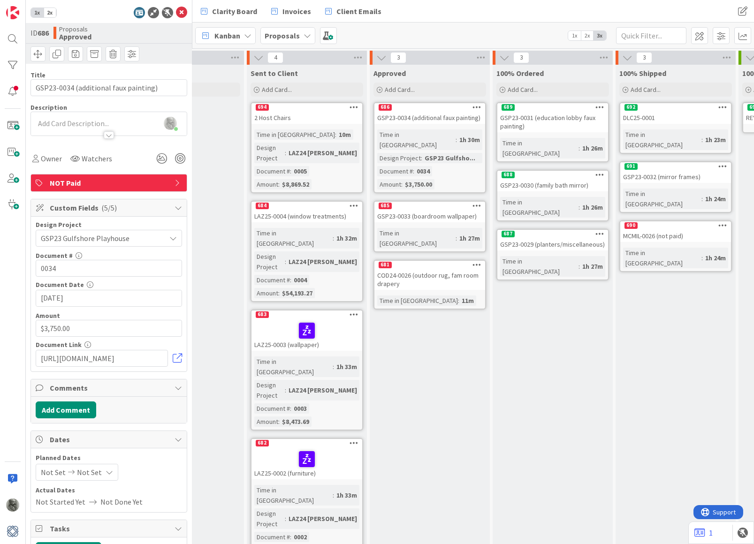
click at [425, 202] on div "685" at bounding box center [429, 206] width 111 height 8
click at [327, 35] on span at bounding box center [328, 35] width 17 height 17
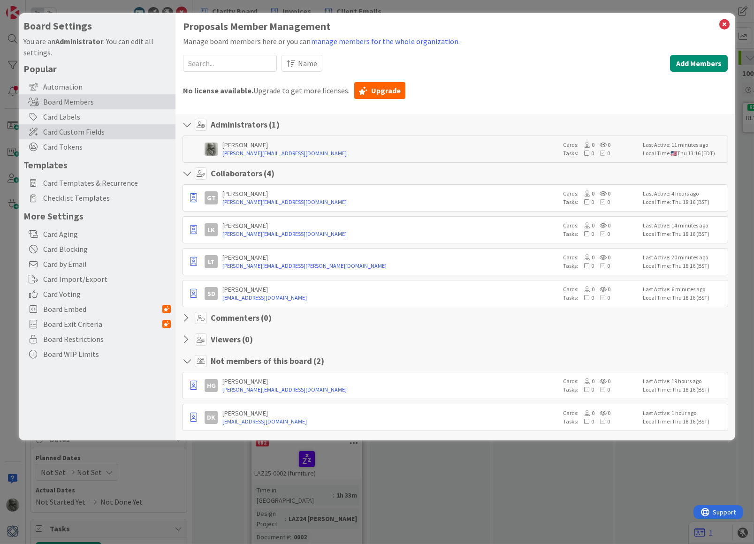
click at [52, 133] on span "Card Custom Fields" at bounding box center [107, 131] width 128 height 11
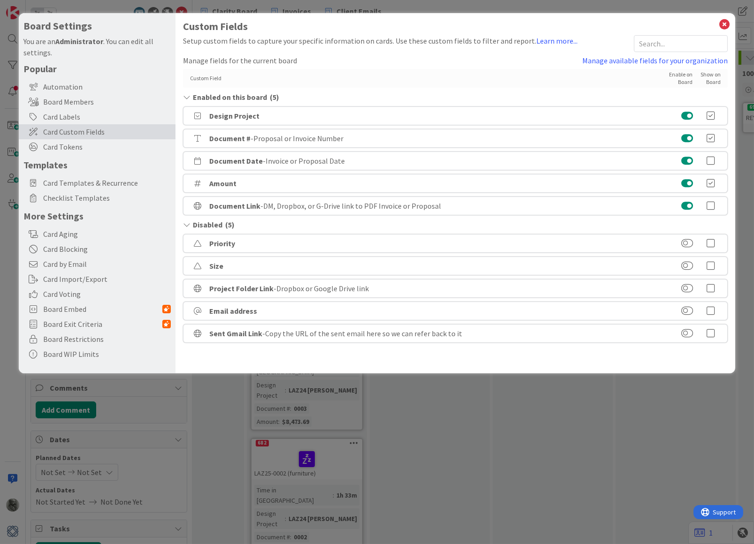
click at [709, 161] on icon at bounding box center [710, 160] width 19 height 9
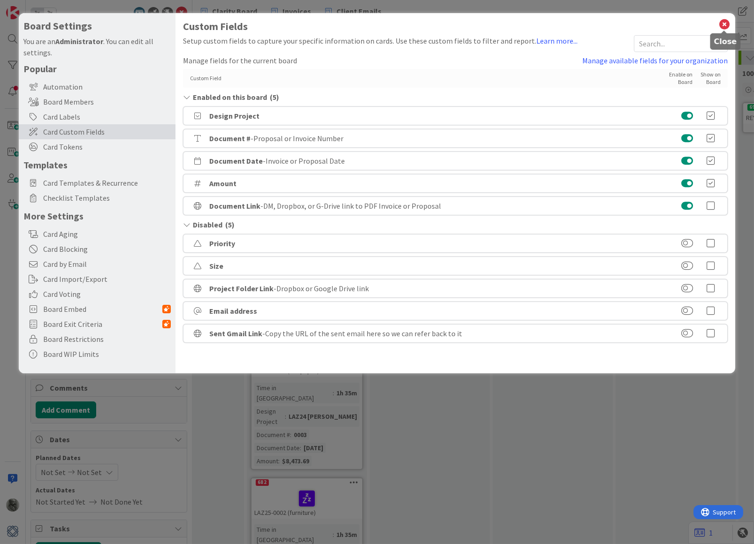
click at [721, 21] on icon at bounding box center [724, 24] width 12 height 13
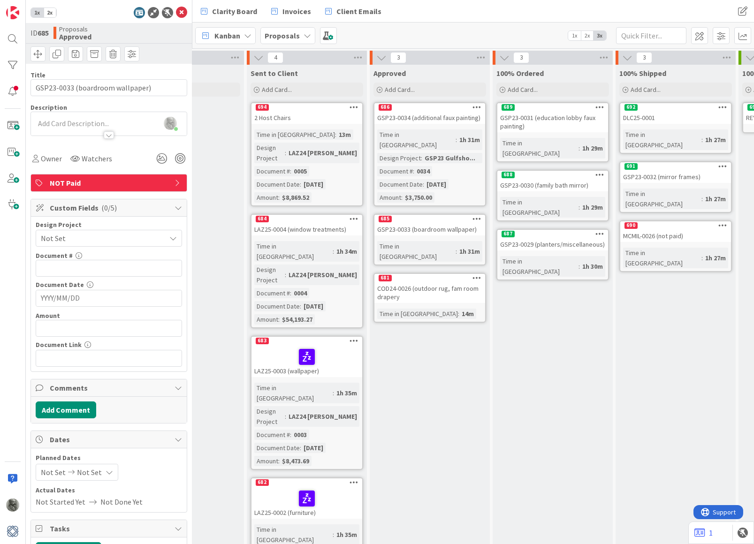
click at [92, 235] on span "Not Set" at bounding box center [101, 238] width 120 height 13
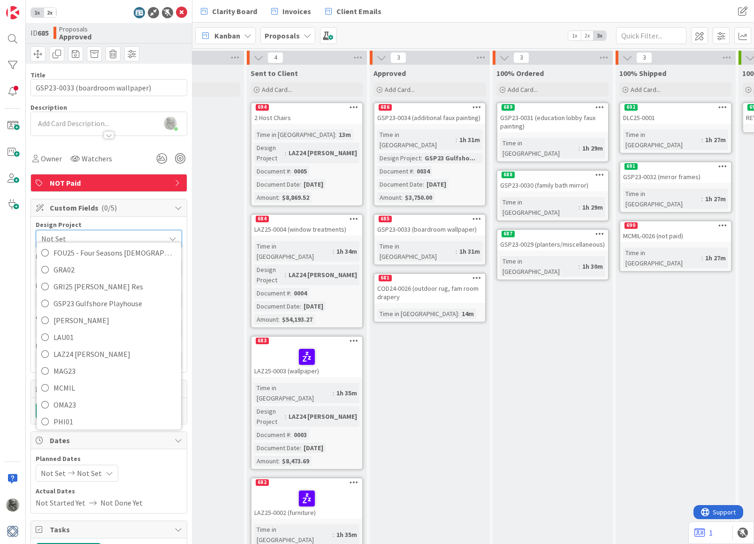
scroll to position [207, 0]
click at [76, 295] on span "GSP23 Gulfshore Playhouse" at bounding box center [114, 302] width 123 height 14
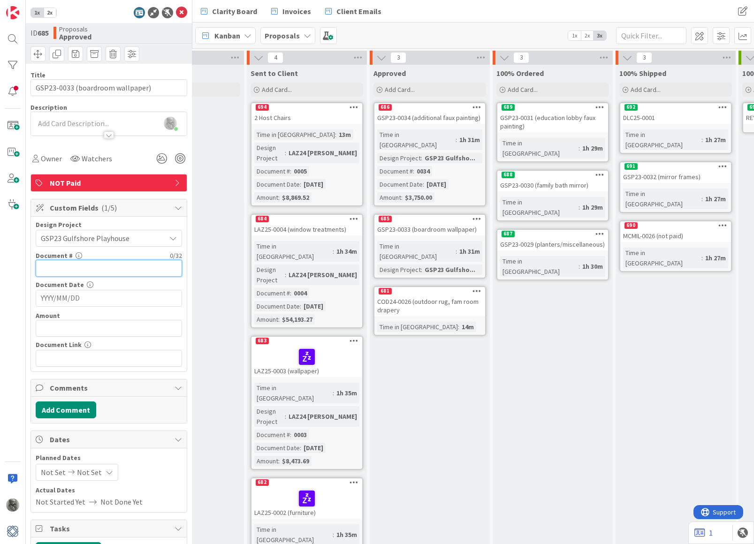
click at [90, 266] on input "text" at bounding box center [109, 268] width 146 height 17
type input "0033"
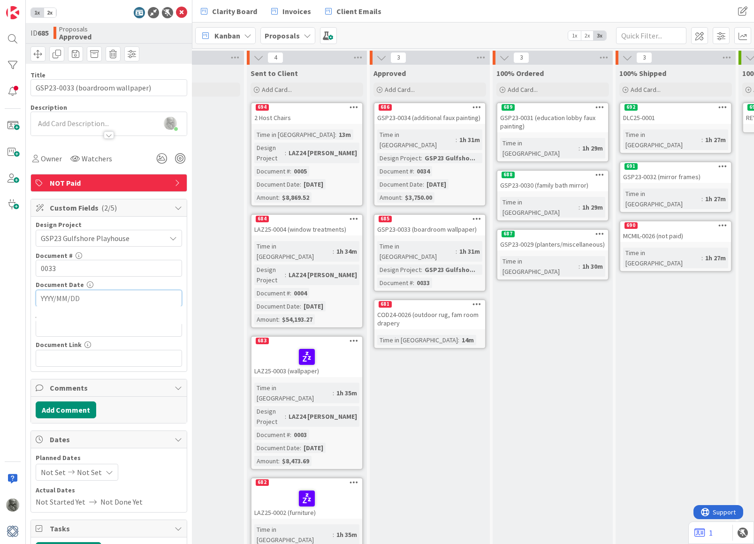
click at [88, 295] on input "YYYY/MM/DD" at bounding box center [109, 298] width 136 height 16
drag, startPoint x: 689, startPoint y: 146, endPoint x: 57, endPoint y: 324, distance: 656.5
click at [57, 324] on icon "Move backward to switch to the previous month." at bounding box center [55, 322] width 9 height 9
click at [127, 371] on td "11" at bounding box center [129, 374] width 18 height 18
type input "2025/09/11"
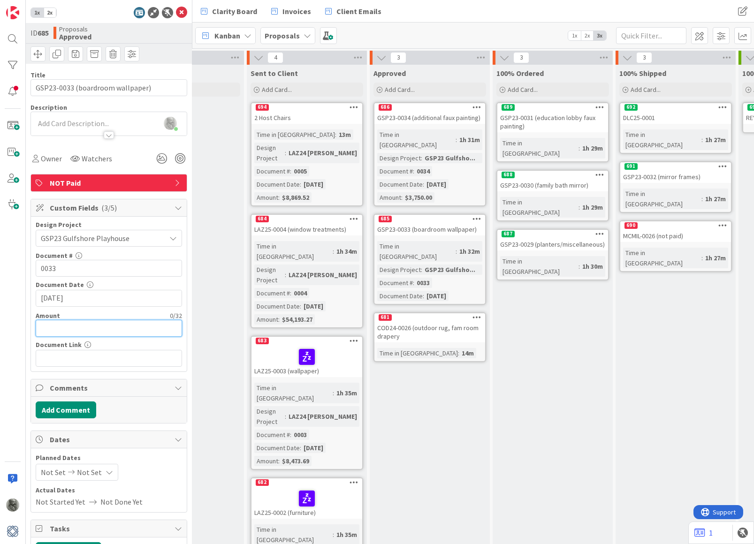
click at [96, 325] on input "text" at bounding box center [109, 328] width 146 height 17
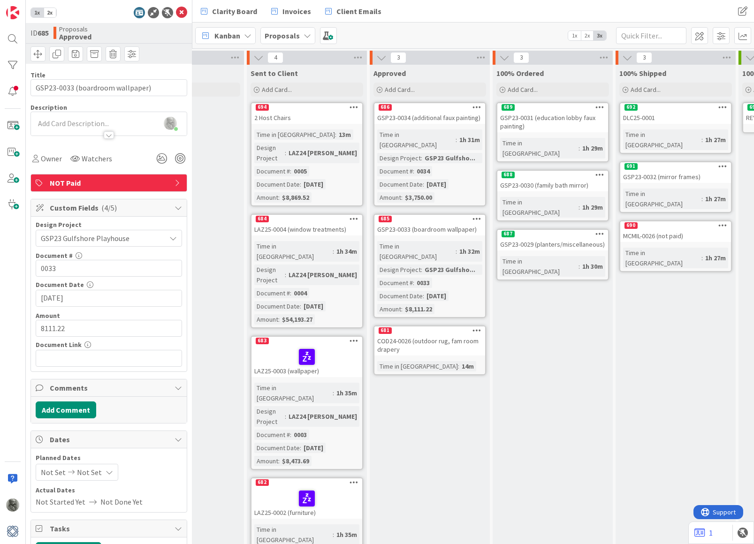
type input "$8,111.22"
click at [83, 359] on input "text" at bounding box center [109, 358] width 146 height 17
paste input "https://clientportal.designmanager.com/batch/?t=4a29ef4508f44fab835b9b026fa3ceb5"
type input "https://clientportal.designmanager.com/batch/?t=4a29ef4508f44fab835b9b026fa3ceb5"
click at [405, 410] on div "Approved Add Card... 686 GSP23-0034 (additional faux painting) Time in Column :…" at bounding box center [430, 342] width 120 height 554
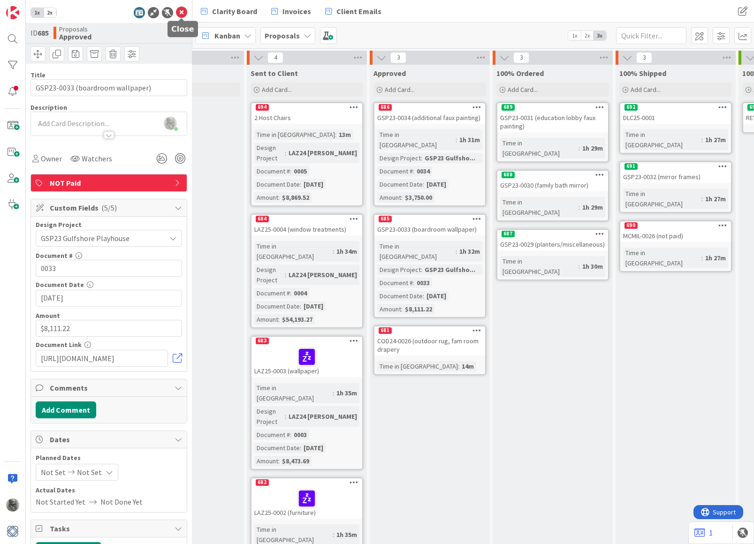
click at [181, 13] on icon at bounding box center [181, 12] width 11 height 11
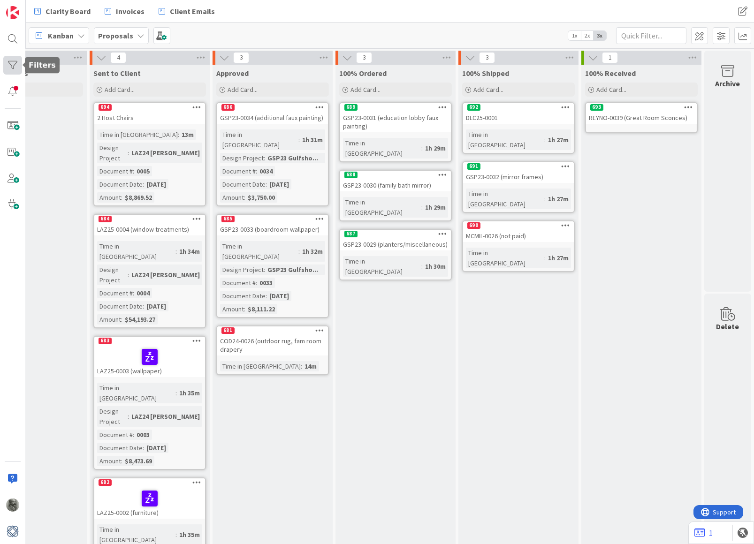
click at [10, 62] on div at bounding box center [12, 65] width 19 height 19
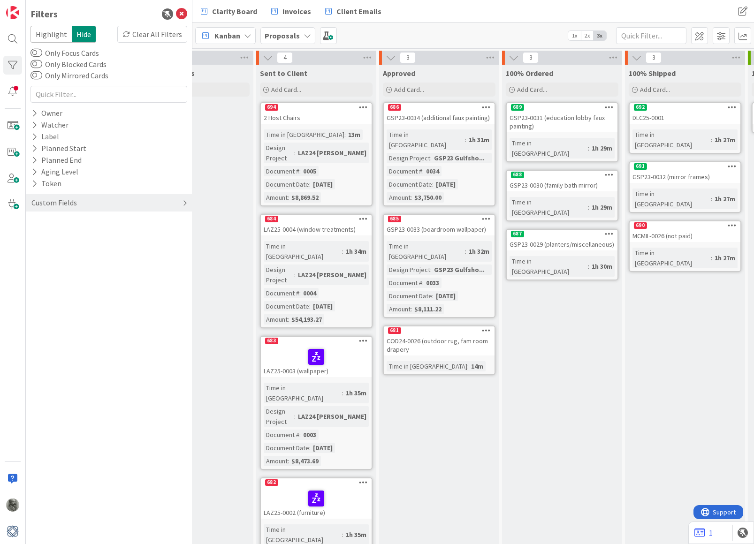
click at [73, 202] on div "Custom Fields" at bounding box center [53, 203] width 47 height 12
click at [72, 220] on button "Design Project" at bounding box center [59, 222] width 59 height 12
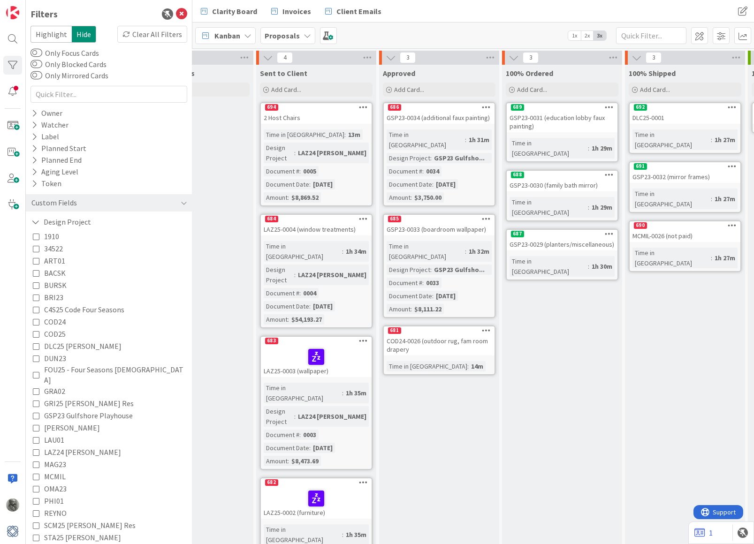
click at [37, 412] on icon at bounding box center [36, 415] width 7 height 7
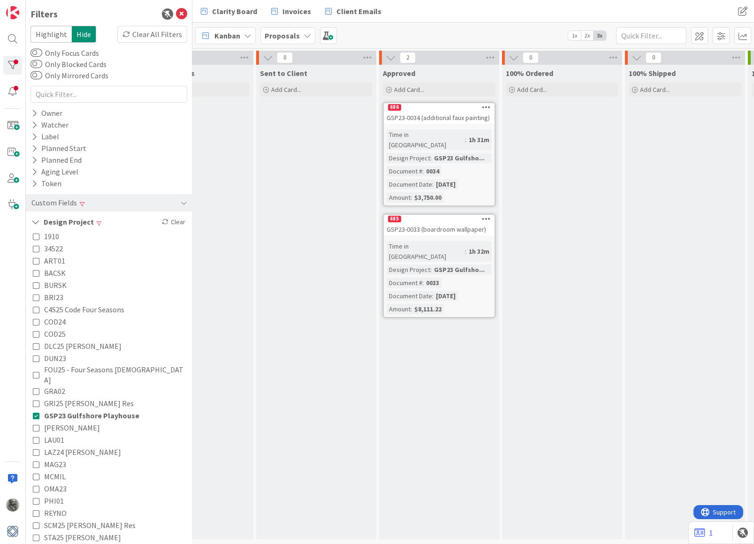
click at [37, 412] on icon at bounding box center [36, 415] width 7 height 7
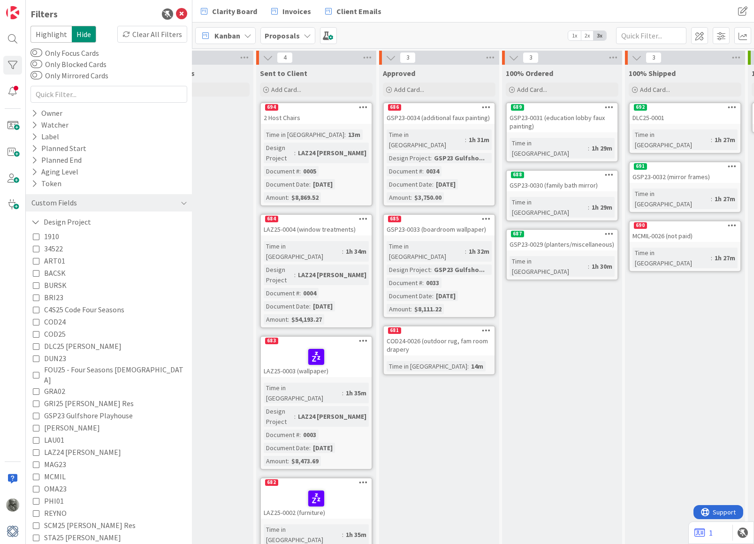
click at [447, 326] on div "681" at bounding box center [439, 330] width 111 height 8
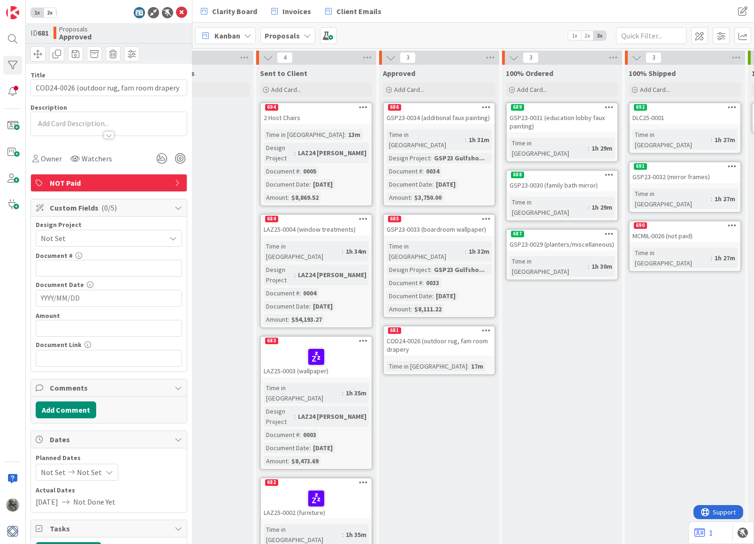
click at [85, 236] on span "Not Set" at bounding box center [101, 238] width 120 height 13
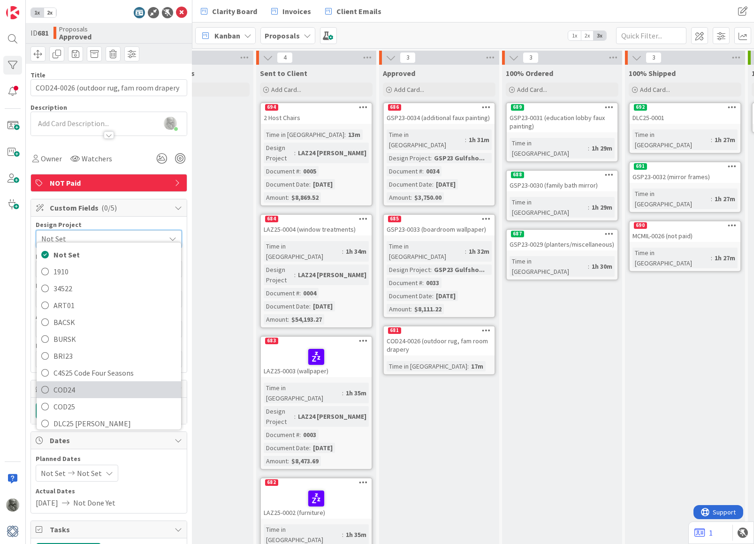
click at [73, 387] on span "COD24" at bounding box center [114, 390] width 123 height 14
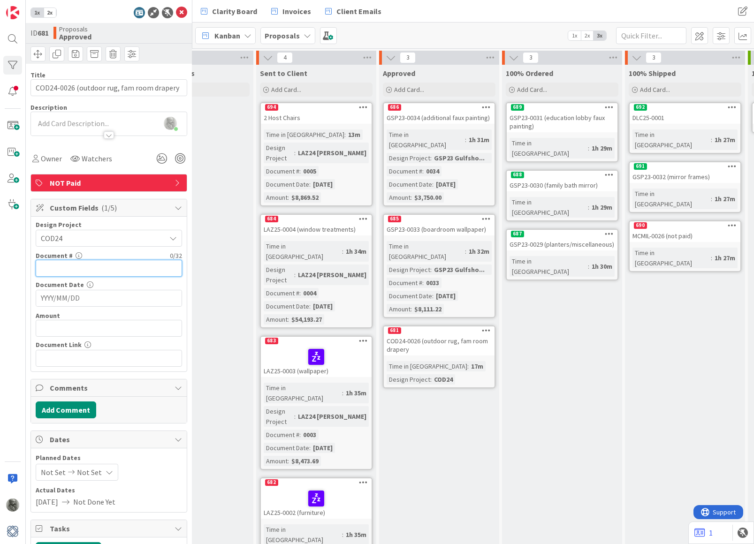
click at [84, 270] on input "text" at bounding box center [109, 268] width 146 height 17
type input "0026"
click at [561, 112] on div "GSP23-0031 (education lobby faux painting)" at bounding box center [562, 122] width 111 height 21
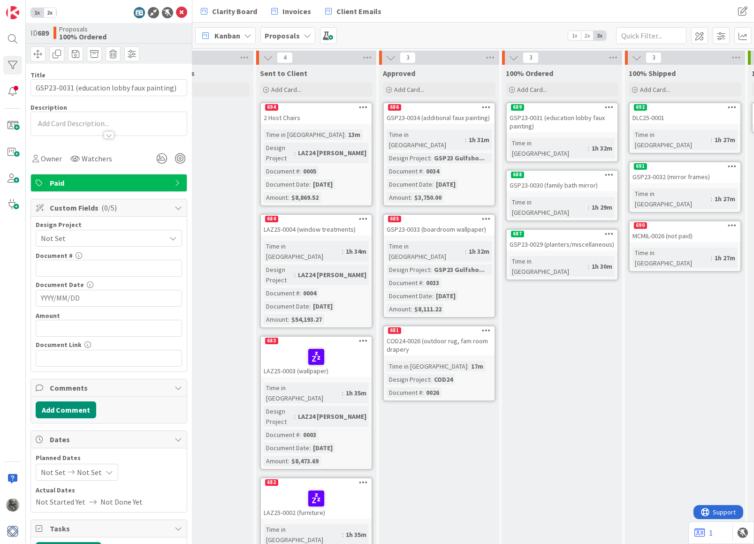
click at [99, 234] on span "Not Set" at bounding box center [101, 238] width 120 height 13
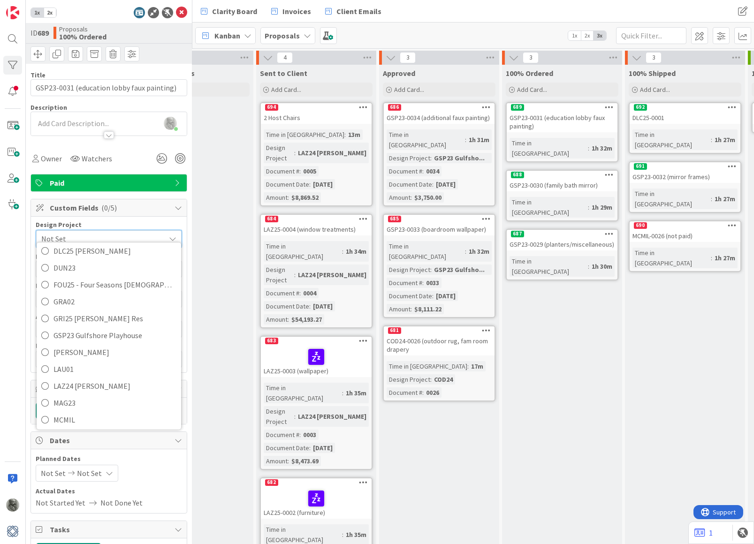
scroll to position [199, 0]
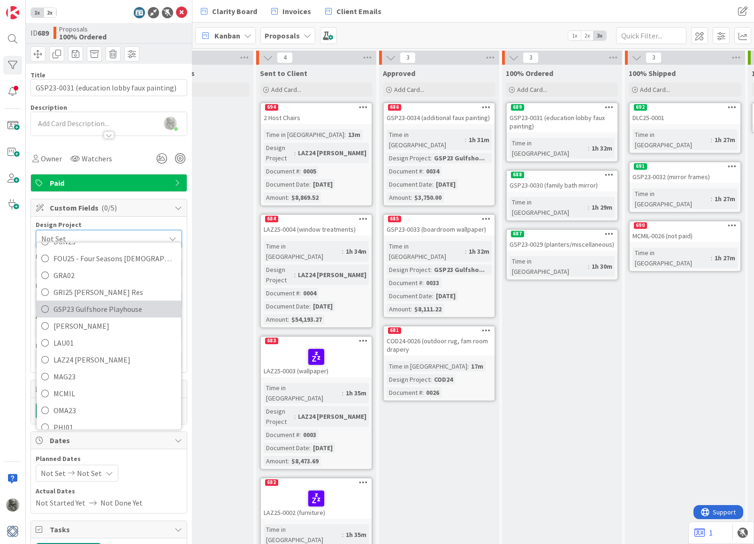
click at [91, 304] on span "GSP23 Gulfshore Playhouse" at bounding box center [114, 310] width 123 height 14
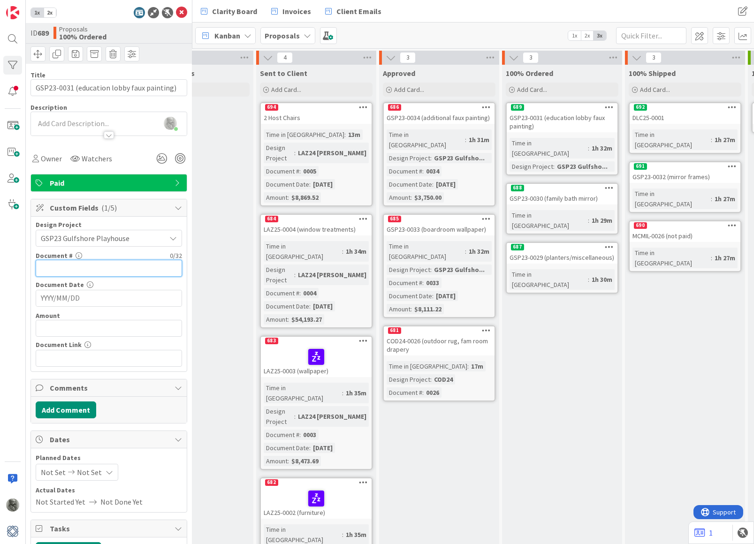
click at [114, 266] on input "text" at bounding box center [109, 268] width 146 height 17
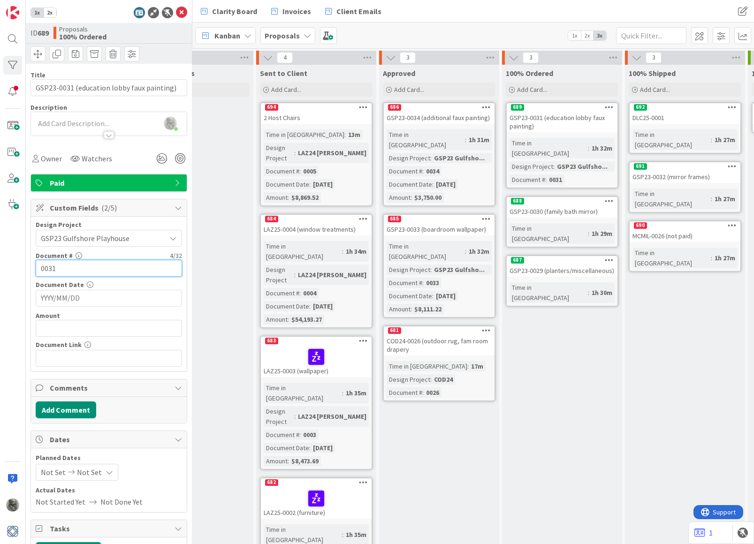
type input "0031"
click at [565, 197] on div "688" at bounding box center [562, 201] width 111 height 8
click at [105, 235] on span "Not Set" at bounding box center [101, 238] width 120 height 13
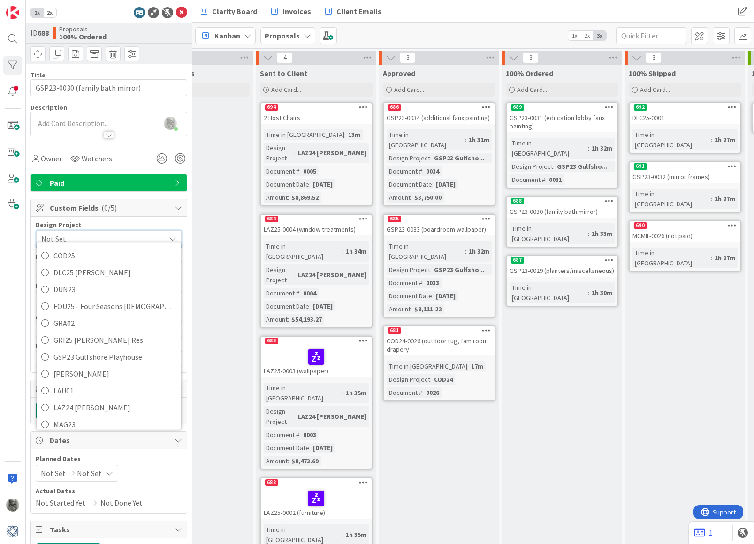
scroll to position [170, 0]
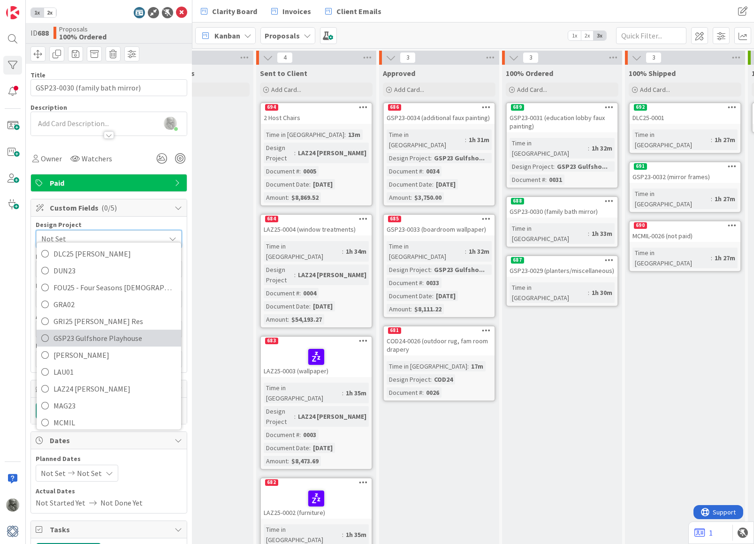
click at [102, 332] on span "GSP23 Gulfshore Playhouse" at bounding box center [114, 339] width 123 height 14
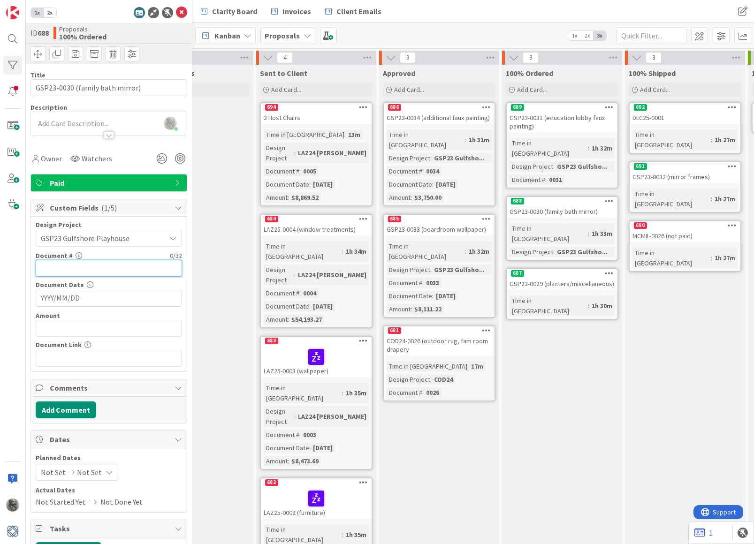
click at [101, 266] on input "text" at bounding box center [109, 268] width 146 height 17
type input "0030"
click at [546, 282] on div "687" at bounding box center [562, 286] width 111 height 8
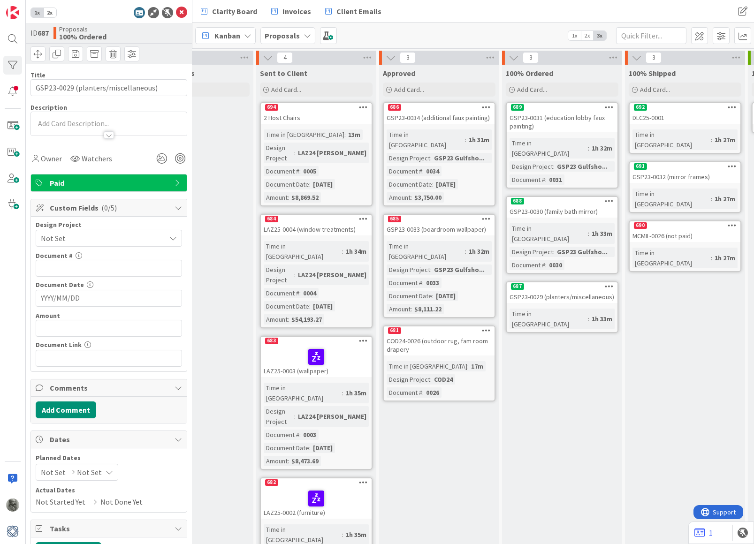
click at [110, 238] on span "Not Set" at bounding box center [101, 238] width 120 height 13
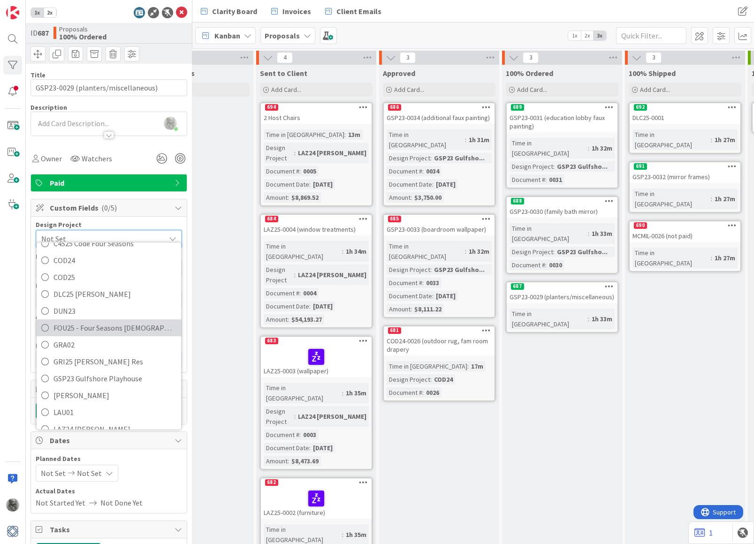
scroll to position [135, 0]
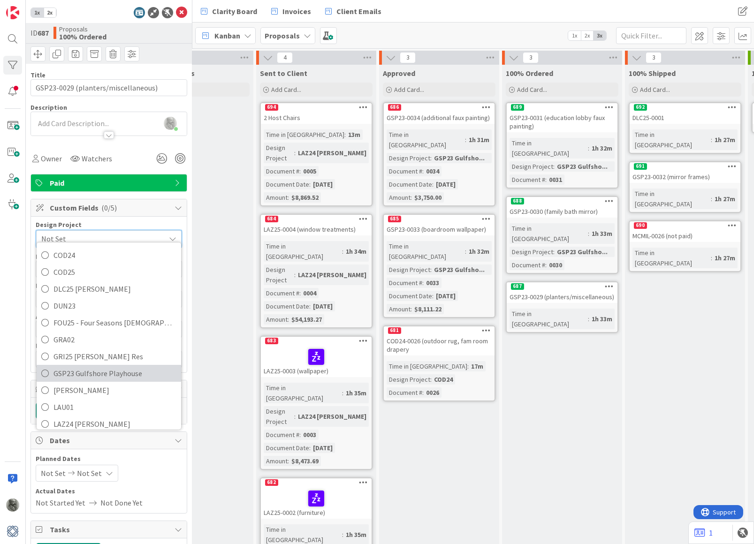
click at [99, 367] on span "GSP23 Gulfshore Playhouse" at bounding box center [114, 374] width 123 height 14
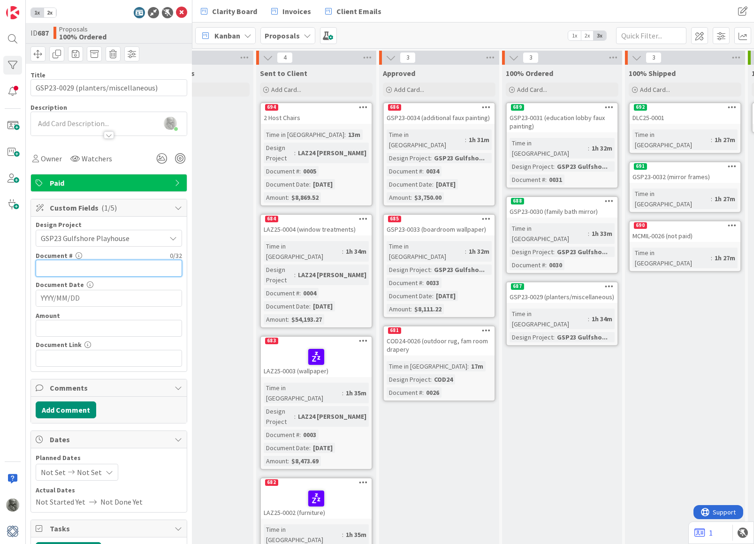
click at [84, 266] on input "text" at bounding box center [109, 268] width 146 height 17
type input "0029"
click at [658, 111] on div "692" at bounding box center [684, 107] width 111 height 8
click at [96, 238] on span "Not Set" at bounding box center [101, 238] width 120 height 13
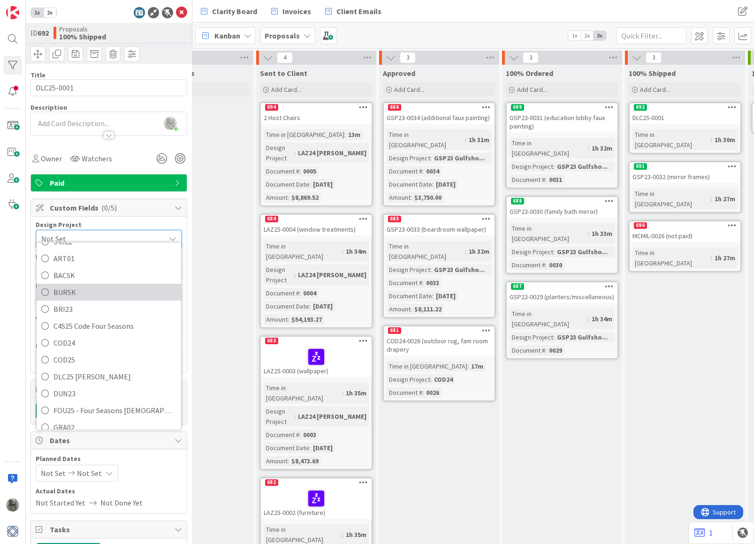
scroll to position [51, 0]
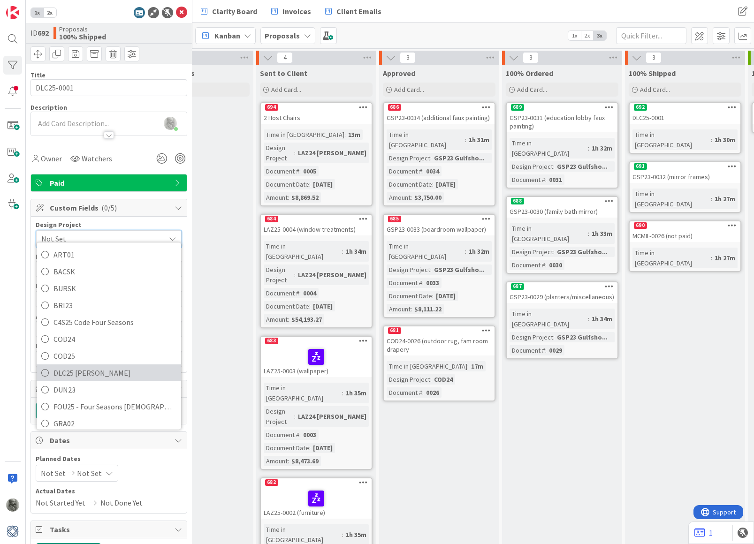
click at [101, 367] on span "DLC25 [PERSON_NAME]" at bounding box center [114, 373] width 123 height 14
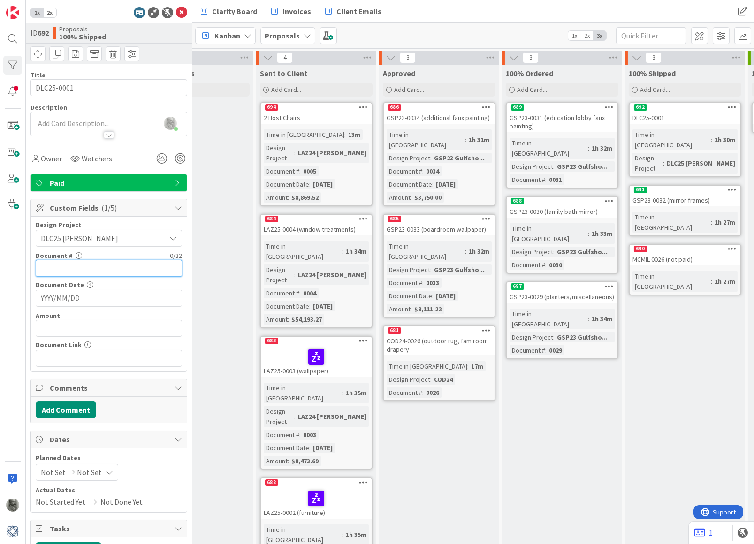
click at [102, 265] on input "text" at bounding box center [109, 268] width 146 height 17
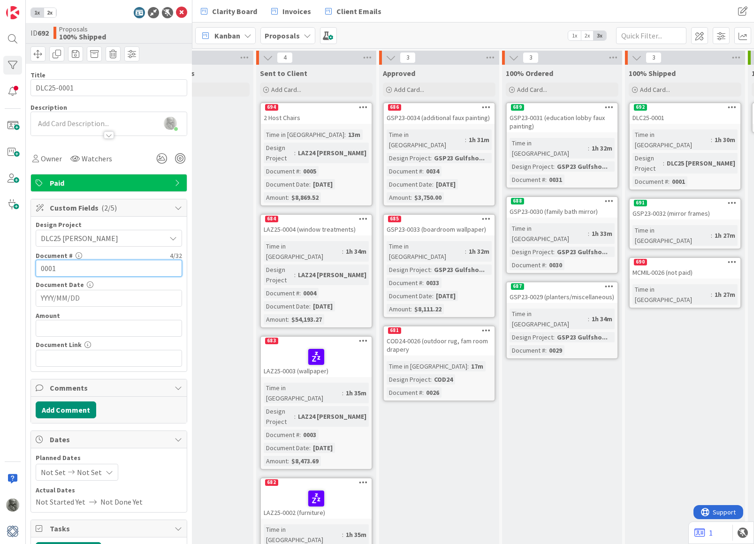
type input "0001"
click at [667, 199] on div "691" at bounding box center [684, 203] width 111 height 8
click at [118, 235] on span "Not Set" at bounding box center [101, 238] width 120 height 13
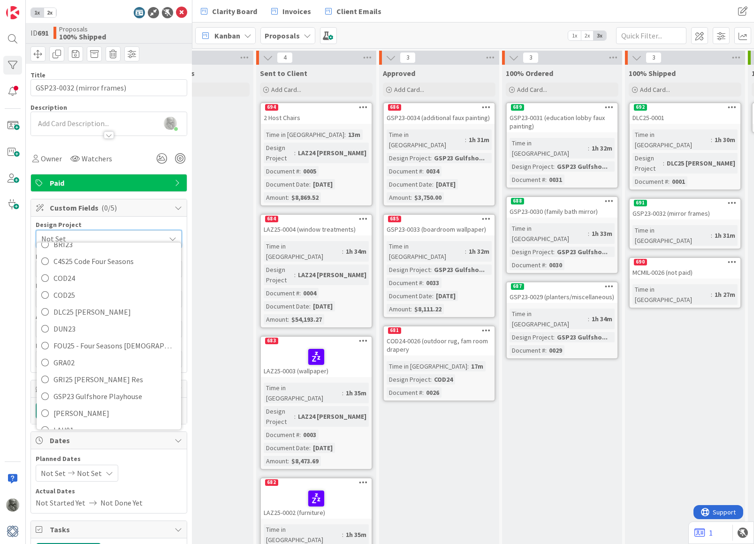
scroll to position [114, 0]
click at [94, 387] on span "GSP23 Gulfshore Playhouse" at bounding box center [114, 394] width 123 height 14
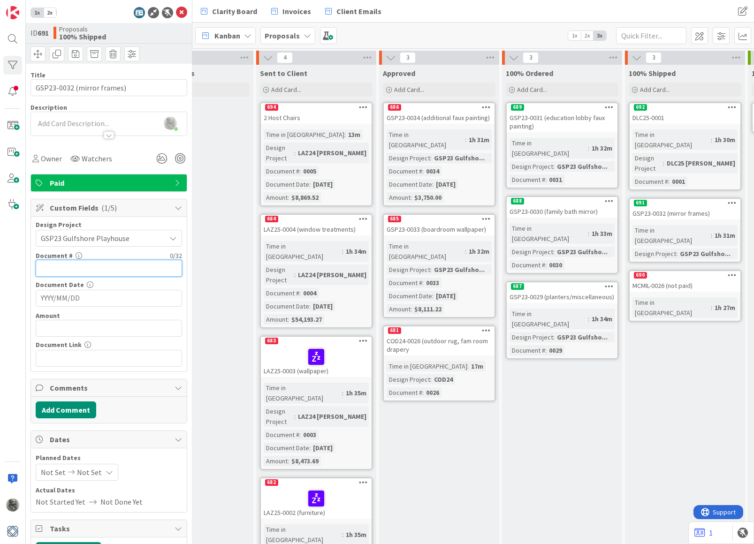
click at [85, 267] on input "text" at bounding box center [109, 268] width 146 height 17
type input "0032"
click at [675, 293] on div "MCMIL-0026 (not paid)" at bounding box center [684, 299] width 111 height 12
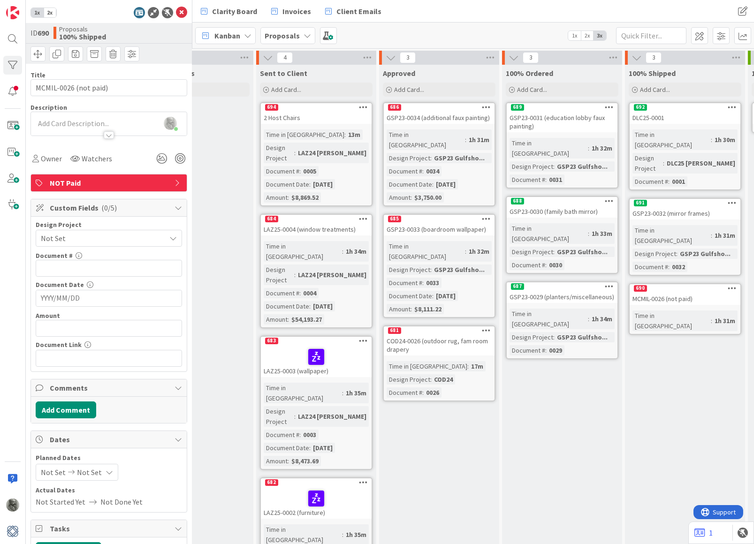
click at [83, 234] on span "Not Set" at bounding box center [101, 238] width 120 height 13
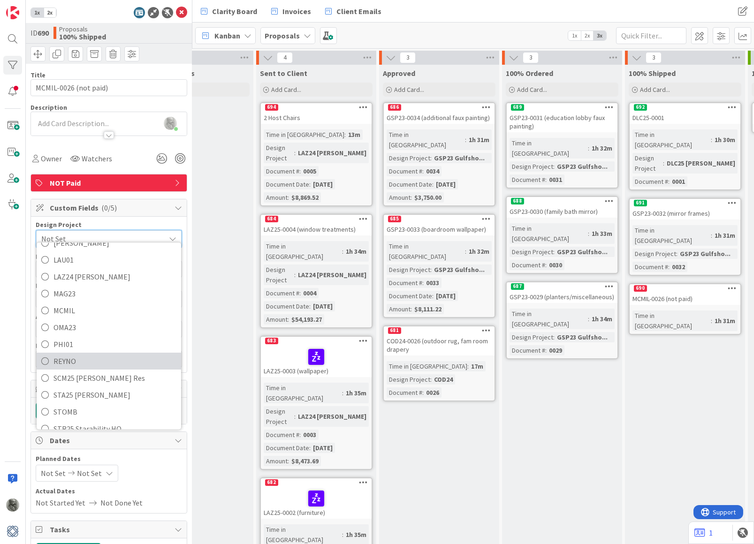
scroll to position [283, 0]
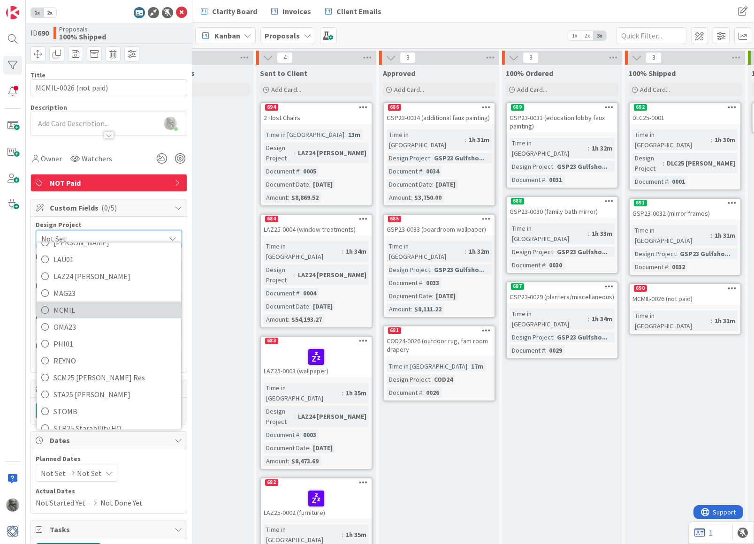
click at [70, 303] on span "MCMIL" at bounding box center [114, 310] width 123 height 14
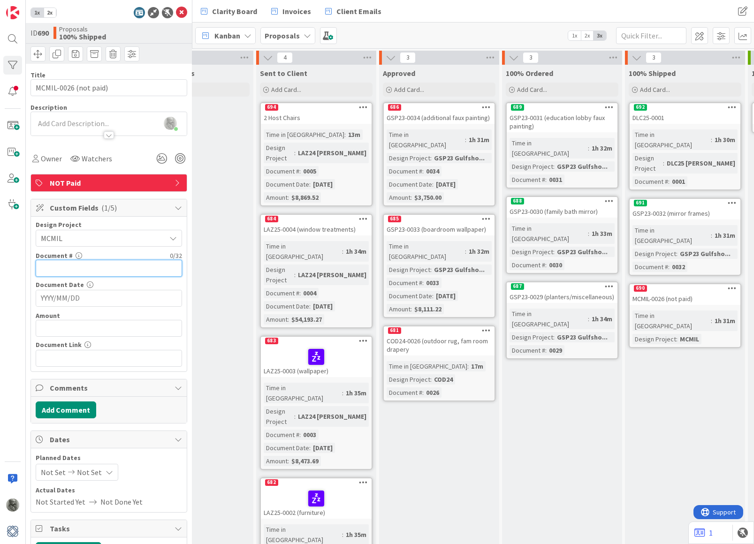
click at [100, 264] on input "text" at bounding box center [109, 268] width 146 height 17
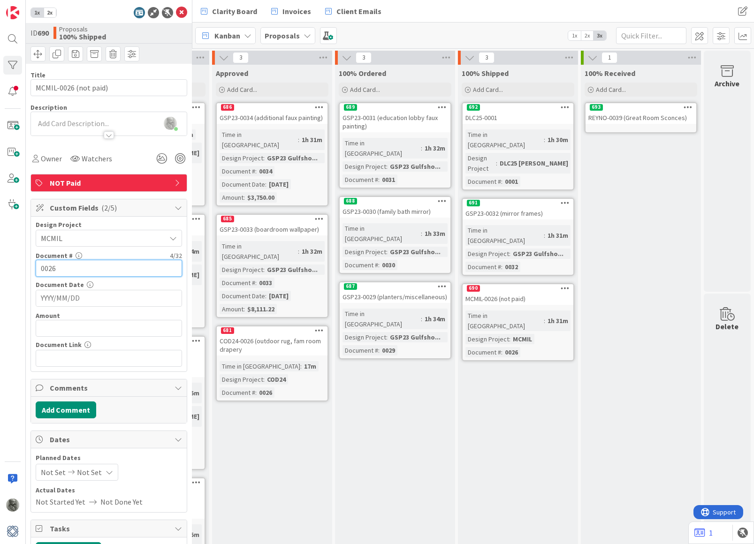
scroll to position [0, 475]
type input "0026"
click at [623, 108] on div "693" at bounding box center [641, 107] width 111 height 8
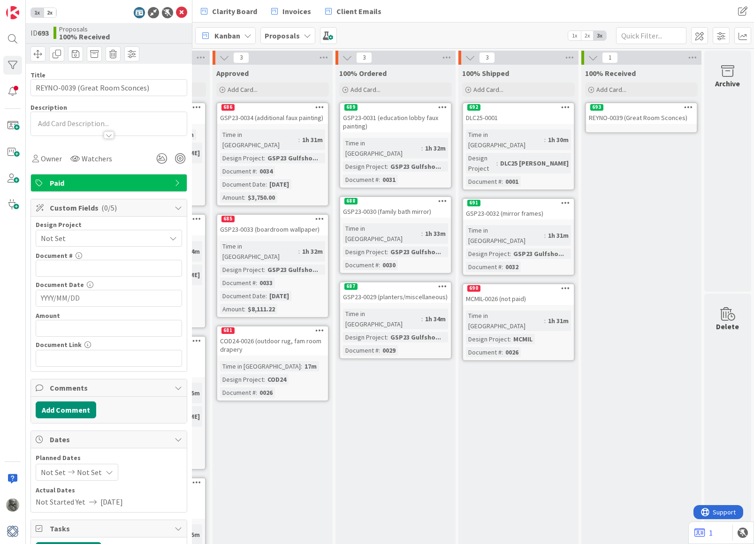
click at [110, 235] on span "Not Set" at bounding box center [101, 238] width 120 height 13
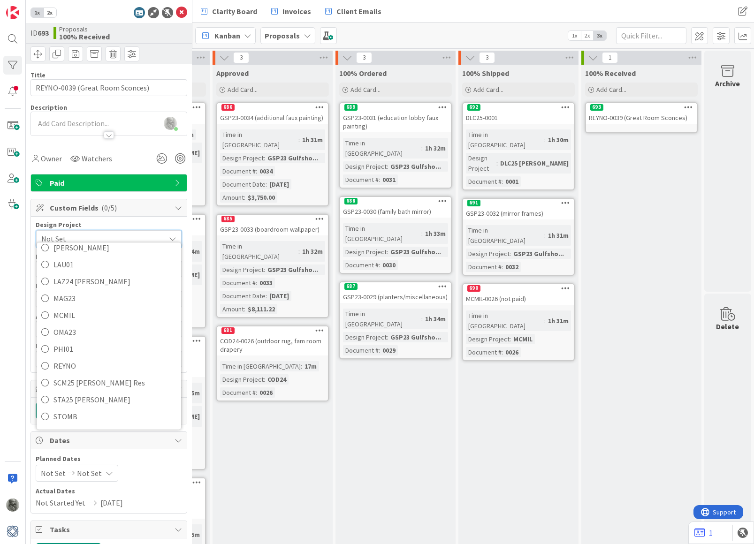
scroll to position [281, 0]
click at [66, 356] on span "REYNO" at bounding box center [114, 362] width 123 height 14
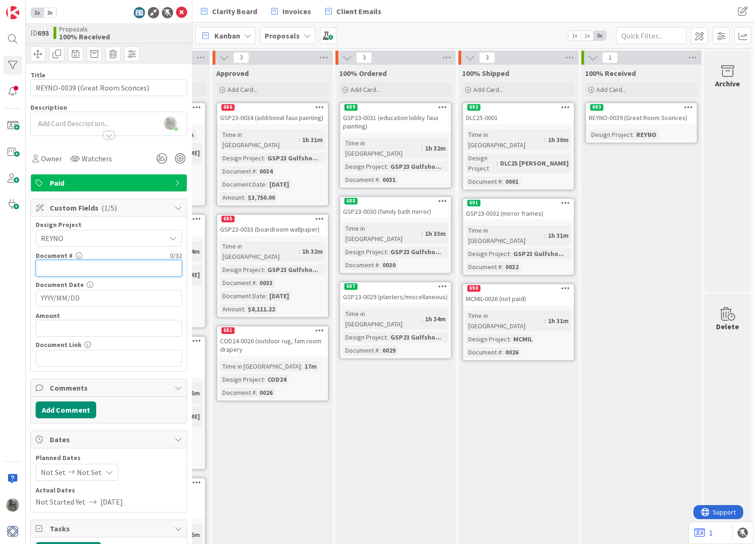
click at [91, 270] on input "text" at bounding box center [109, 268] width 146 height 17
type input "0039"
click at [389, 392] on div "100% Ordered Add Card... 689 GSP23-0031 (education lobby faux painting) Time in…" at bounding box center [395, 342] width 120 height 554
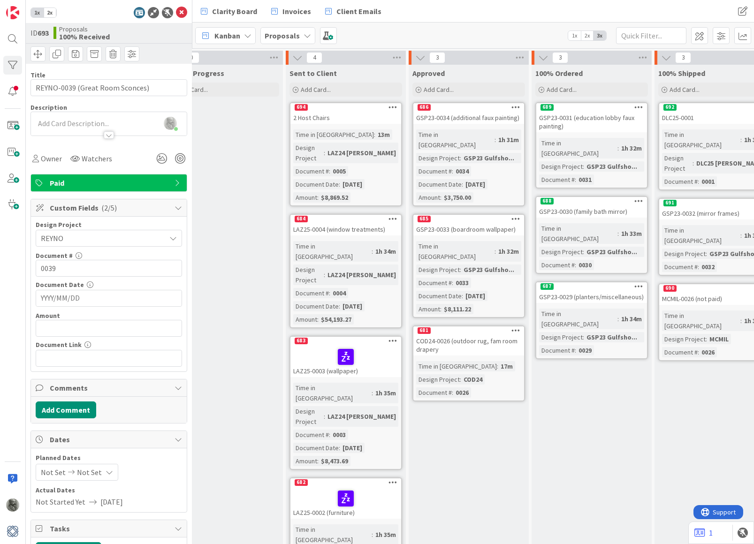
scroll to position [0, 283]
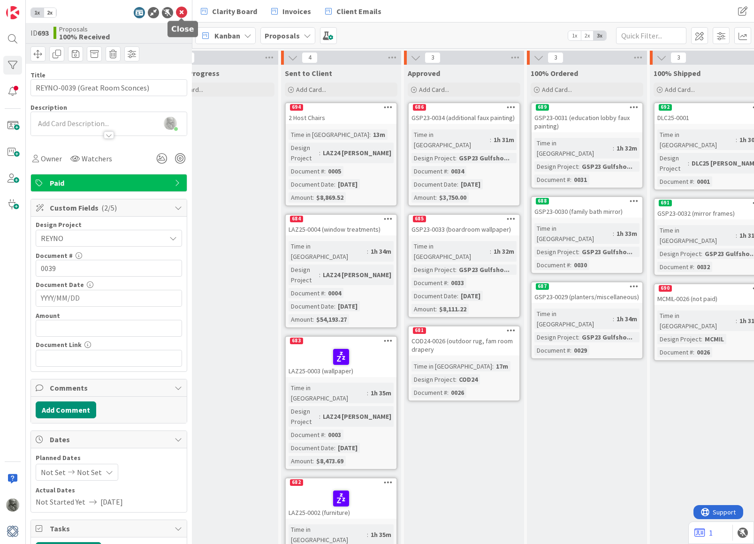
click at [182, 13] on icon at bounding box center [181, 12] width 11 height 11
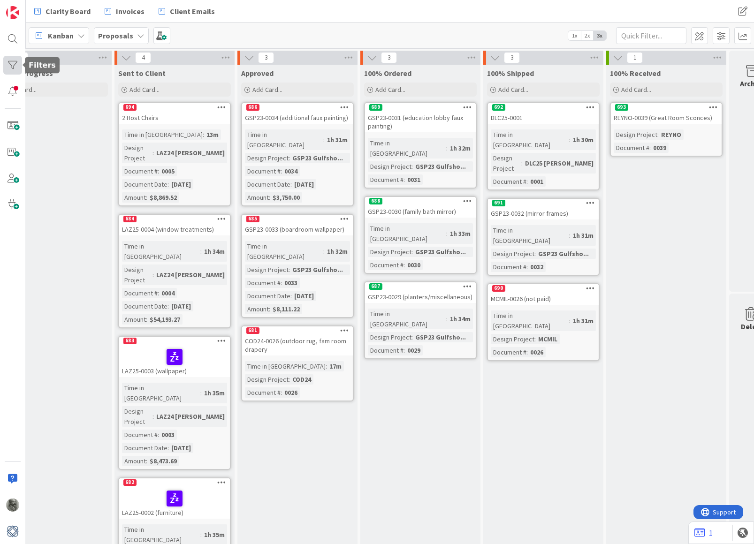
click at [10, 65] on div at bounding box center [12, 65] width 19 height 19
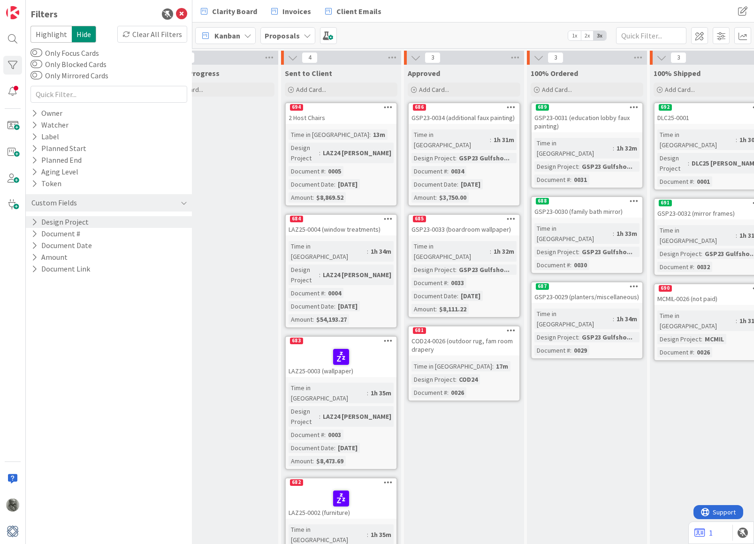
click at [67, 217] on button "Design Project" at bounding box center [59, 222] width 59 height 12
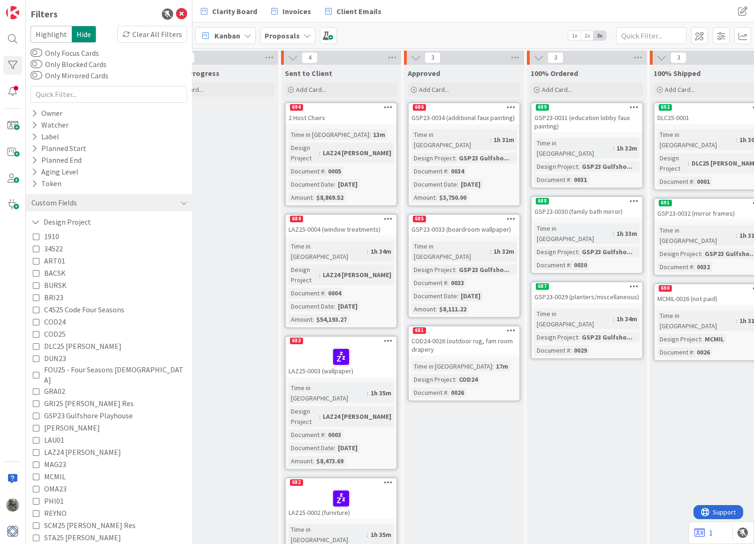
scroll to position [21, 0]
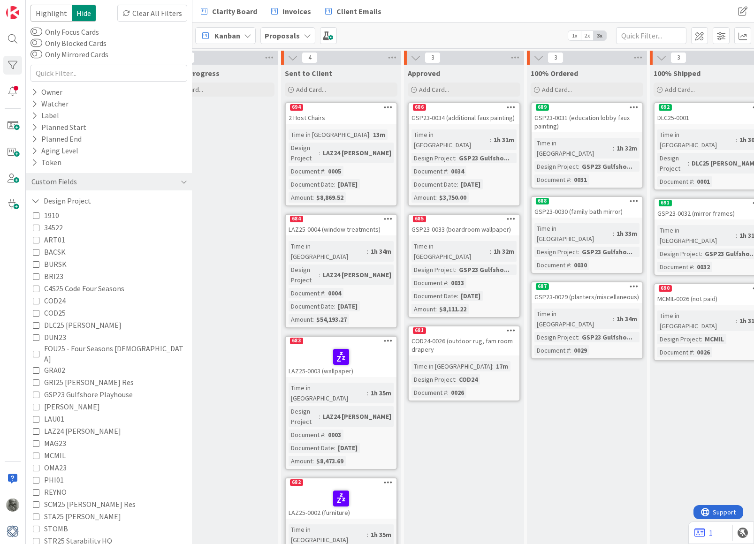
click at [38, 391] on icon at bounding box center [36, 394] width 7 height 7
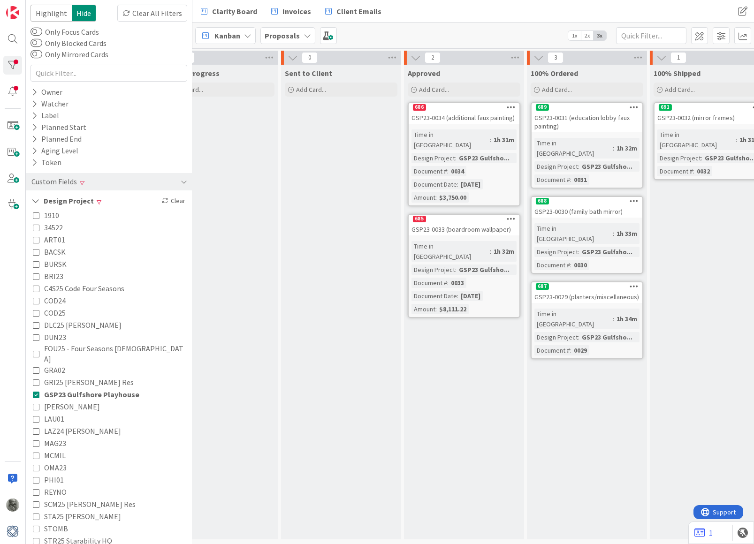
click at [349, 228] on div "Sent to Client Add Card..." at bounding box center [341, 302] width 120 height 475
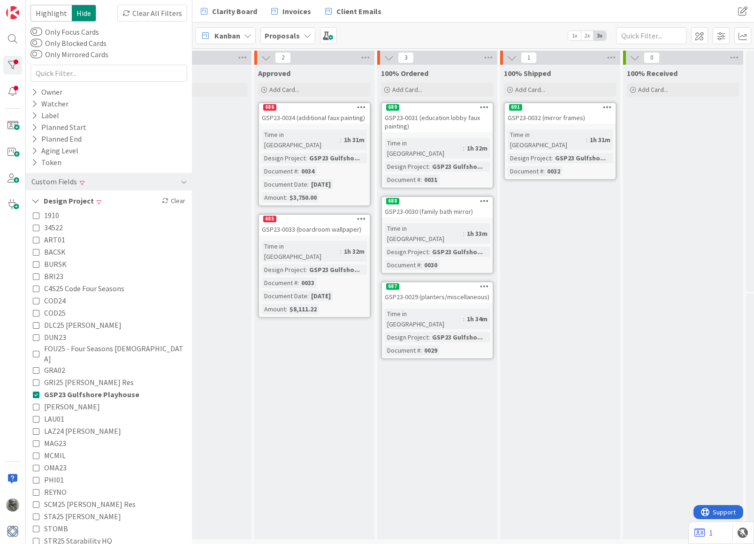
scroll to position [0, 433]
click at [436, 106] on div "689" at bounding box center [436, 107] width 111 height 8
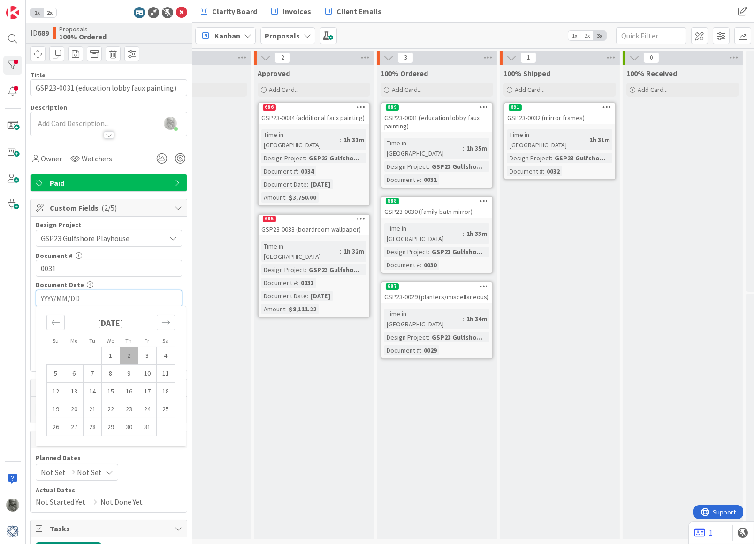
click at [67, 296] on input "YYYY/MM/DD" at bounding box center [109, 298] width 136 height 16
click at [55, 323] on icon "Move backward to switch to the previous month." at bounding box center [55, 322] width 9 height 9
click at [129, 425] on td "28" at bounding box center [129, 427] width 18 height 18
type input "2025/08/28"
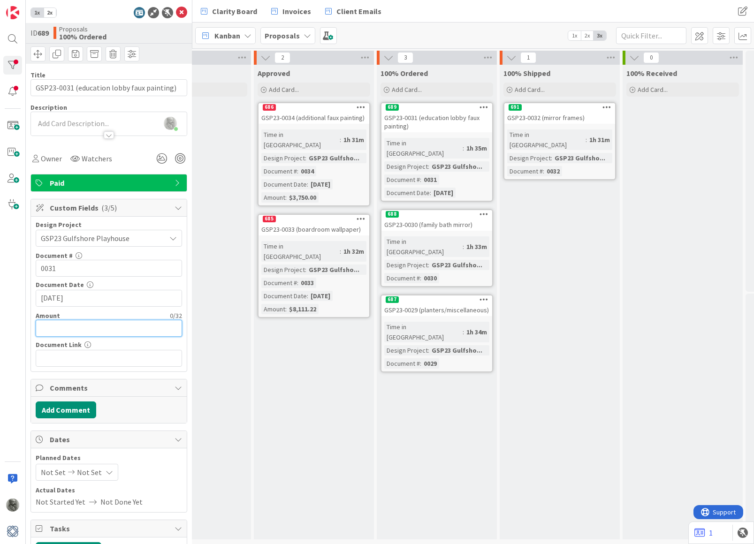
click at [85, 326] on input "text" at bounding box center [109, 328] width 146 height 17
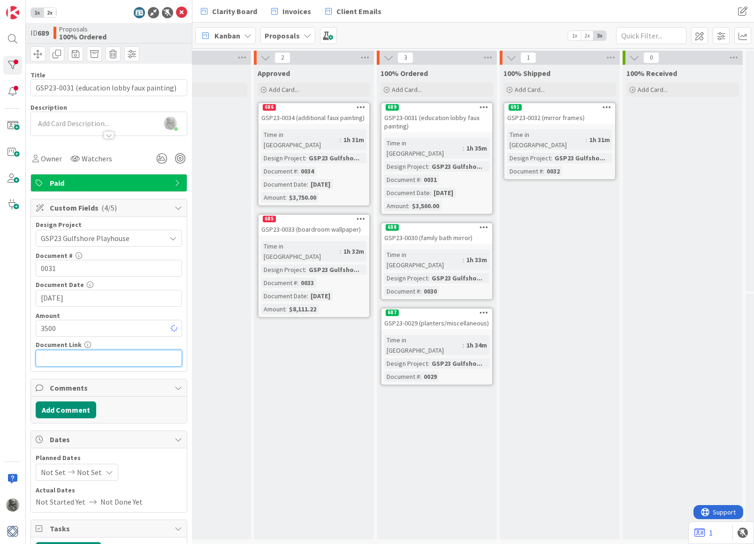
type input "$3,500.00"
paste input "https://clientportal.designmanager.com/batch/?t=497a0185ab4d4d9c81d5275cb6b6de22"
type input "https://clientportal.designmanager.com/batch/?t=497a0185ab4d4d9c81d5275cb6b6de22"
click at [291, 360] on div "Approved Add Card... 686 GSP23-0034 (additional faux painting) Time in Column :…" at bounding box center [314, 302] width 120 height 475
click at [447, 223] on div "688" at bounding box center [436, 227] width 111 height 8
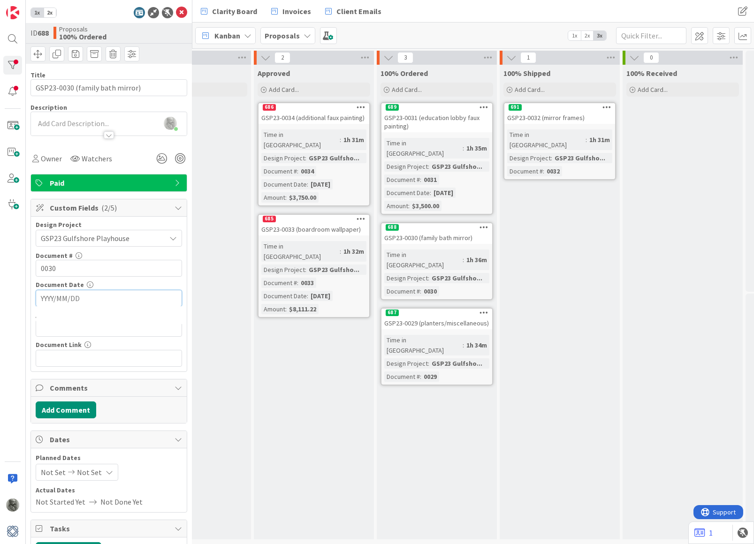
click at [98, 298] on input "YYYY/MM/DD" at bounding box center [109, 298] width 136 height 16
click at [57, 321] on icon "Move backward to switch to the previous month." at bounding box center [56, 322] width 8 height 5
click at [145, 407] on td "22" at bounding box center [147, 410] width 18 height 18
type input "2025/08/22"
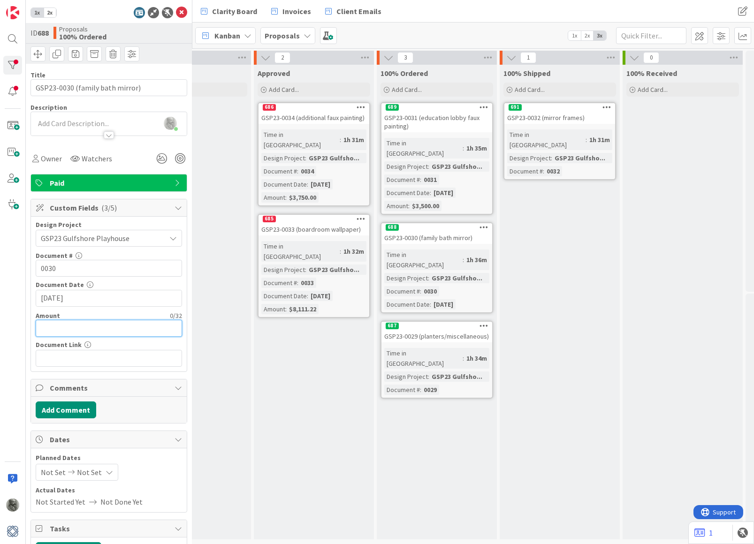
click at [107, 326] on input "text" at bounding box center [109, 328] width 146 height 17
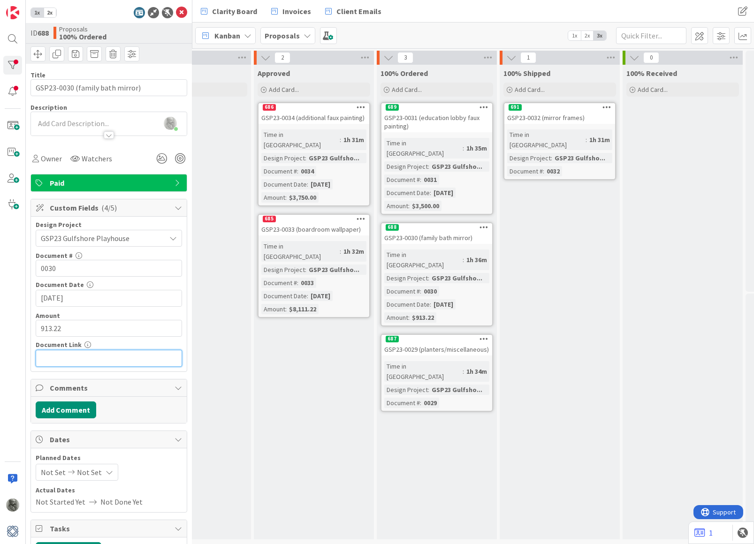
type input "$913.22"
click at [100, 356] on input "text" at bounding box center [109, 358] width 146 height 17
paste input "https://clientportal.designmanager.com/batch/?t=76eacd46b30247b5adc67cf9cd4967a0"
type input "https://clientportal.designmanager.com/batch/?t=76eacd46b30247b5adc67cf9cd4967a0"
click at [226, 392] on div "Sent to Client Add Card..." at bounding box center [191, 302] width 120 height 475
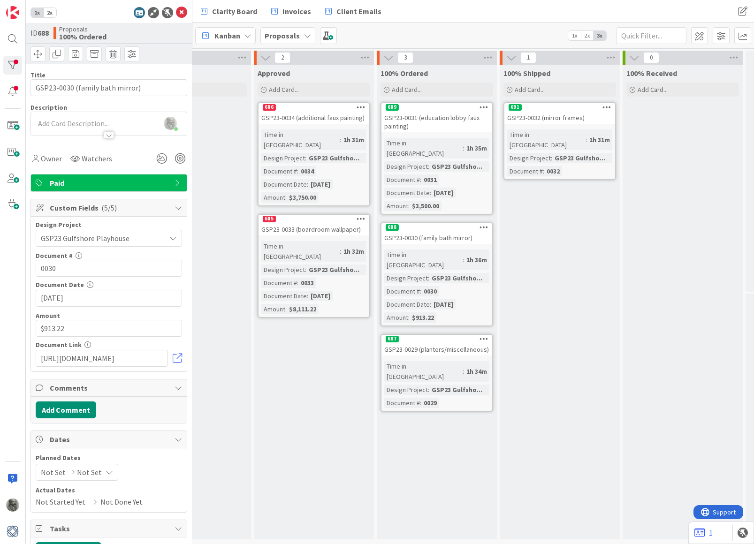
click at [163, 180] on span "Paid" at bounding box center [110, 182] width 120 height 11
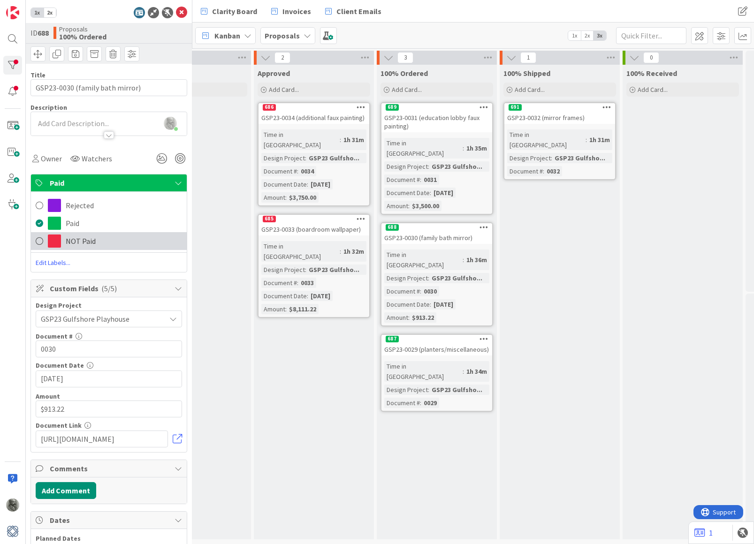
click at [86, 242] on span "NOT Paid" at bounding box center [81, 240] width 30 height 11
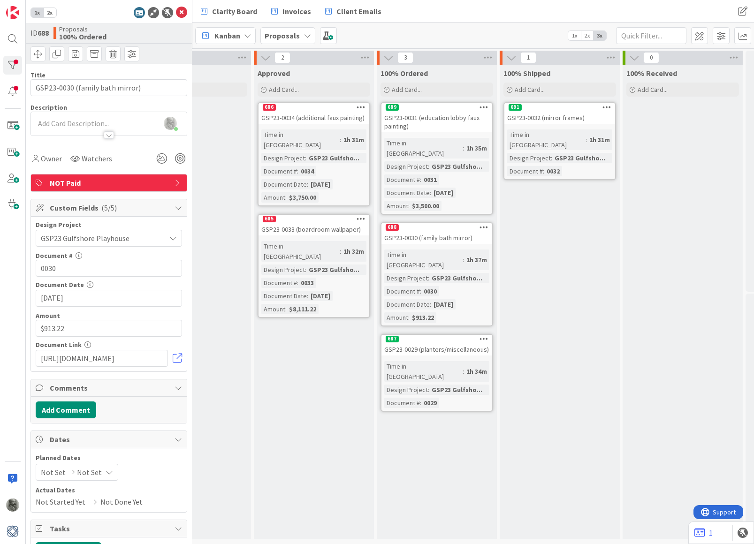
click at [427, 108] on div "689" at bounding box center [436, 107] width 111 height 8
click at [112, 179] on span "Paid" at bounding box center [110, 182] width 120 height 11
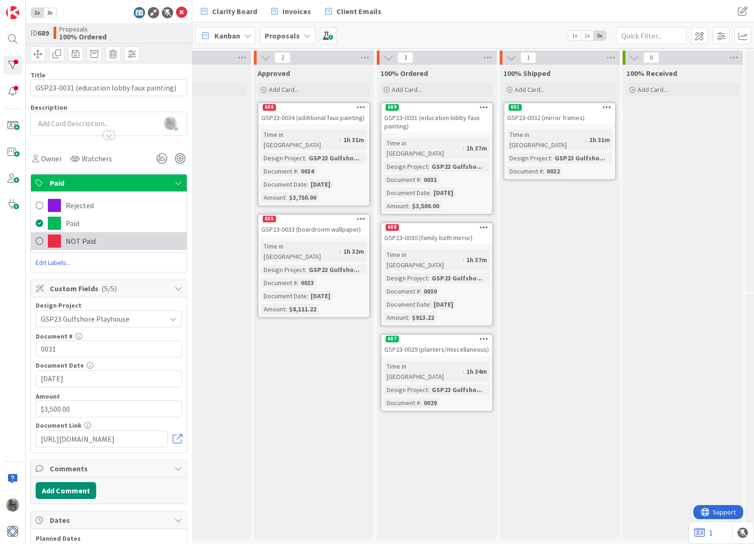
click at [83, 236] on span "NOT Paid" at bounding box center [81, 240] width 30 height 11
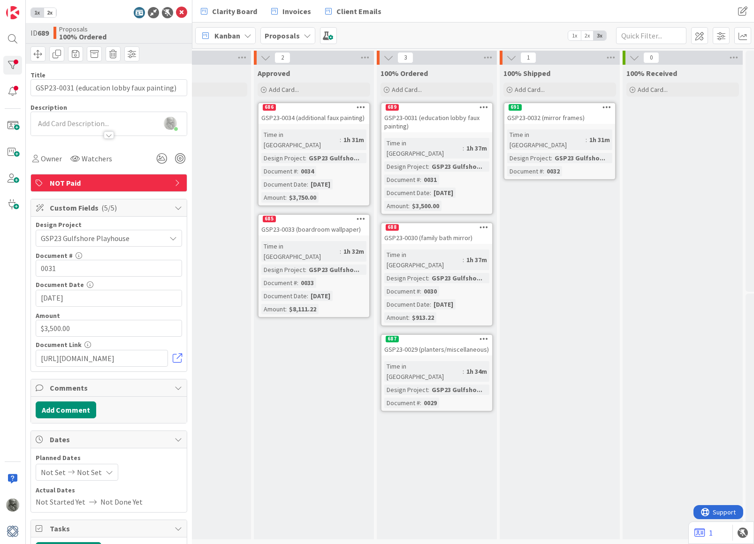
click at [360, 352] on div "Approved Add Card... 686 GSP23-0034 (additional faux painting) Time in Column :…" at bounding box center [314, 302] width 120 height 475
click at [425, 335] on div "687" at bounding box center [436, 339] width 111 height 8
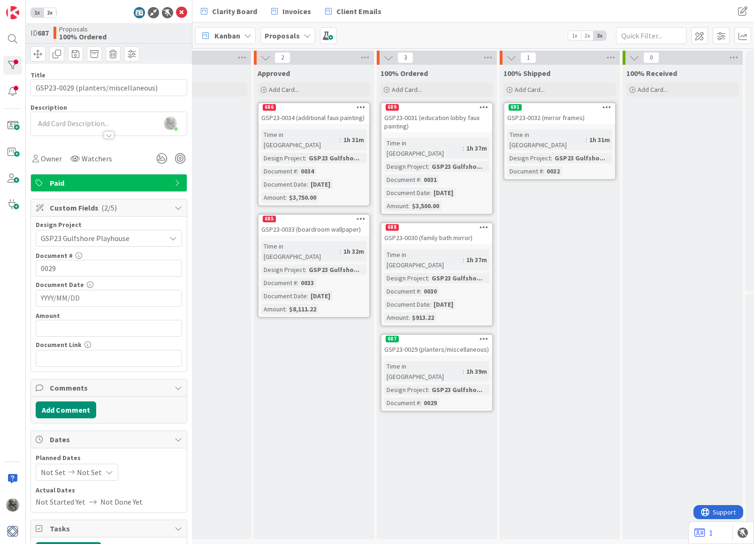
click at [127, 182] on span "Paid" at bounding box center [110, 182] width 120 height 11
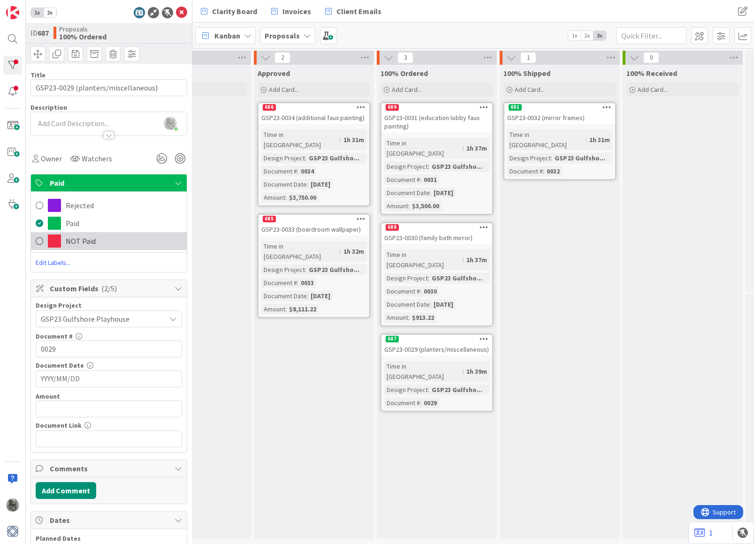
click at [88, 239] on span "NOT Paid" at bounding box center [81, 240] width 30 height 11
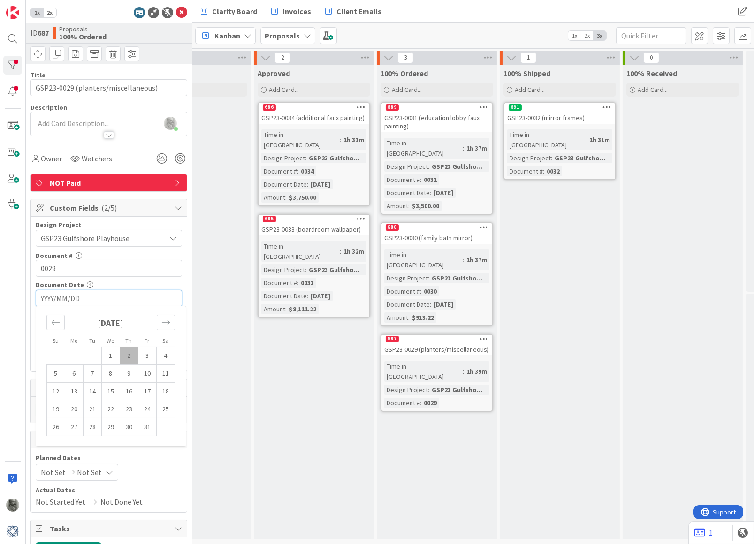
click at [98, 298] on input "YYYY/MM/DD" at bounding box center [109, 298] width 136 height 16
click at [55, 320] on icon "Move backward to switch to the previous month." at bounding box center [55, 322] width 9 height 9
click at [150, 407] on td "22" at bounding box center [147, 410] width 18 height 18
type input "2025/08/22"
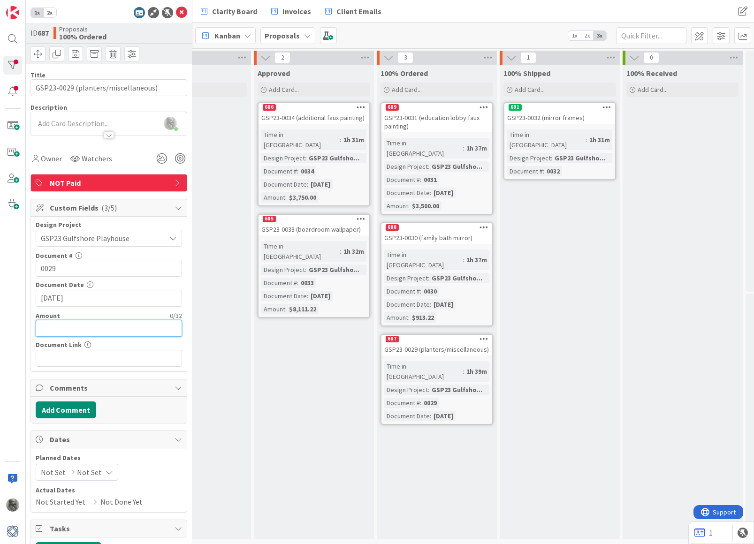
click at [80, 325] on input "text" at bounding box center [109, 328] width 146 height 17
type input "$9,352.22"
click at [124, 355] on input "text" at bounding box center [109, 358] width 146 height 17
paste input "https://clientportal.designmanager.com/batch/?t=7686f765c5854bbd9aa2dd2711bede50"
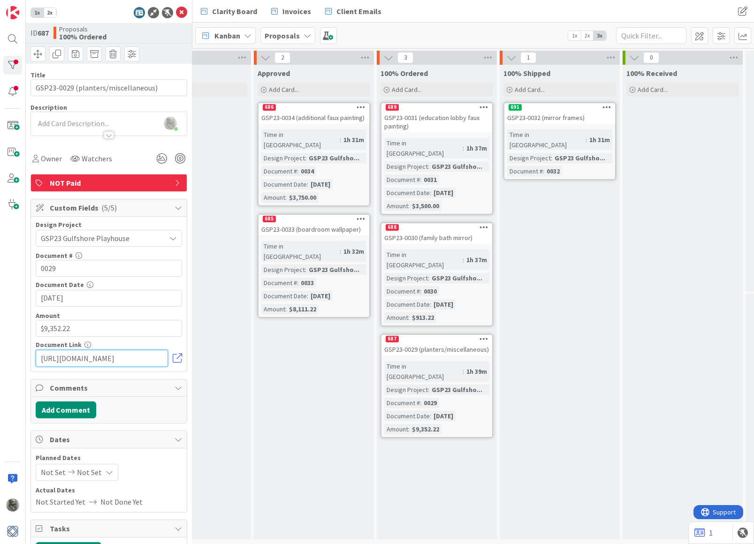
type input "https://clientportal.designmanager.com/batch/?t=7686f765c5854bbd9aa2dd2711bede50"
click at [449, 335] on div "687" at bounding box center [436, 339] width 111 height 8
click at [432, 223] on div "688" at bounding box center [436, 227] width 111 height 8
click at [431, 106] on div "689" at bounding box center [436, 107] width 111 height 8
click at [329, 111] on div "686" at bounding box center [313, 107] width 111 height 8
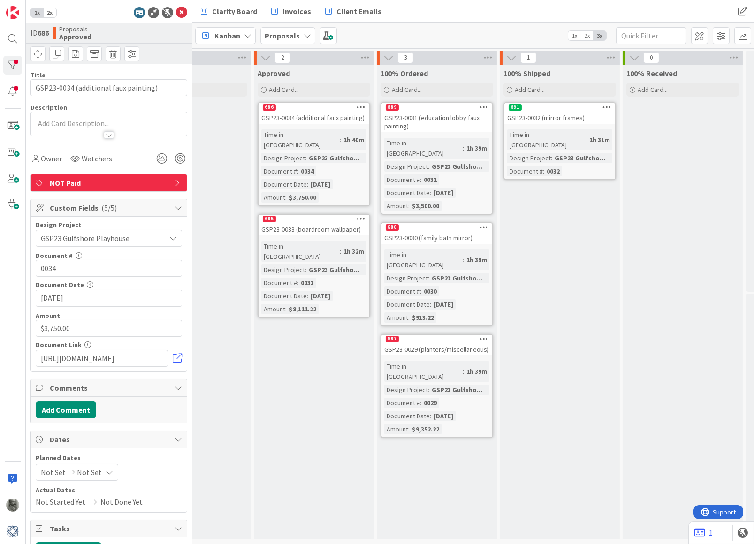
click at [303, 215] on div "685" at bounding box center [313, 219] width 111 height 8
click at [561, 108] on div "691" at bounding box center [559, 107] width 111 height 8
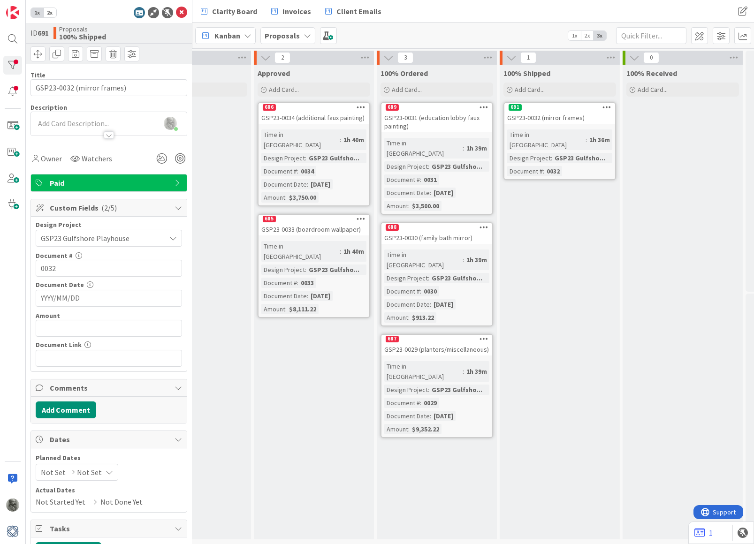
click at [65, 298] on input "YYYY/MM/DD" at bounding box center [109, 298] width 136 height 16
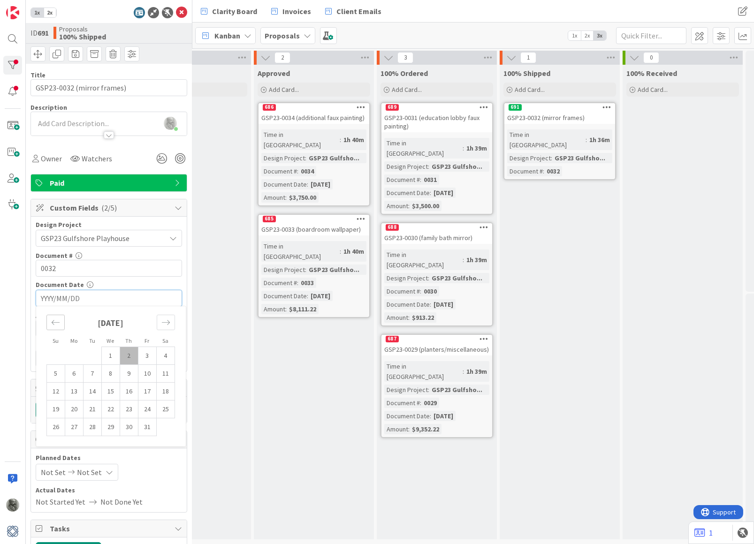
click at [53, 320] on icon "Move backward to switch to the previous month." at bounding box center [55, 322] width 9 height 9
click at [148, 425] on td "29" at bounding box center [147, 427] width 18 height 18
type input "2025/08/29"
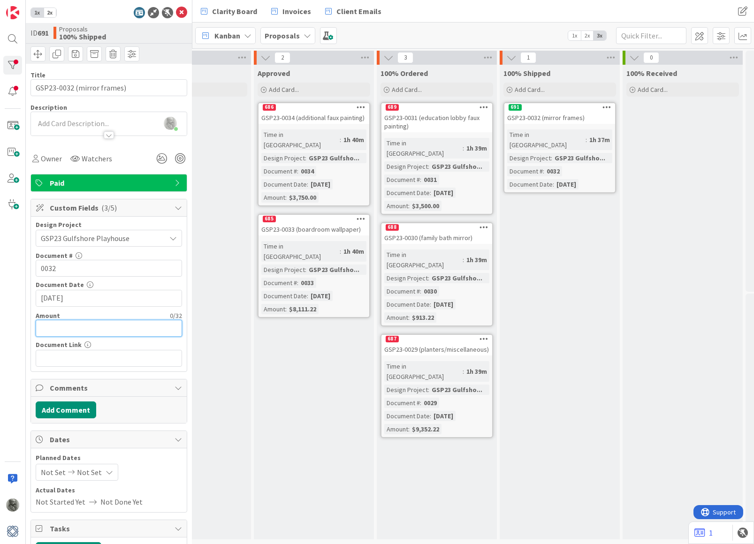
click at [107, 326] on input "text" at bounding box center [109, 328] width 146 height 17
type input "$2,490.00"
paste input "https://clientportal.designmanager.com/batch/?t=fcc225b4cd334201839e63a0f24095ea"
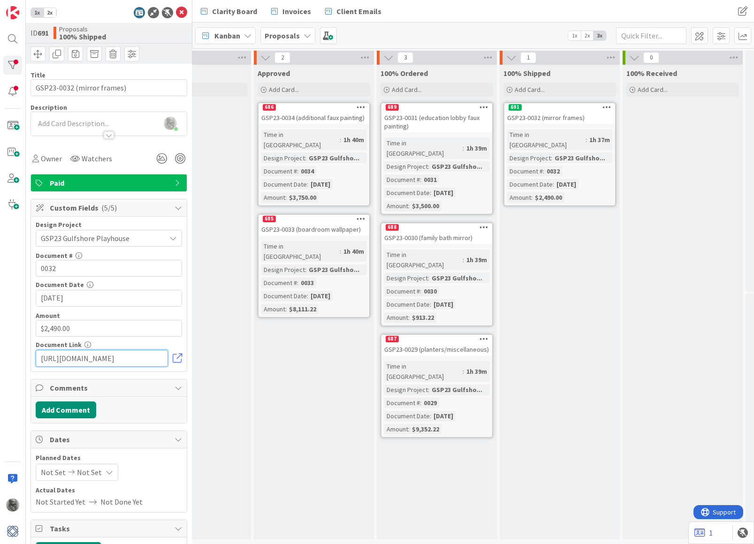
type input "https://clientportal.designmanager.com/batch/?t=fcc225b4cd334201839e63a0f24095ea"
click at [171, 179] on div "Paid" at bounding box center [109, 182] width 156 height 17
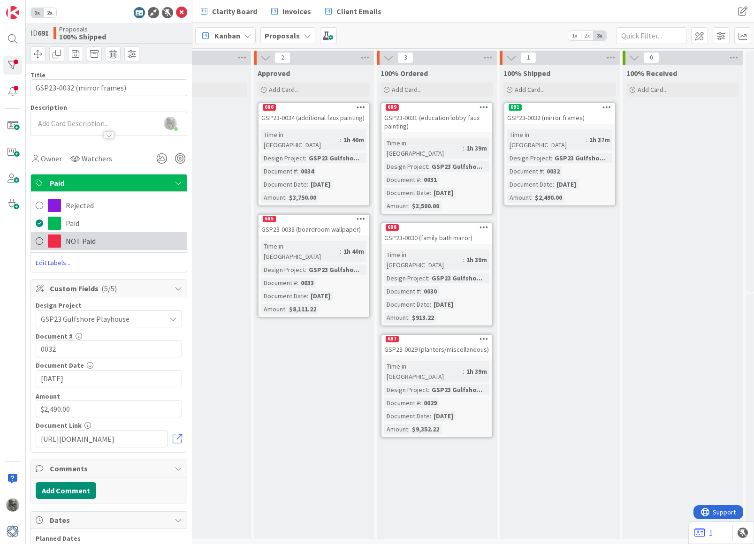
click at [91, 240] on span "NOT Paid" at bounding box center [81, 240] width 30 height 11
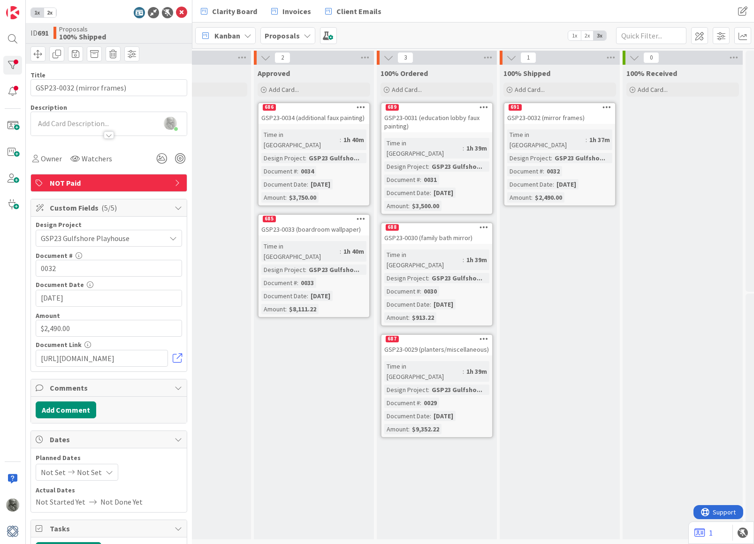
click at [245, 336] on div "Sent to Client Add Card..." at bounding box center [191, 302] width 120 height 475
click at [229, 327] on div "Sent to Client Add Card..." at bounding box center [191, 302] width 120 height 475
click at [182, 8] on icon at bounding box center [181, 12] width 11 height 11
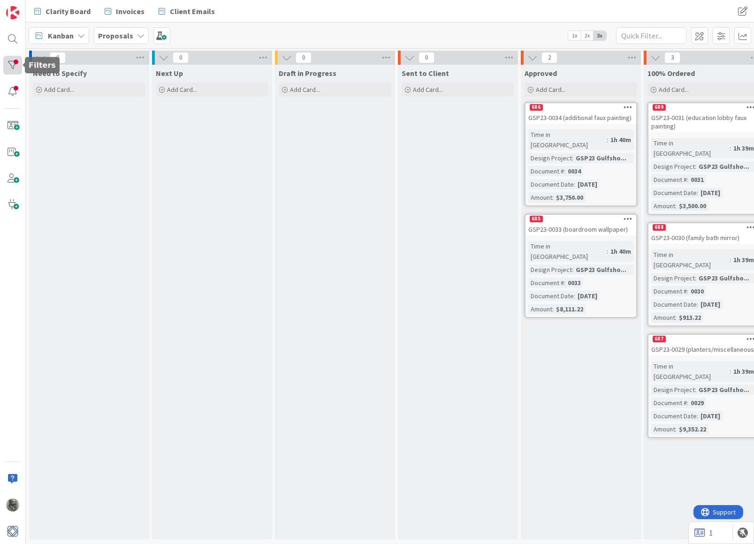
click at [9, 65] on div at bounding box center [12, 65] width 19 height 19
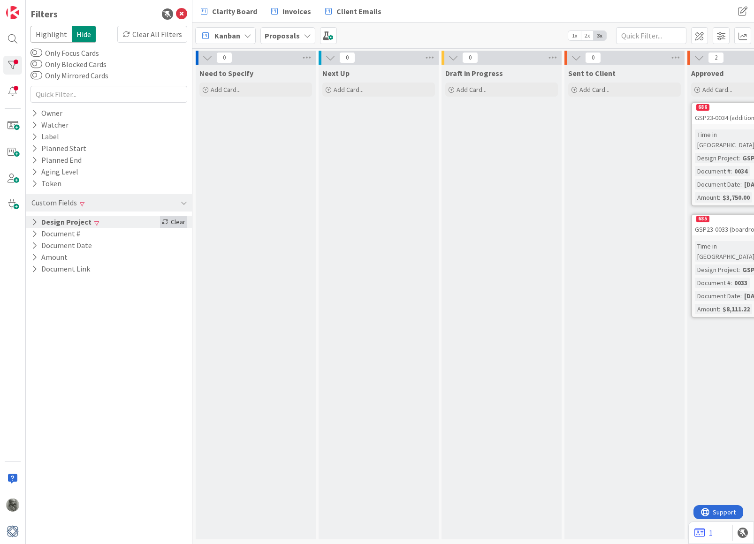
click at [185, 221] on div "Clear" at bounding box center [173, 222] width 27 height 12
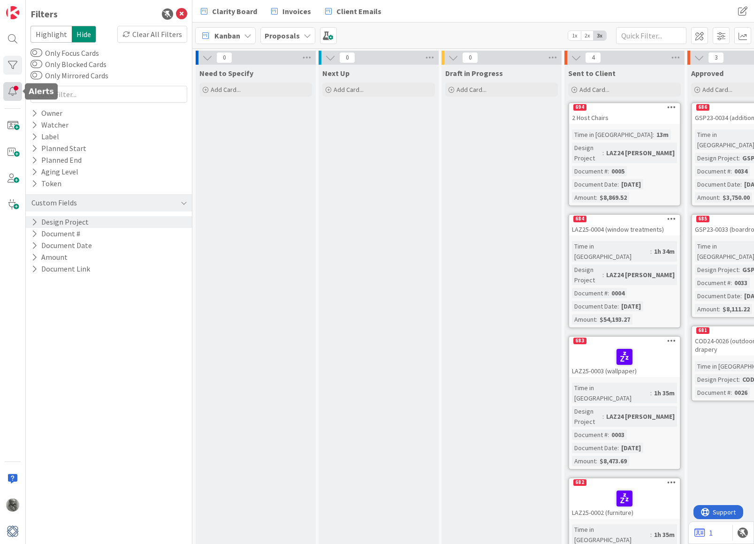
click at [13, 90] on div at bounding box center [12, 91] width 19 height 19
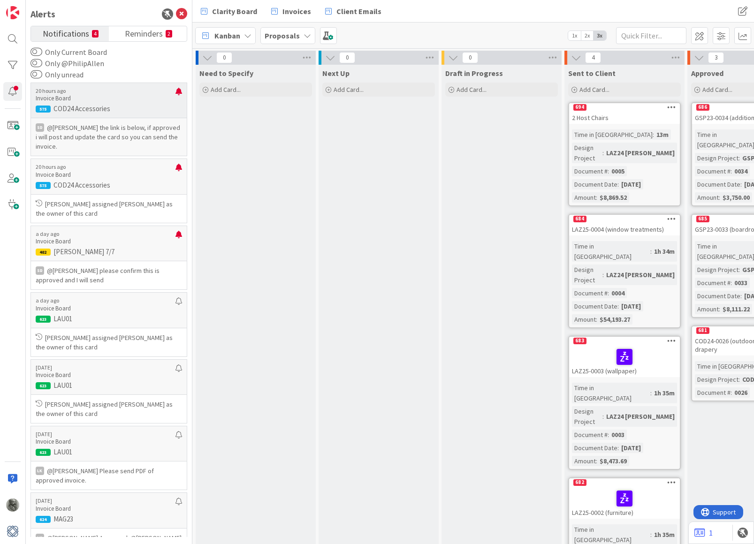
click at [129, 134] on p "@Philip Allen﻿ the link is below, if approved i will post and update the card s…" at bounding box center [109, 137] width 146 height 28
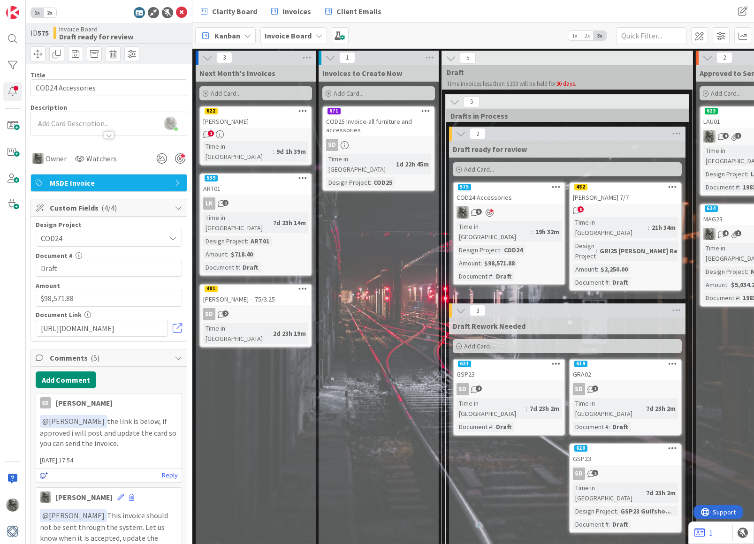
click at [42, 473] on icon at bounding box center [44, 475] width 8 height 7
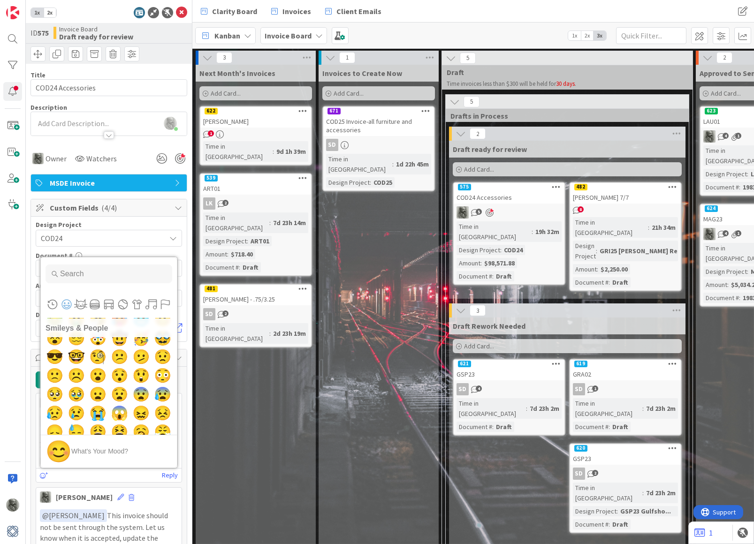
scroll to position [218, 0]
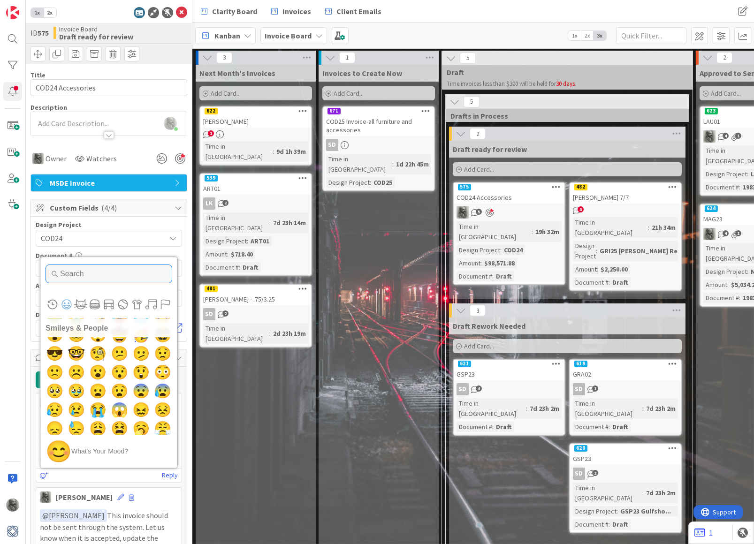
click at [89, 271] on input "Type to search for an emoji" at bounding box center [109, 274] width 127 height 19
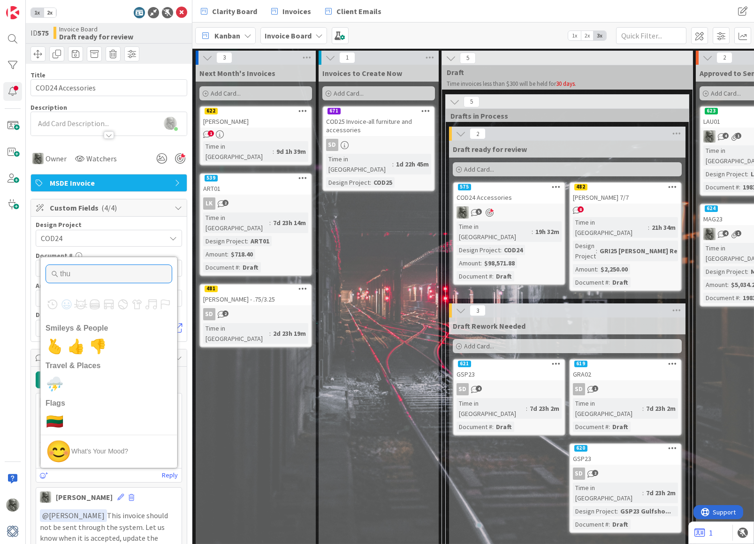
scroll to position [0, 0]
type input "thum"
click at [74, 341] on span "👍" at bounding box center [77, 346] width 22 height 19
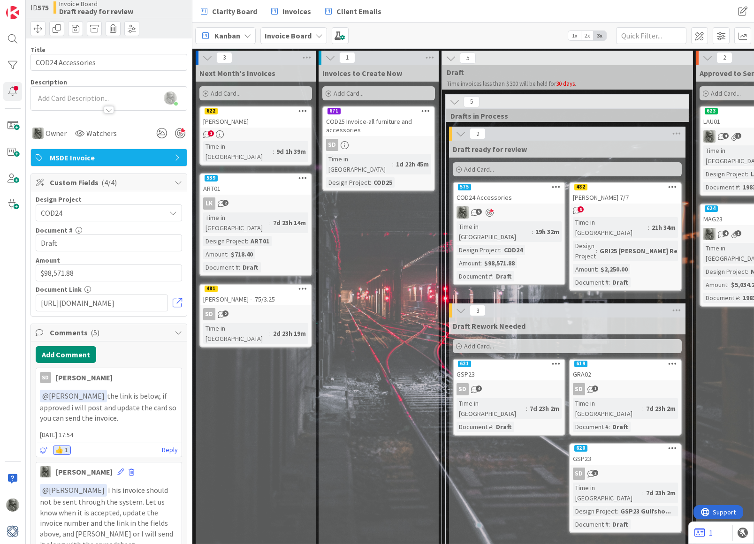
scroll to position [30, 0]
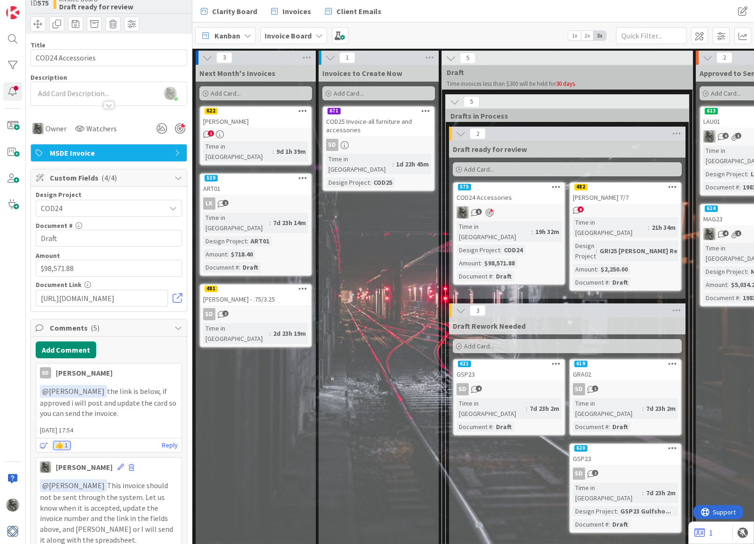
click at [364, 304] on div "Invoices to Create Now Add Card... 671 COD25 Invoice-all furniture and accessor…" at bounding box center [379, 552] width 120 height 975
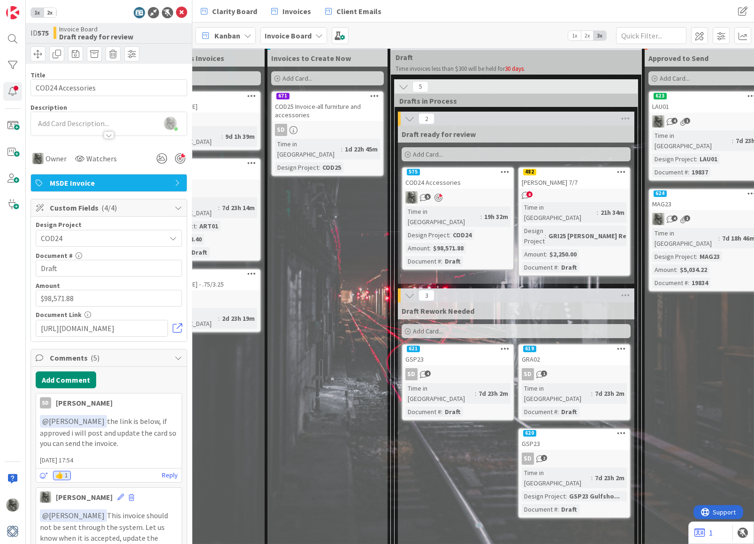
scroll to position [16, 51]
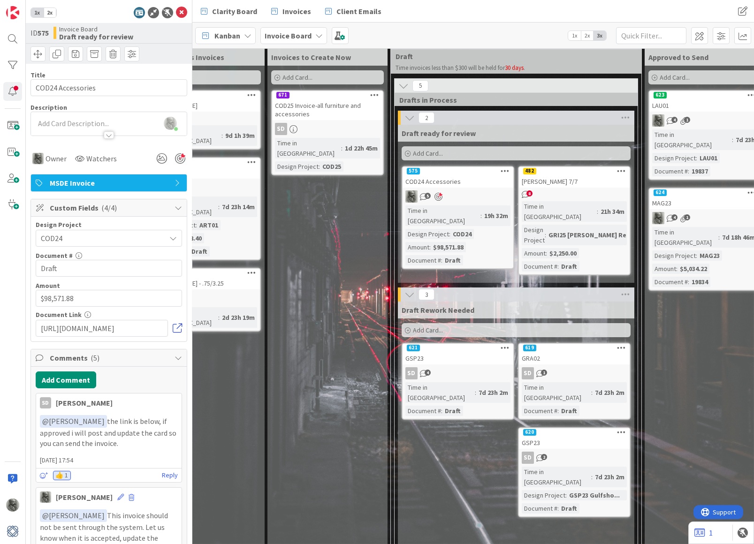
click at [176, 326] on link at bounding box center [177, 328] width 9 height 9
click at [182, 13] on icon at bounding box center [181, 12] width 11 height 11
